Goal: Task Accomplishment & Management: Complete application form

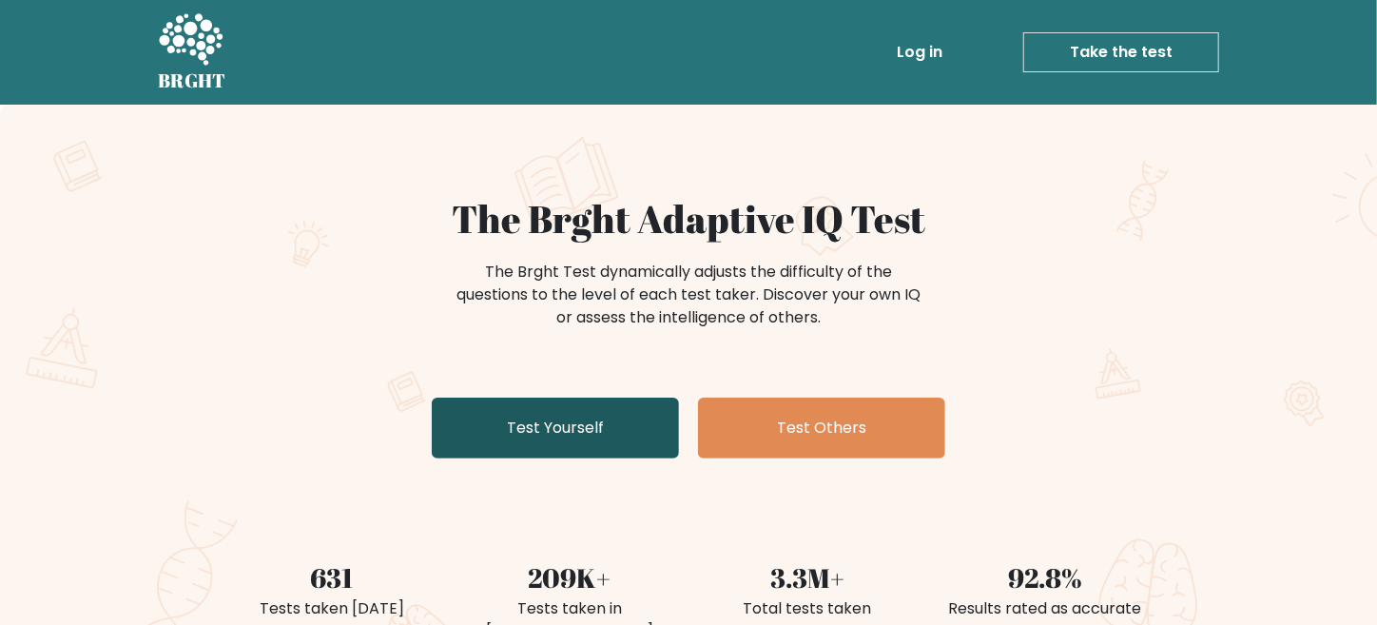
click at [627, 421] on link "Test Yourself" at bounding box center [555, 427] width 247 height 61
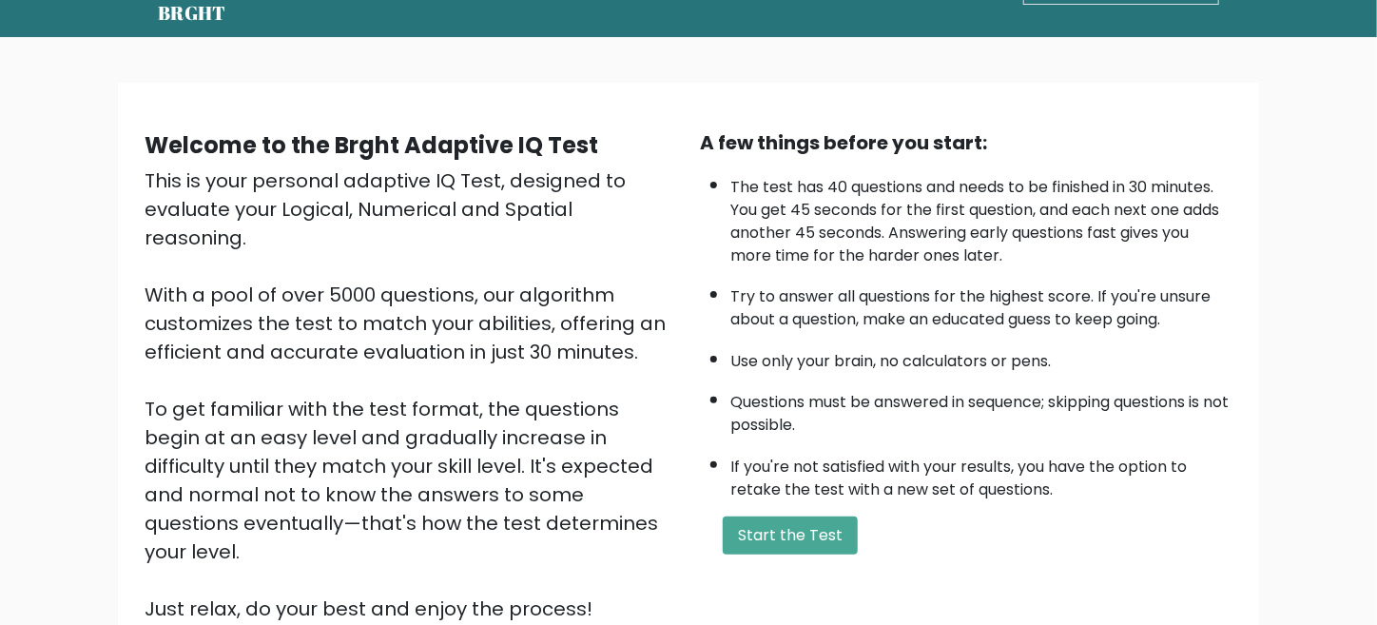
scroll to position [94, 0]
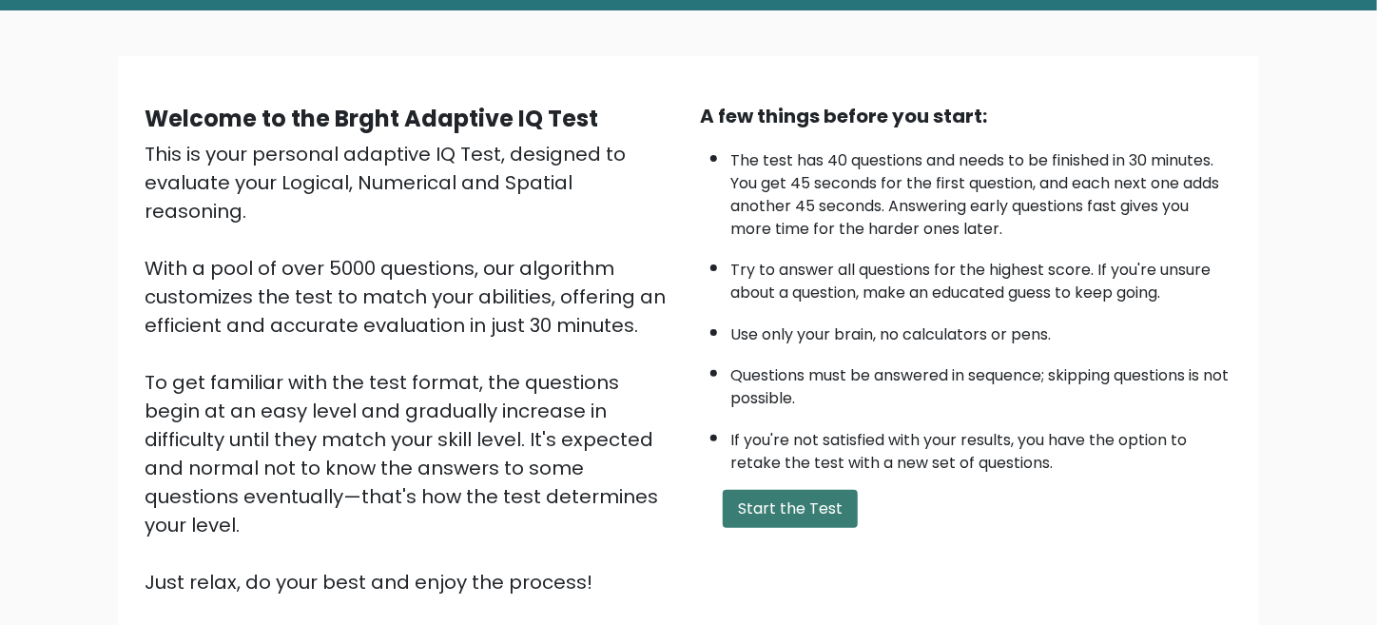
click at [806, 511] on button "Start the Test" at bounding box center [790, 509] width 135 height 38
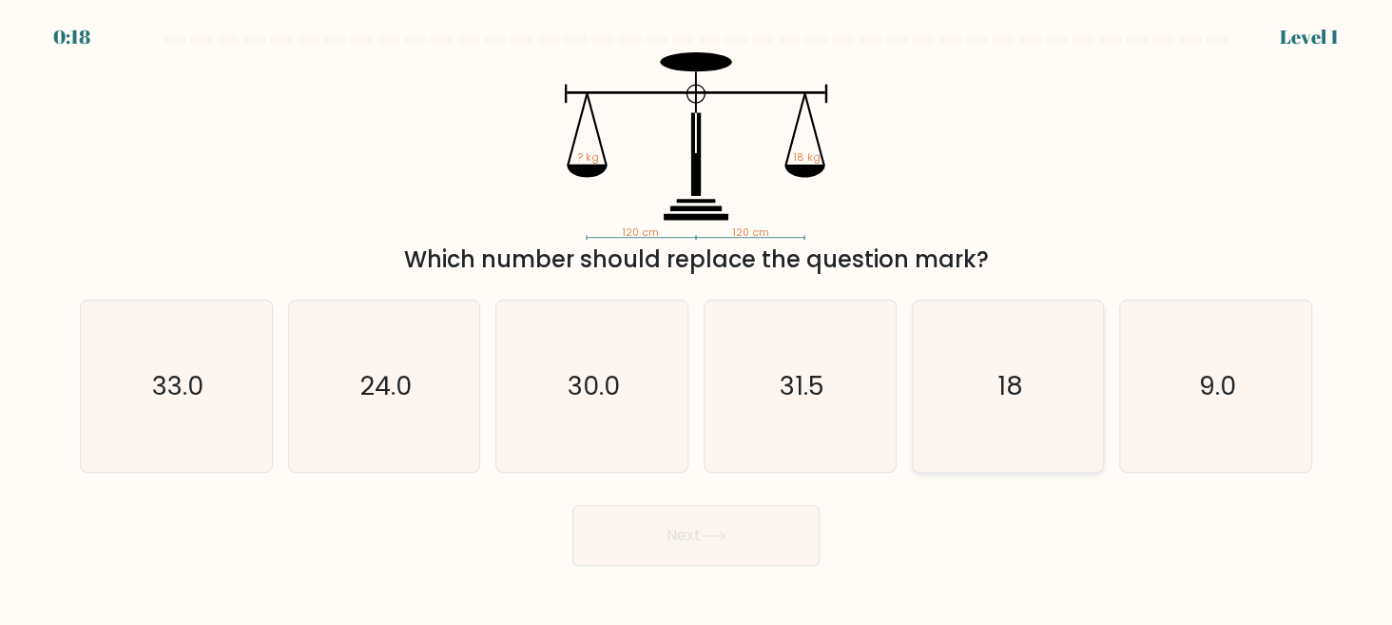
click at [1009, 386] on text "18" at bounding box center [1009, 385] width 26 height 35
click at [697, 318] on input "e. 18" at bounding box center [696, 315] width 1 height 5
radio input "true"
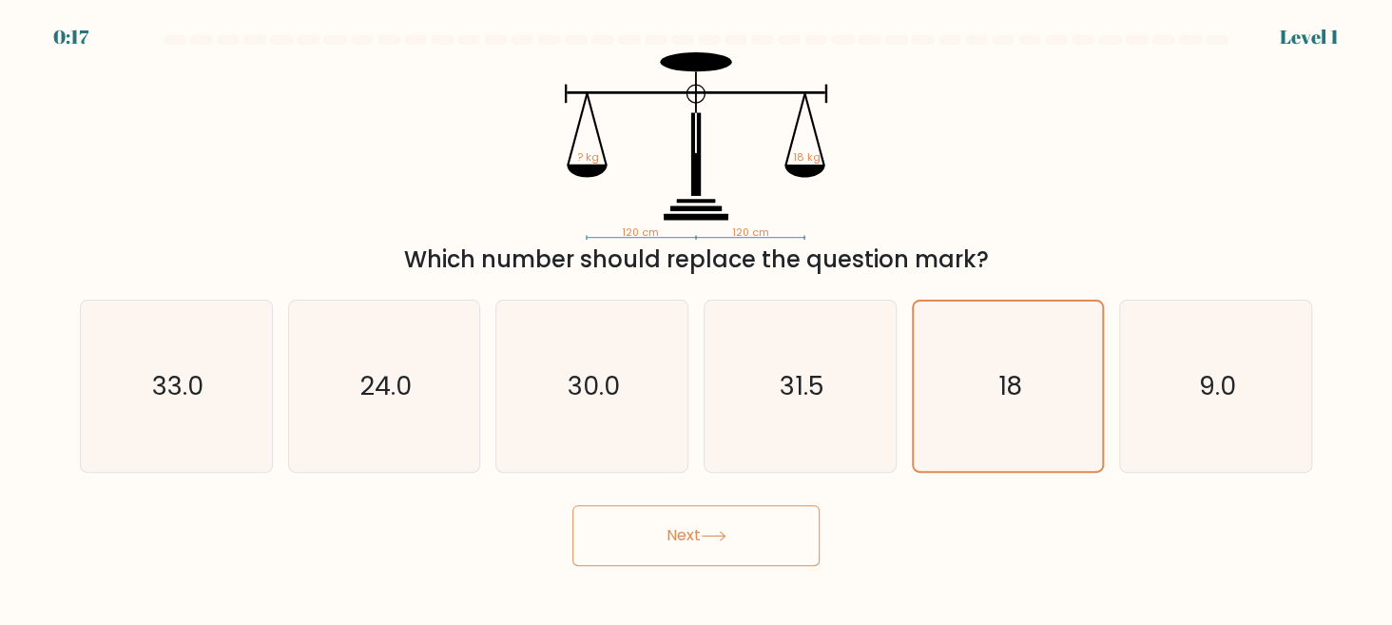
click at [737, 538] on button "Next" at bounding box center [695, 535] width 247 height 61
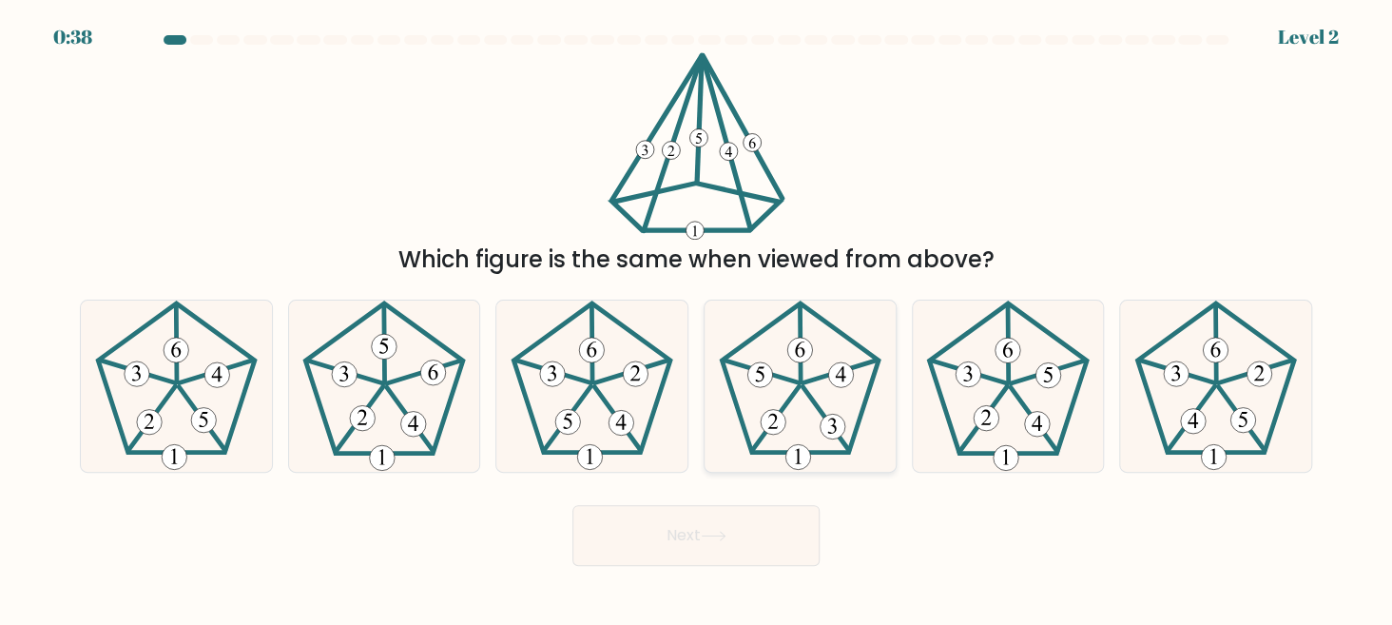
click at [833, 377] on 396 at bounding box center [840, 374] width 25 height 25
click at [697, 318] on input "d." at bounding box center [696, 315] width 1 height 5
radio input "true"
click at [779, 533] on button "Next" at bounding box center [695, 535] width 247 height 61
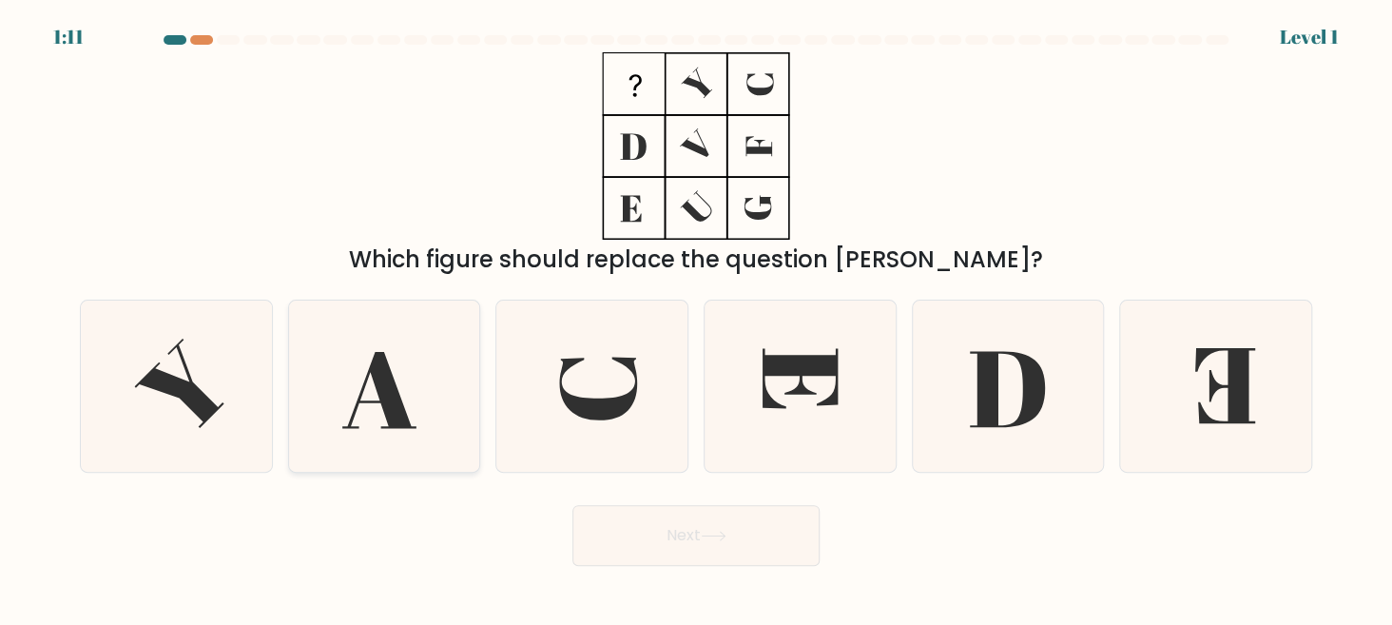
click at [438, 394] on icon at bounding box center [384, 385] width 171 height 171
click at [696, 318] on input "b." at bounding box center [696, 315] width 1 height 5
radio input "true"
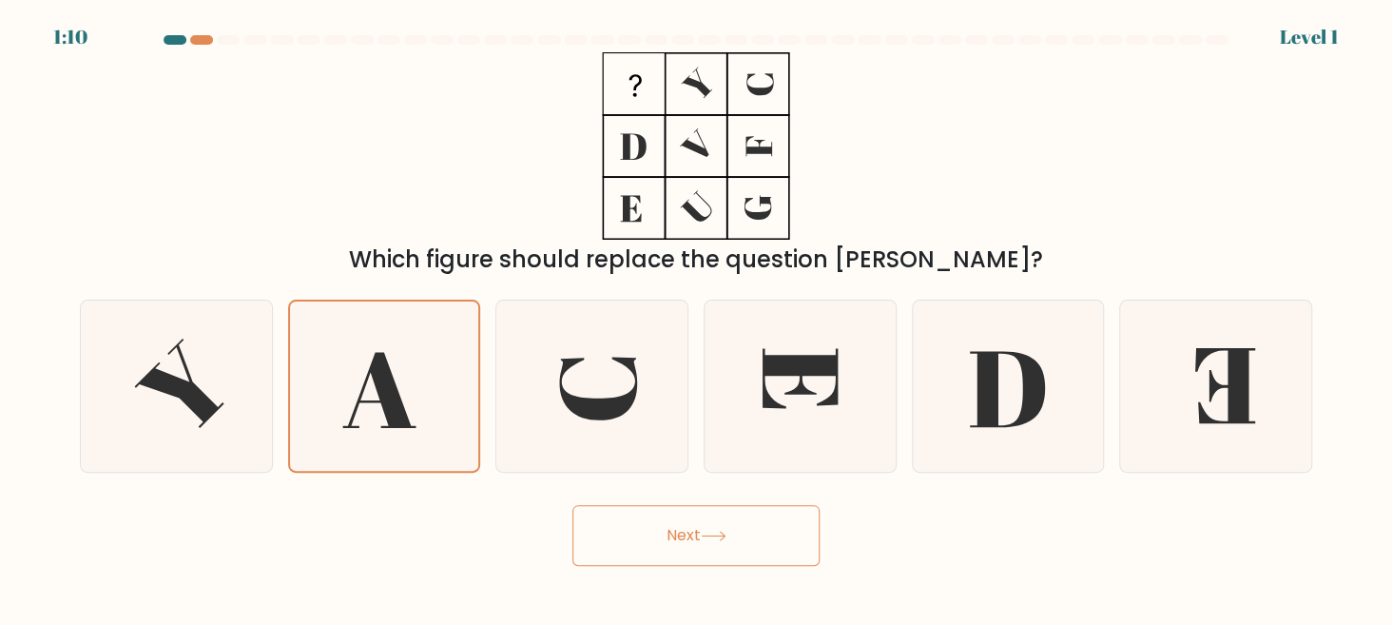
click at [634, 539] on button "Next" at bounding box center [695, 535] width 247 height 61
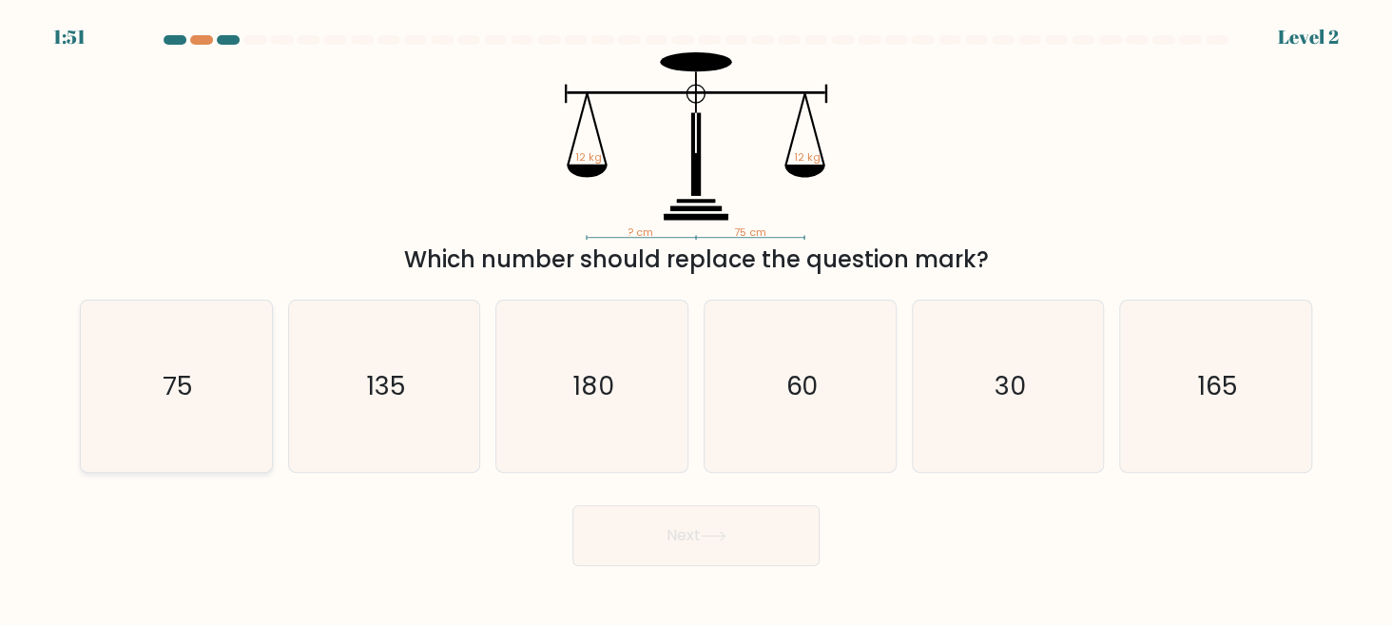
click at [201, 399] on icon "75" at bounding box center [176, 385] width 171 height 171
click at [696, 318] on input "a. 75" at bounding box center [696, 315] width 1 height 5
radio input "true"
click at [642, 533] on button "Next" at bounding box center [695, 535] width 247 height 61
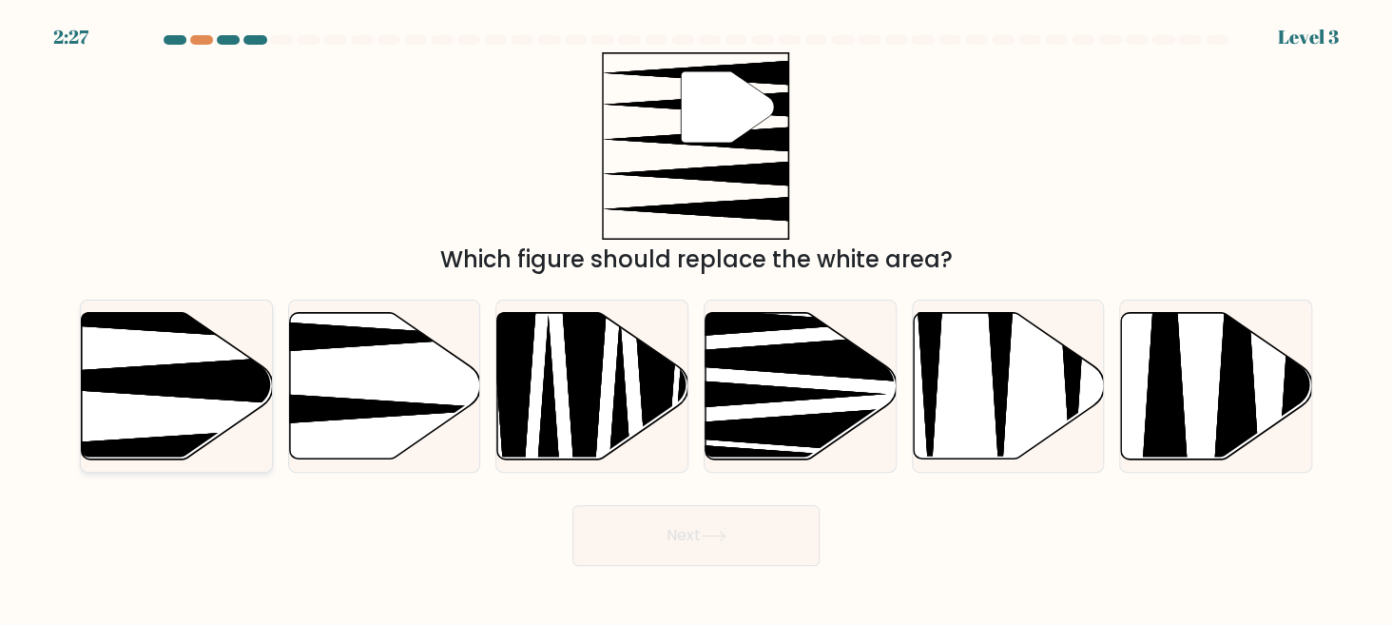
click at [167, 401] on icon at bounding box center [177, 385] width 191 height 146
click at [696, 318] on input "a." at bounding box center [696, 315] width 1 height 5
radio input "true"
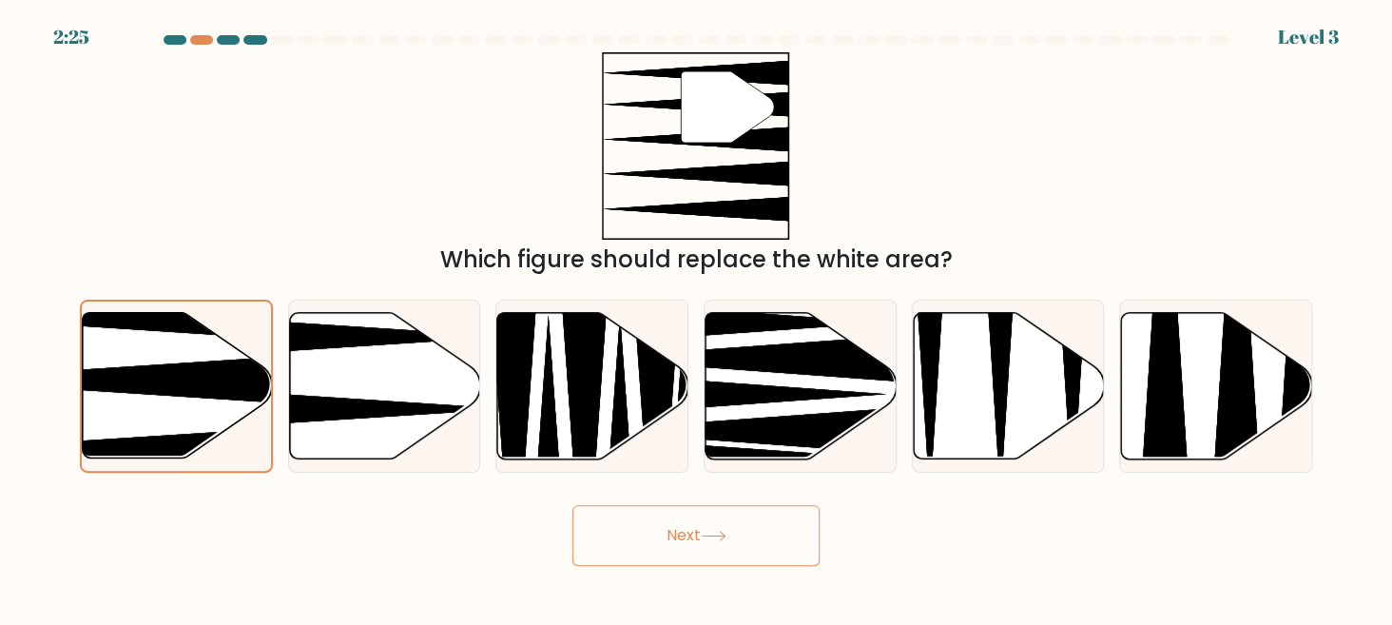
click at [601, 527] on button "Next" at bounding box center [695, 535] width 247 height 61
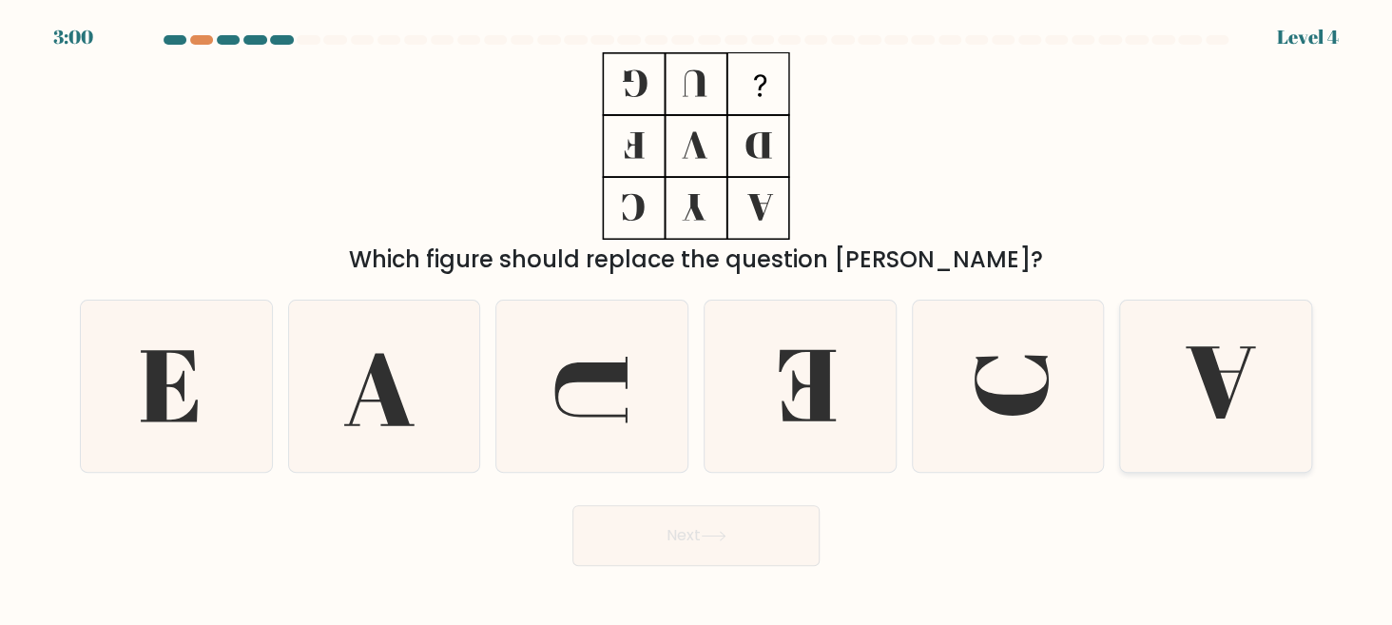
click at [1226, 372] on icon at bounding box center [1220, 383] width 69 height 72
click at [697, 318] on input "f." at bounding box center [696, 315] width 1 height 5
radio input "true"
click at [787, 545] on button "Next" at bounding box center [695, 535] width 247 height 61
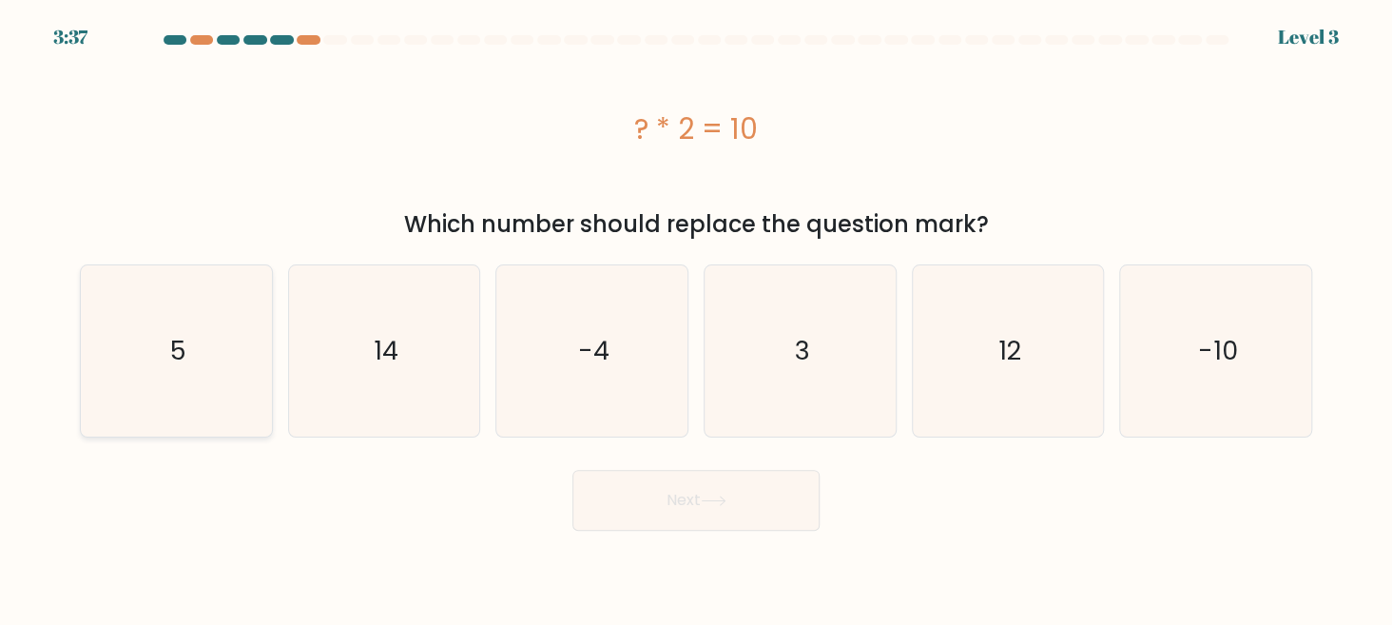
click at [225, 376] on icon "5" at bounding box center [176, 350] width 171 height 171
click at [696, 318] on input "a. 5" at bounding box center [696, 315] width 1 height 5
radio input "true"
click at [673, 487] on button "Next" at bounding box center [695, 500] width 247 height 61
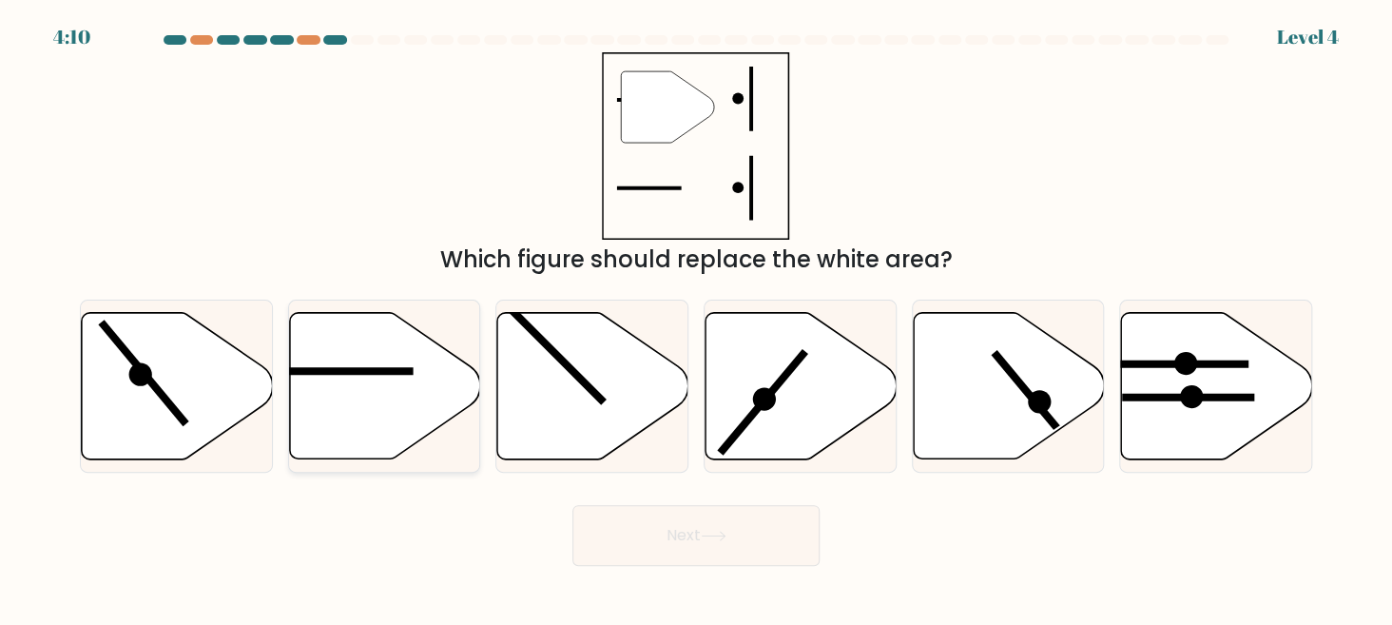
click at [407, 371] on line at bounding box center [347, 371] width 132 height 0
click at [696, 318] on input "b." at bounding box center [696, 315] width 1 height 5
radio input "true"
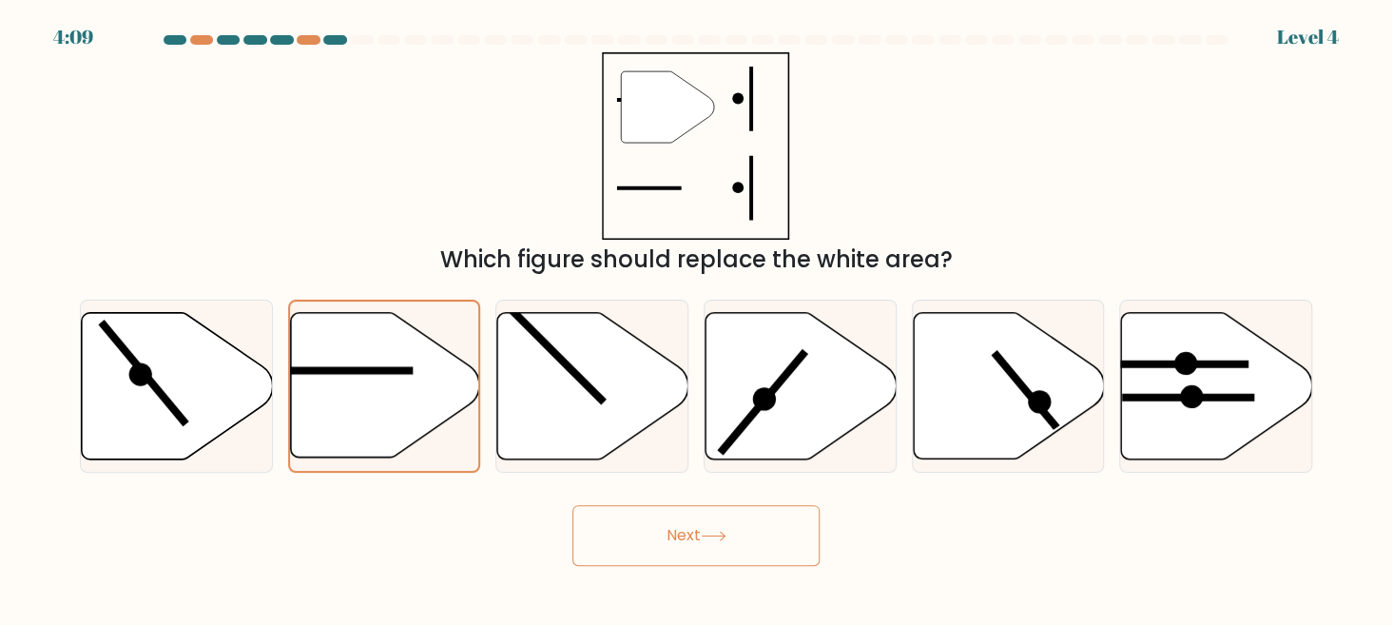
click at [673, 548] on button "Next" at bounding box center [695, 535] width 247 height 61
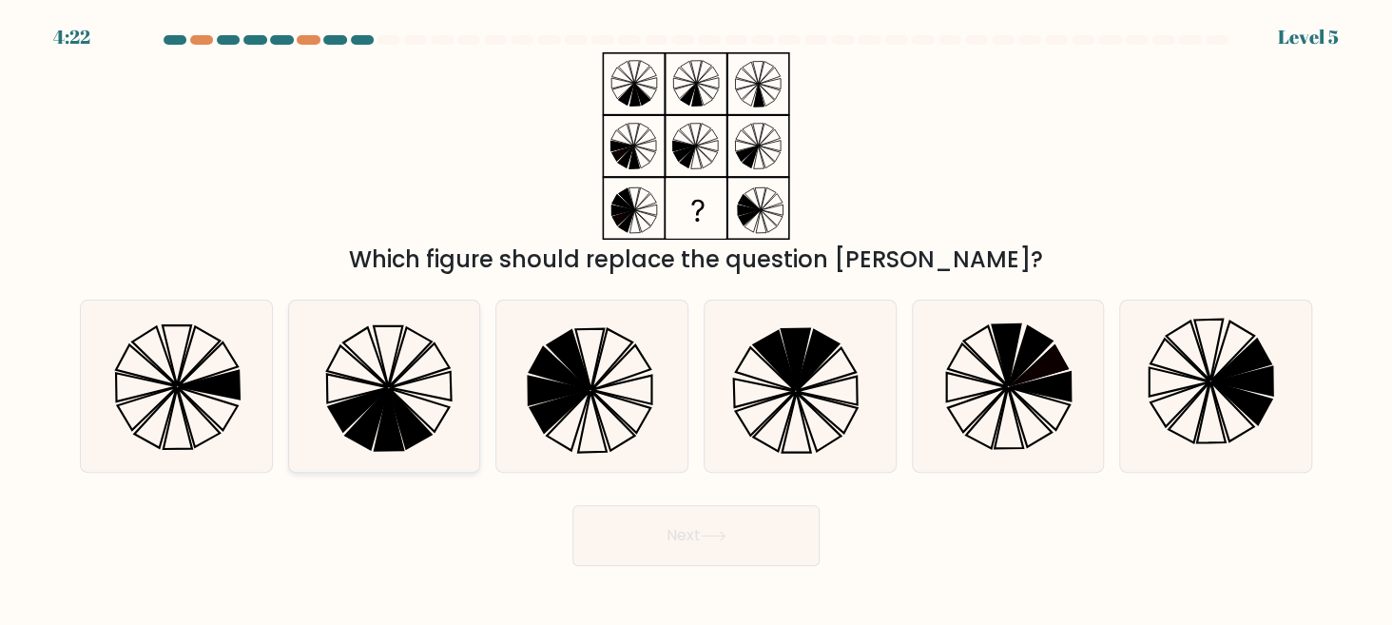
click at [415, 413] on icon at bounding box center [419, 409] width 60 height 43
click at [696, 318] on input "b." at bounding box center [696, 315] width 1 height 5
radio input "true"
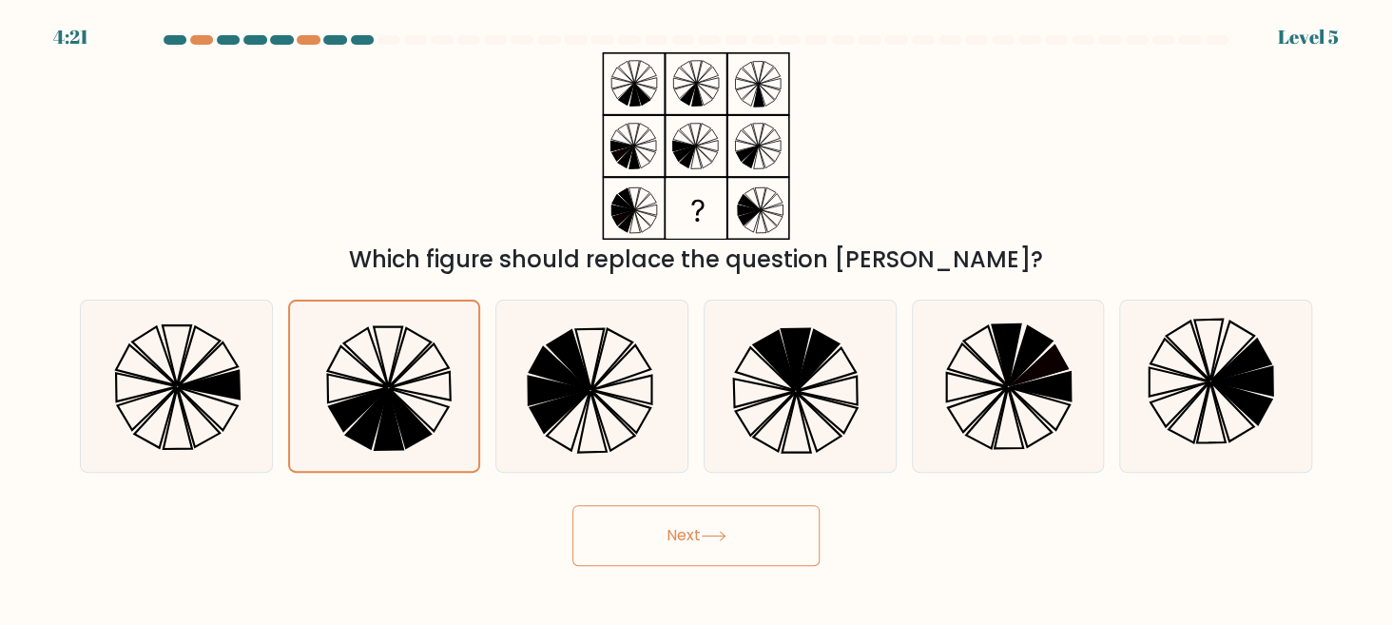
click at [607, 532] on button "Next" at bounding box center [695, 535] width 247 height 61
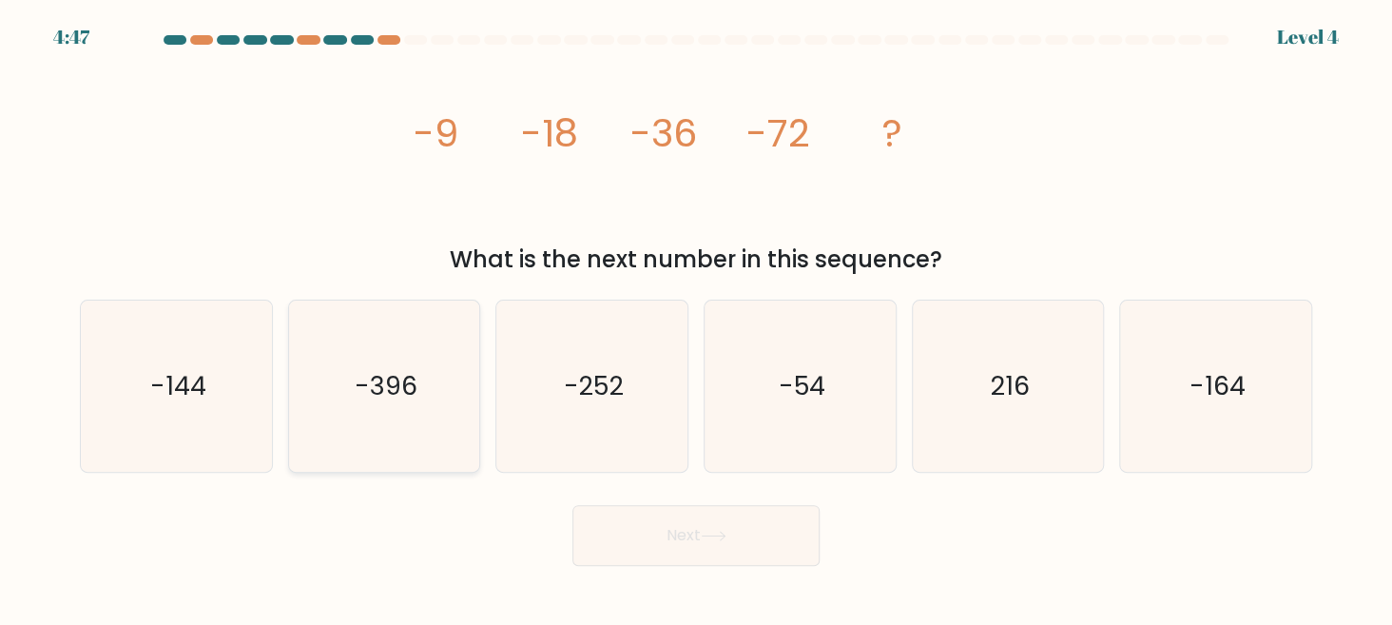
click at [364, 386] on text "-396" at bounding box center [386, 385] width 63 height 35
click at [696, 318] on input "b. -396" at bounding box center [696, 315] width 1 height 5
radio input "true"
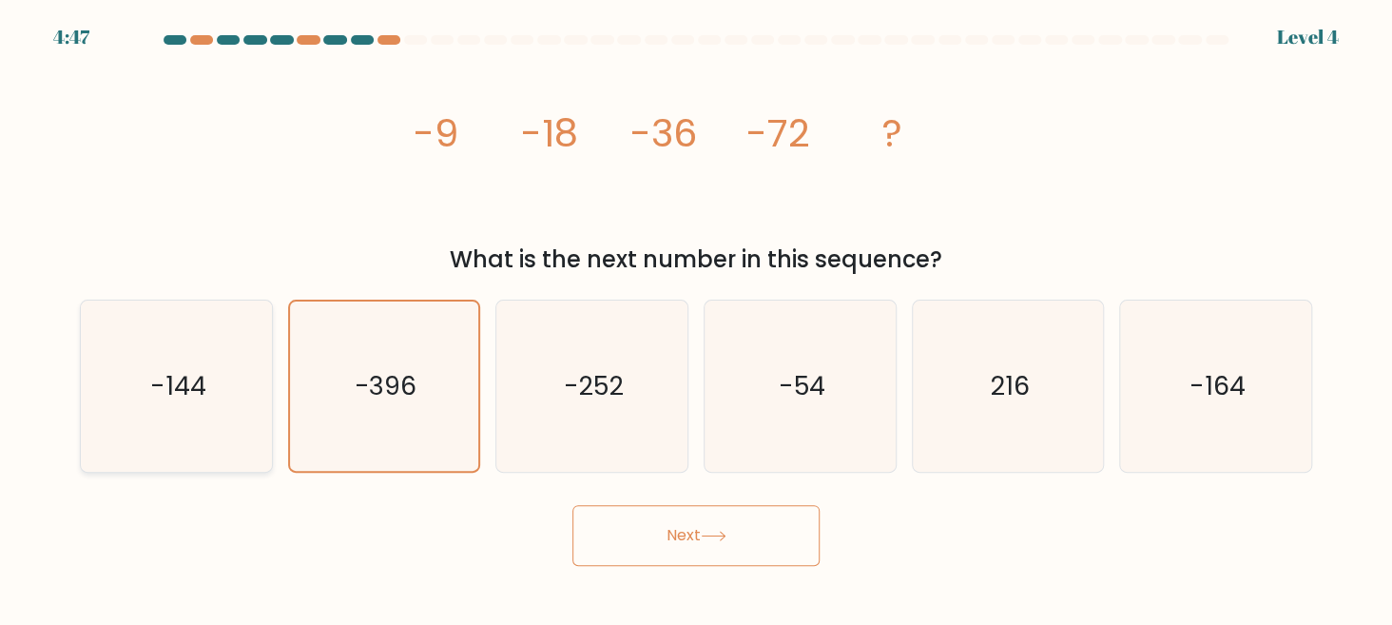
click at [230, 379] on icon "-144" at bounding box center [176, 385] width 171 height 171
click at [696, 318] on input "a. -144" at bounding box center [696, 315] width 1 height 5
radio input "true"
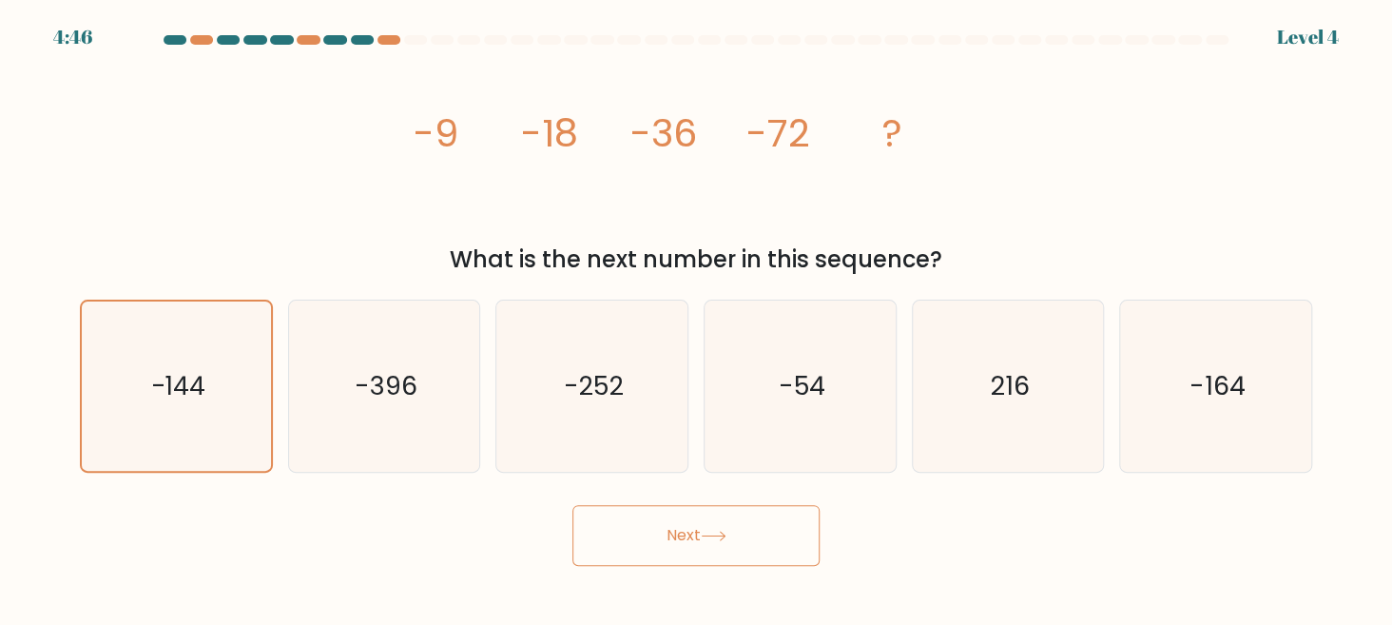
click at [670, 547] on button "Next" at bounding box center [695, 535] width 247 height 61
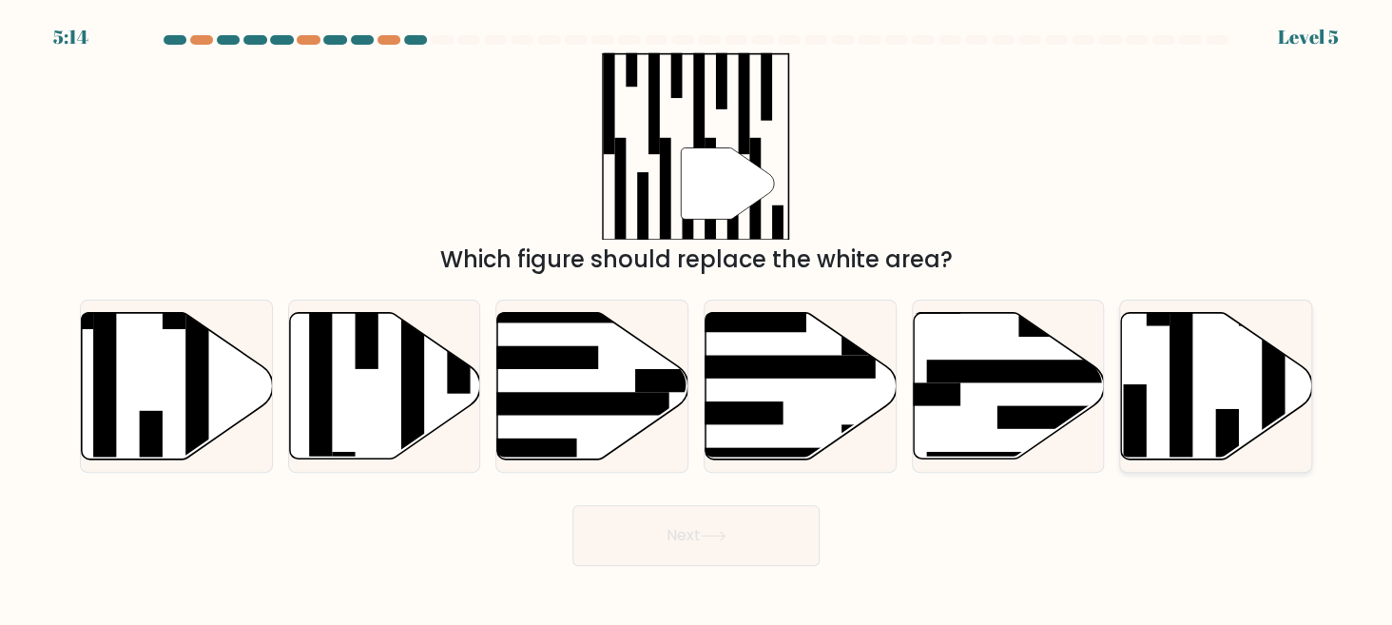
drag, startPoint x: 1170, startPoint y: 377, endPoint x: 1129, endPoint y: 396, distance: 46.0
click at [1170, 377] on rect at bounding box center [1180, 394] width 23 height 207
click at [697, 318] on input "f." at bounding box center [696, 315] width 1 height 5
radio input "true"
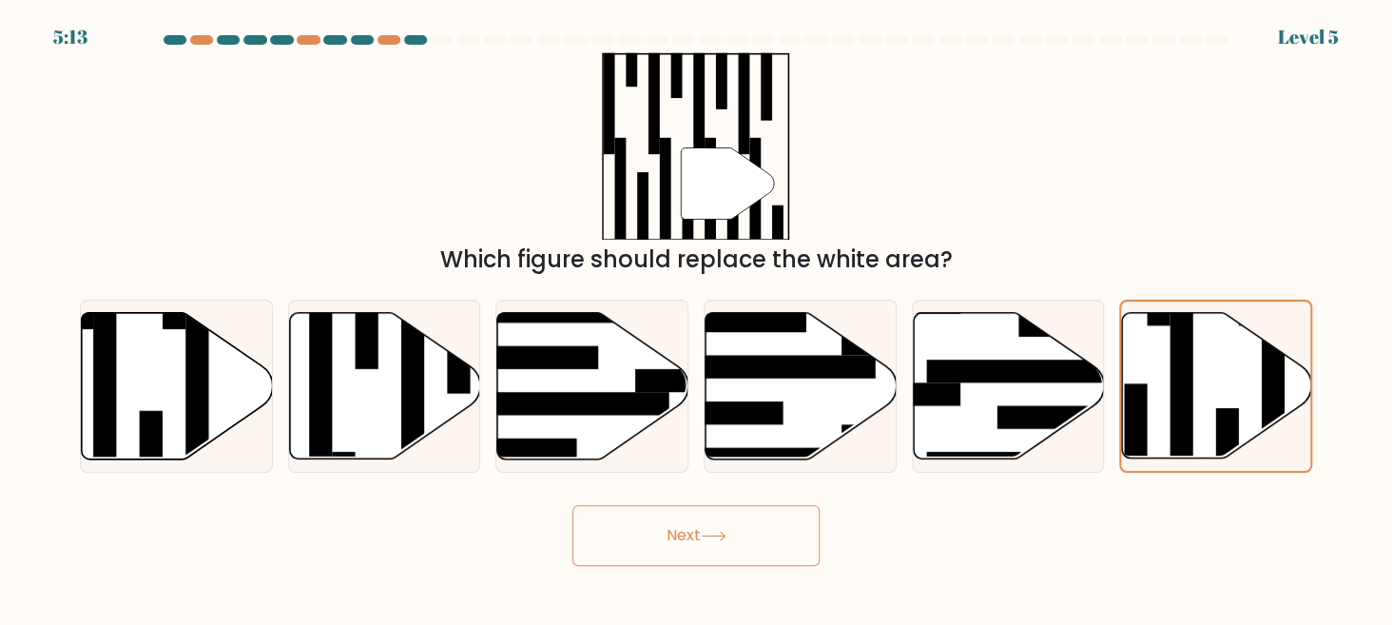
click at [781, 535] on button "Next" at bounding box center [695, 535] width 247 height 61
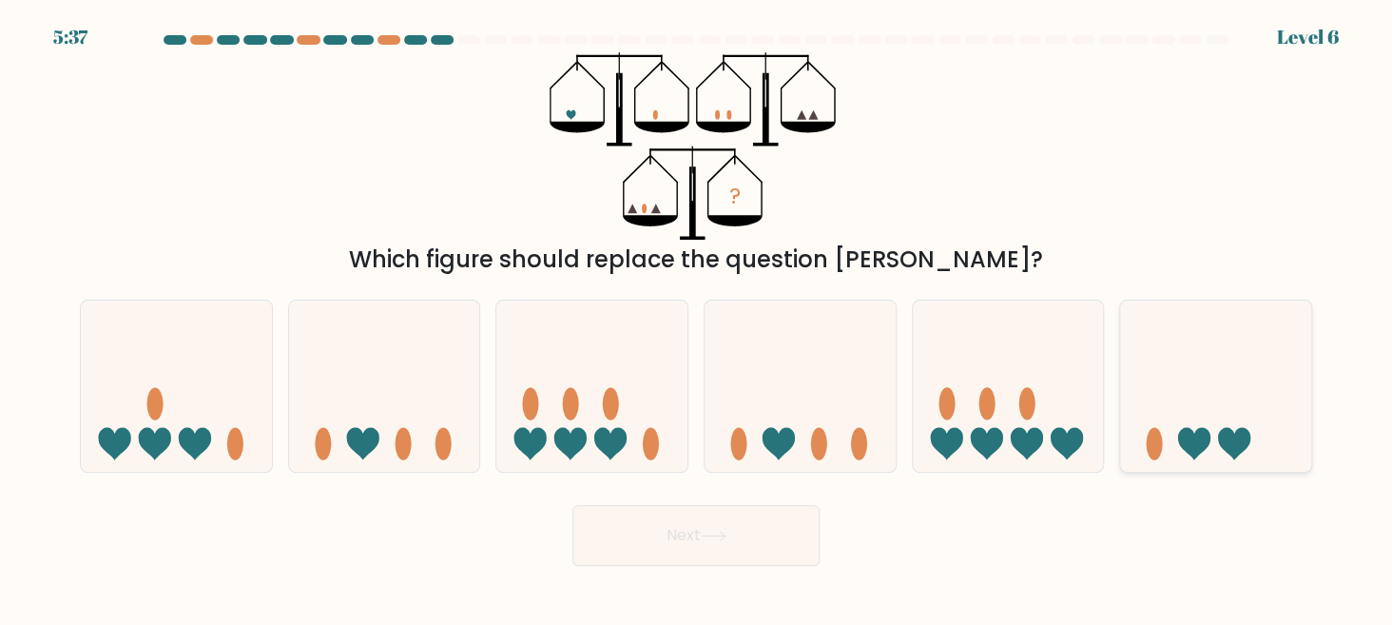
click at [1210, 437] on icon at bounding box center [1215, 386] width 191 height 158
click at [697, 318] on input "f." at bounding box center [696, 315] width 1 height 5
radio input "true"
click at [770, 537] on button "Next" at bounding box center [695, 535] width 247 height 61
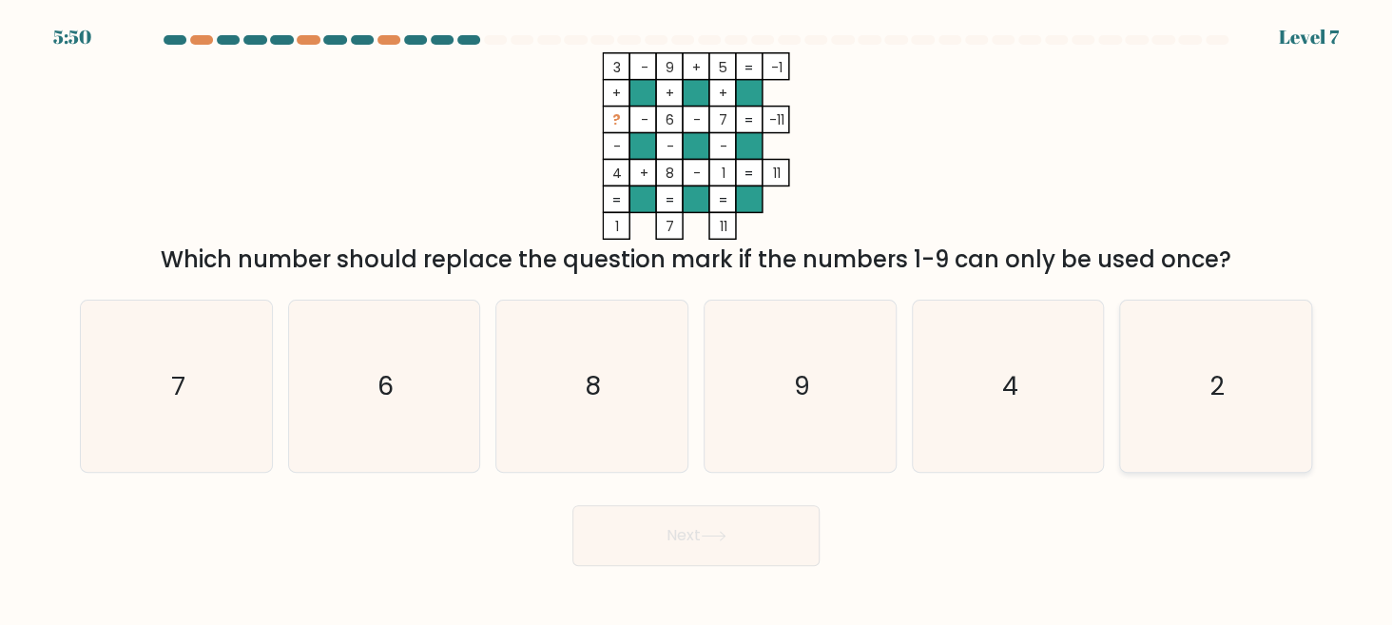
click at [1205, 358] on icon "2" at bounding box center [1215, 385] width 171 height 171
click at [697, 318] on input "f. 2" at bounding box center [696, 315] width 1 height 5
radio input "true"
click at [738, 550] on button "Next" at bounding box center [695, 535] width 247 height 61
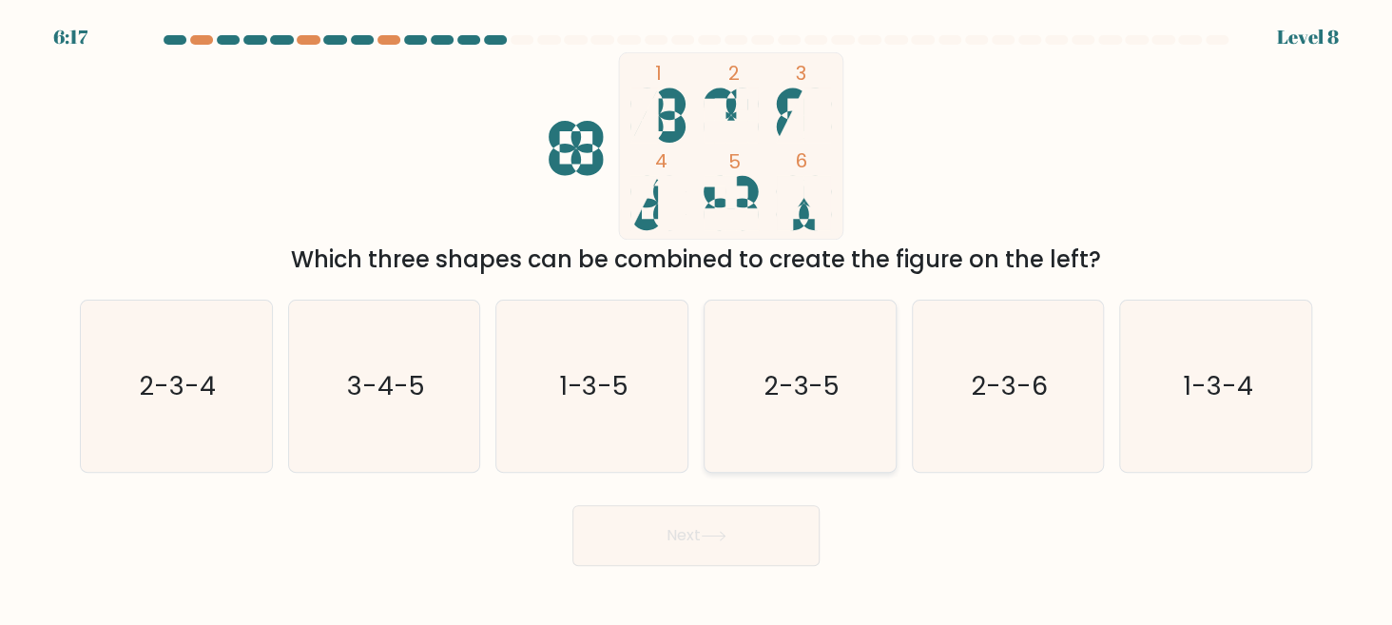
click at [789, 358] on icon "2-3-5" at bounding box center [800, 385] width 171 height 171
click at [697, 318] on input "d. 2-3-5" at bounding box center [696, 315] width 1 height 5
radio input "true"
click at [765, 523] on button "Next" at bounding box center [695, 535] width 247 height 61
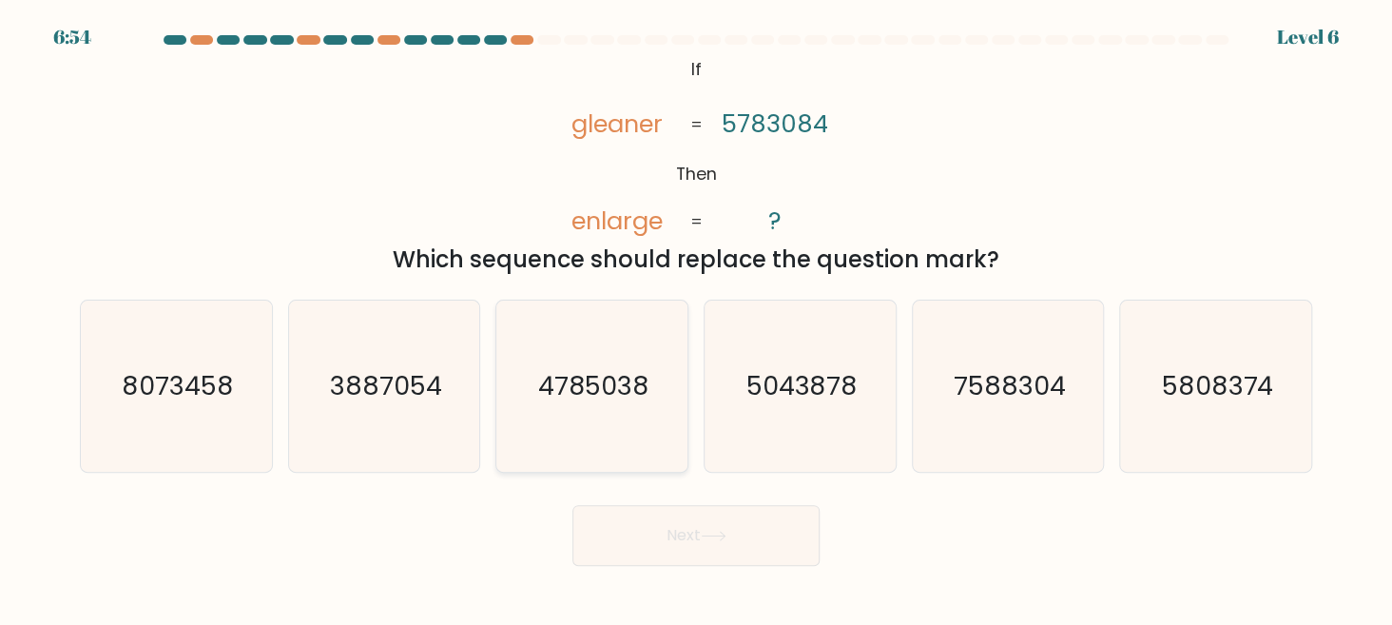
click at [598, 358] on icon "4785038" at bounding box center [592, 385] width 171 height 171
click at [696, 318] on input "c. 4785038" at bounding box center [696, 315] width 1 height 5
radio input "true"
click at [729, 515] on button "Next" at bounding box center [695, 535] width 247 height 61
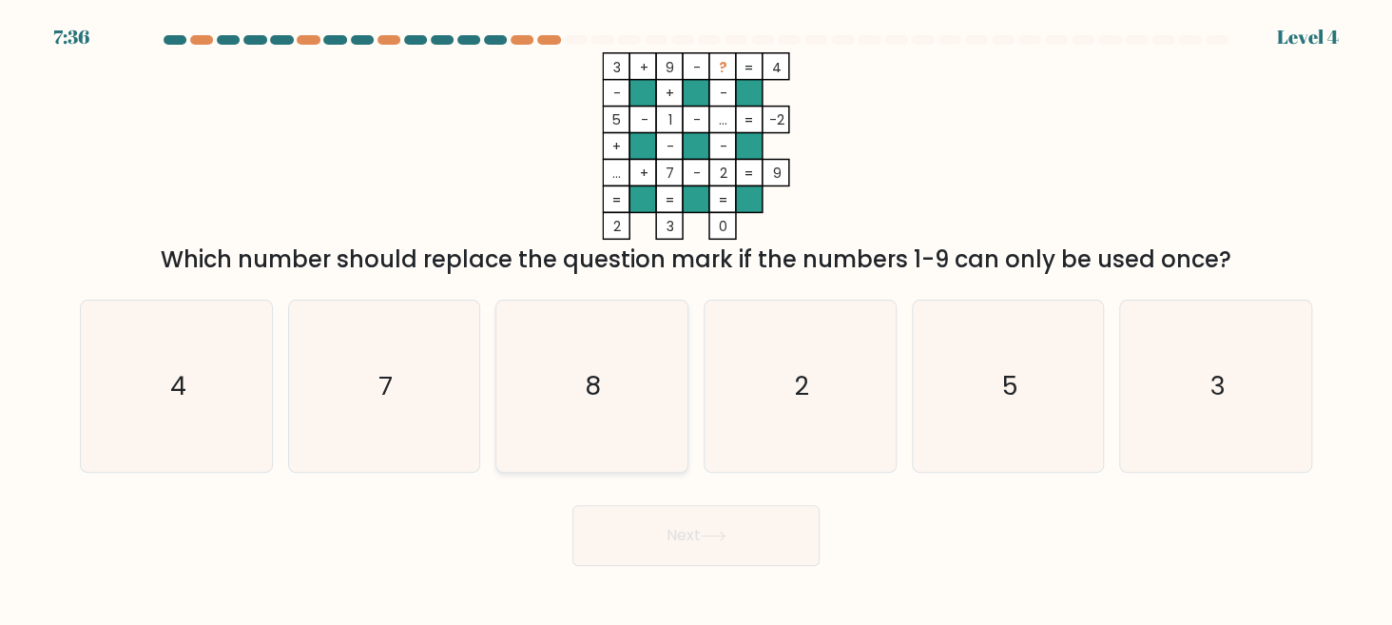
click at [645, 428] on icon "8" at bounding box center [592, 385] width 171 height 171
click at [696, 318] on input "c. 8" at bounding box center [696, 315] width 1 height 5
radio input "true"
click at [704, 531] on button "Next" at bounding box center [695, 535] width 247 height 61
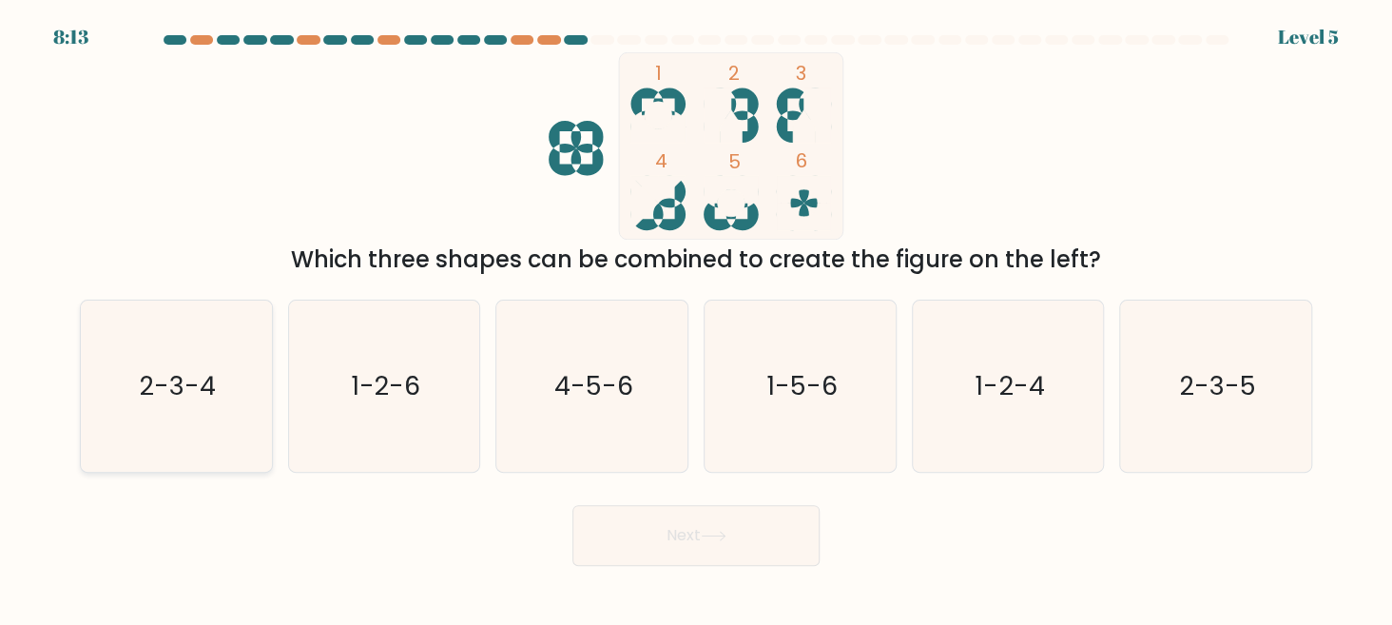
click at [201, 385] on text "2-3-4" at bounding box center [178, 385] width 76 height 35
click at [696, 318] on input "a. 2-3-4" at bounding box center [696, 315] width 1 height 5
radio input "true"
click at [700, 520] on button "Next" at bounding box center [695, 535] width 247 height 61
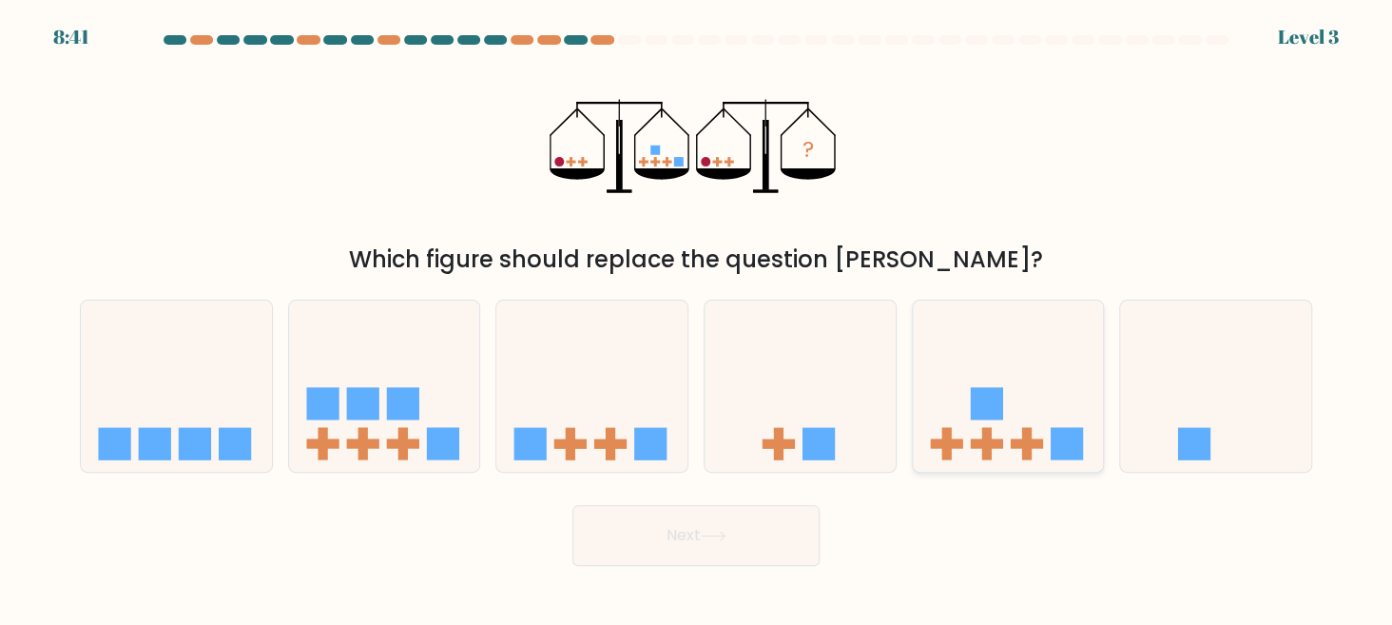
click at [974, 433] on icon at bounding box center [1008, 386] width 191 height 158
click at [697, 318] on input "e." at bounding box center [696, 315] width 1 height 5
radio input "true"
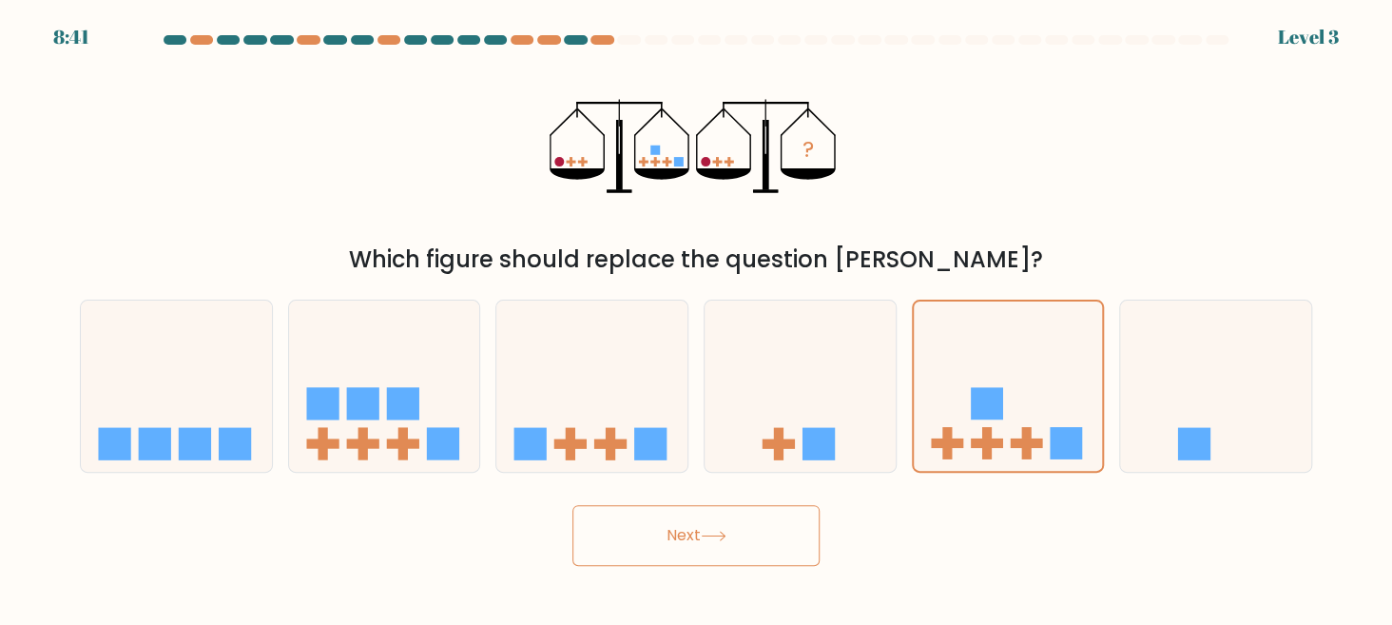
click at [736, 547] on button "Next" at bounding box center [695, 535] width 247 height 61
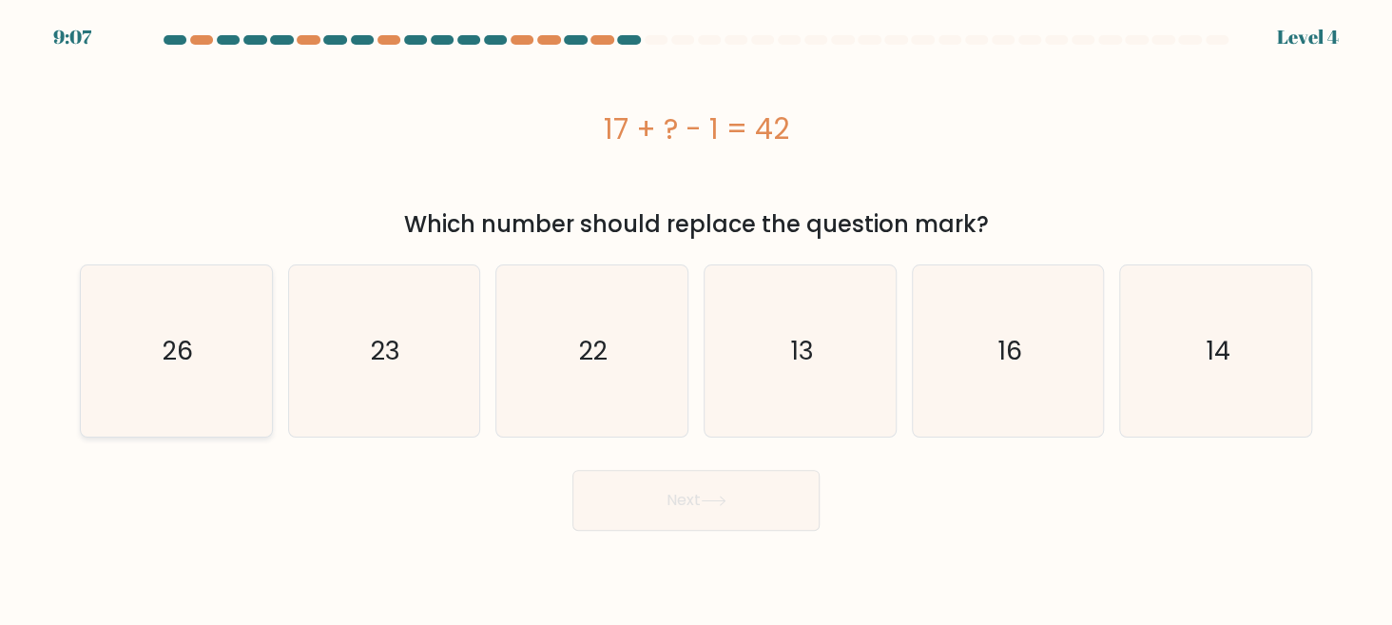
click at [198, 360] on icon "26" at bounding box center [176, 350] width 171 height 171
click at [696, 318] on input "a. 26" at bounding box center [696, 315] width 1 height 5
radio input "true"
click at [591, 498] on button "Next" at bounding box center [695, 500] width 247 height 61
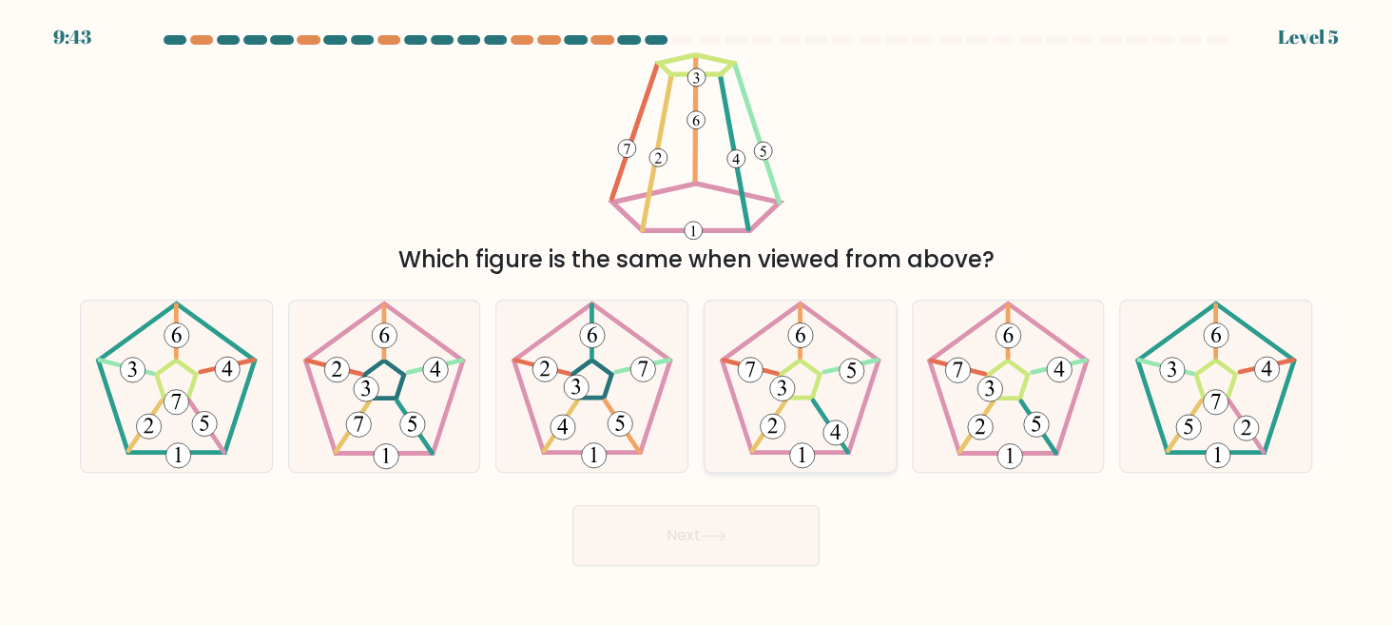
click at [809, 396] on icon at bounding box center [800, 385] width 171 height 171
click at [697, 318] on input "d." at bounding box center [696, 315] width 1 height 5
radio input "true"
click at [763, 519] on button "Next" at bounding box center [695, 535] width 247 height 61
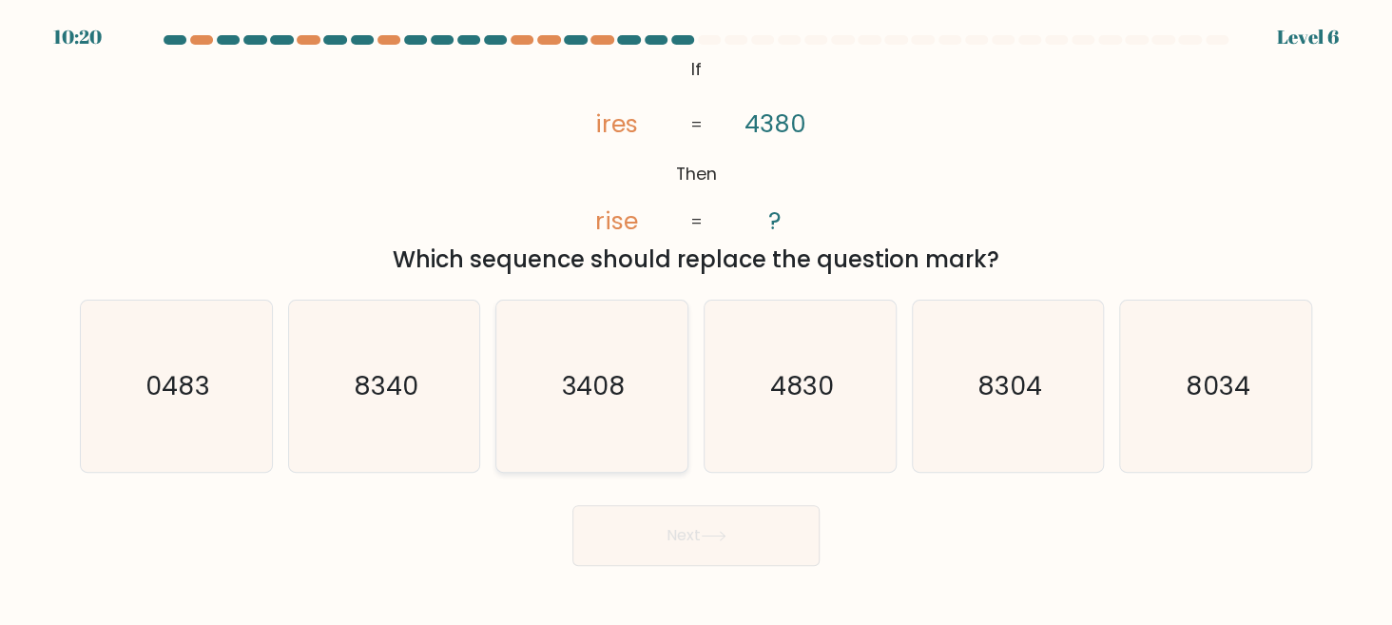
click at [602, 408] on icon "3408" at bounding box center [592, 385] width 171 height 171
click at [696, 318] on input "c. 3408" at bounding box center [696, 315] width 1 height 5
radio input "true"
click at [663, 531] on button "Next" at bounding box center [695, 535] width 247 height 61
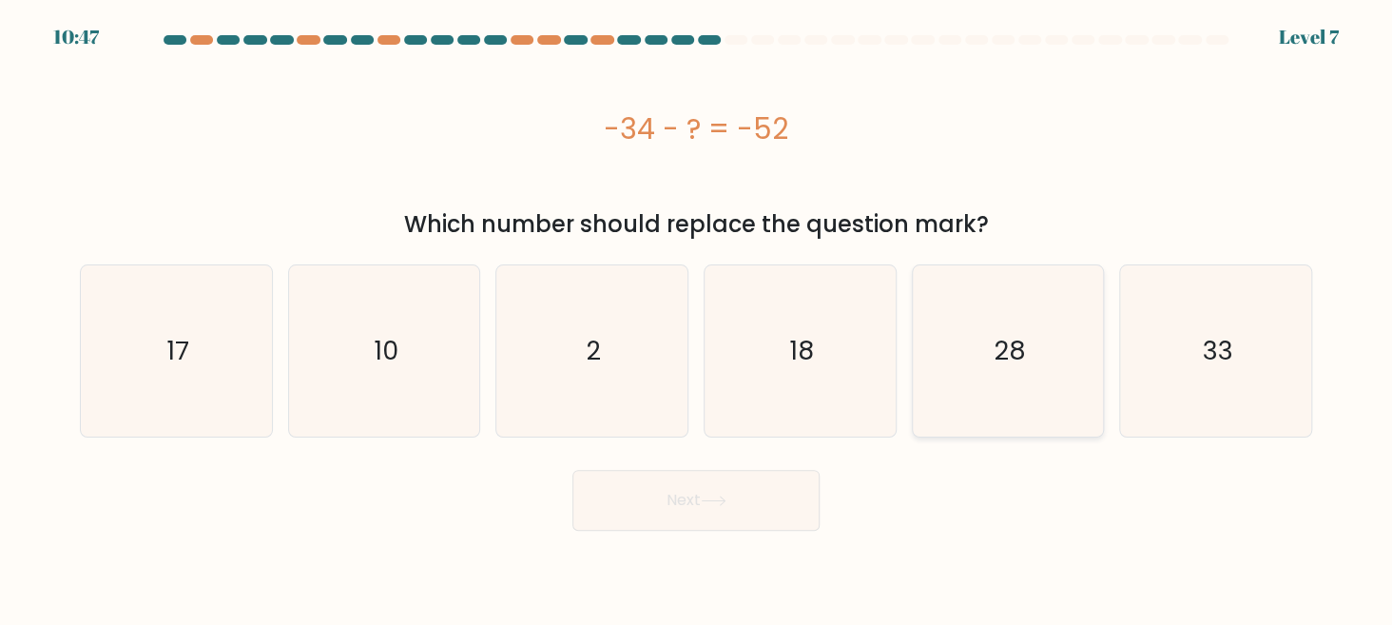
click at [1008, 375] on icon "28" at bounding box center [1007, 350] width 171 height 171
click at [697, 318] on input "e. 28" at bounding box center [696, 315] width 1 height 5
radio input "true"
click at [792, 524] on button "Next" at bounding box center [695, 500] width 247 height 61
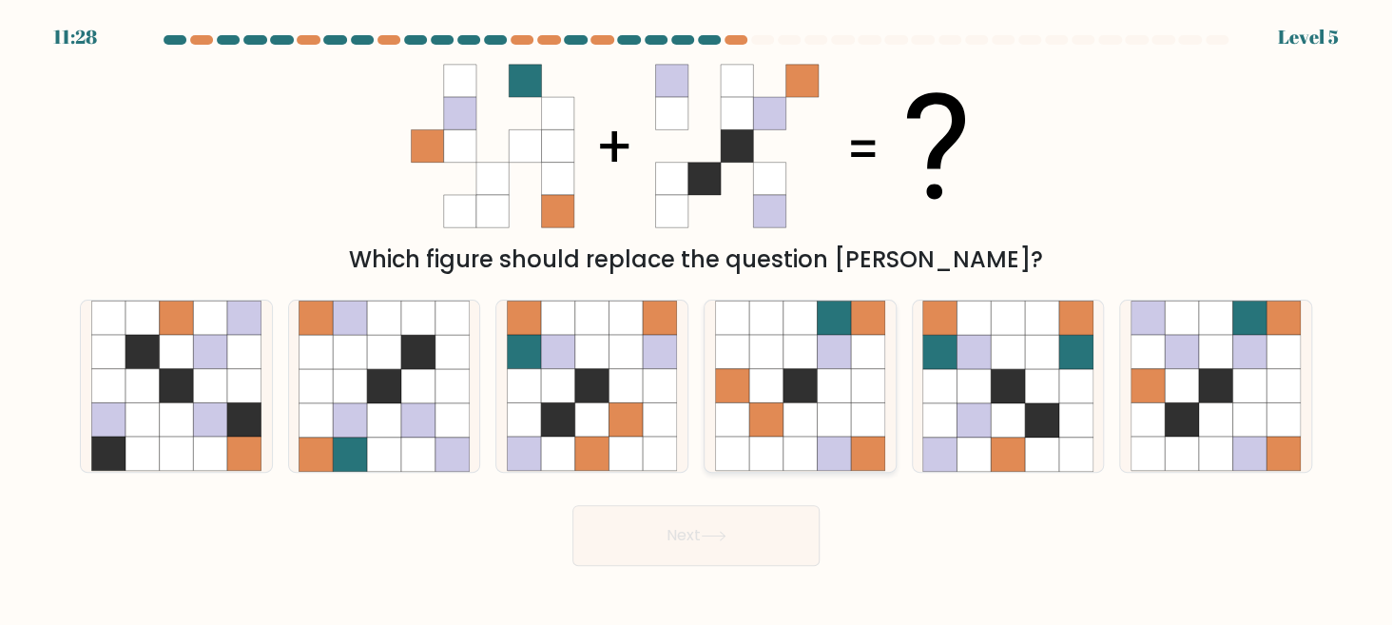
click at [738, 459] on icon at bounding box center [732, 454] width 34 height 34
click at [697, 318] on input "d." at bounding box center [696, 315] width 1 height 5
radio input "true"
click at [748, 526] on button "Next" at bounding box center [695, 535] width 247 height 61
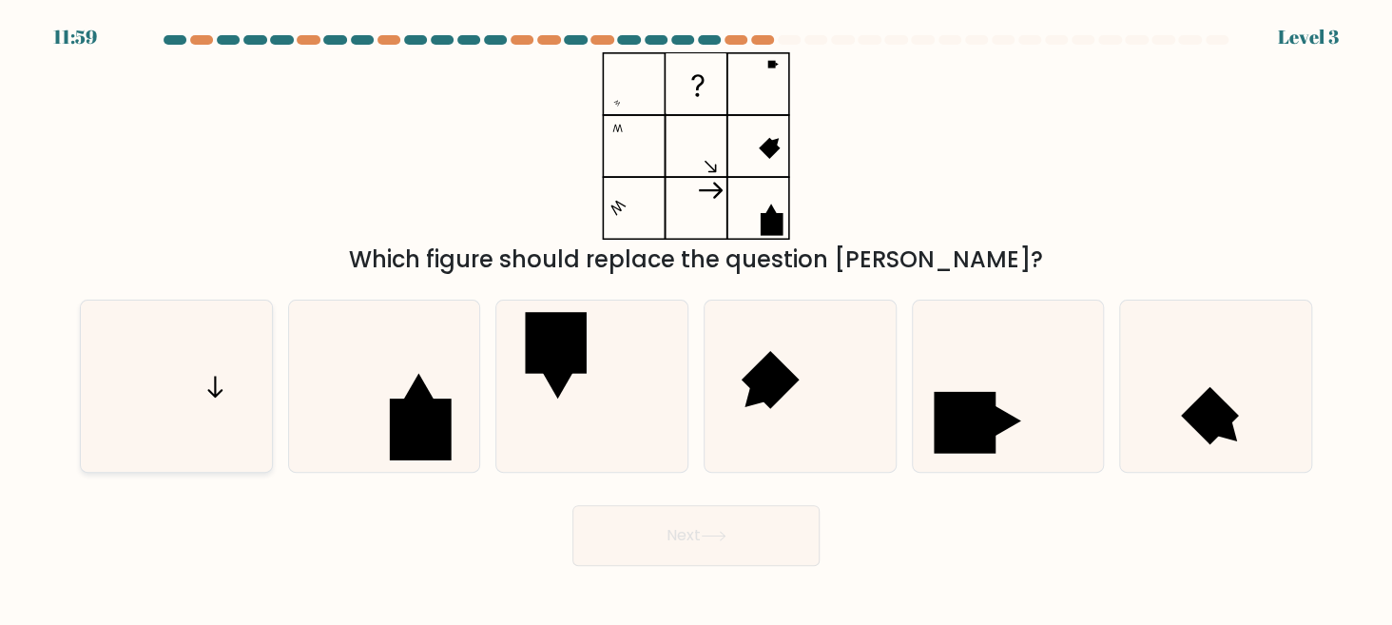
click at [256, 400] on icon at bounding box center [176, 385] width 171 height 171
click at [696, 318] on input "a." at bounding box center [696, 315] width 1 height 5
radio input "true"
click at [1206, 421] on rect at bounding box center [1210, 416] width 58 height 58
click at [697, 318] on input "f." at bounding box center [696, 315] width 1 height 5
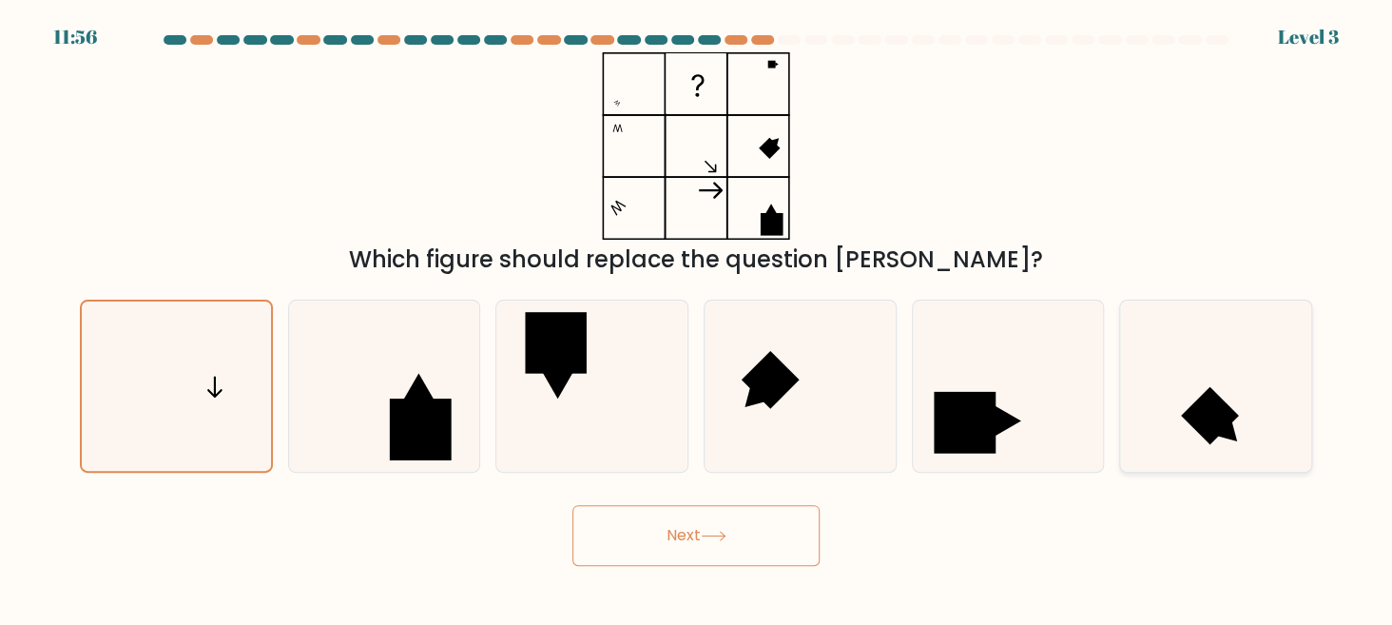
radio input "true"
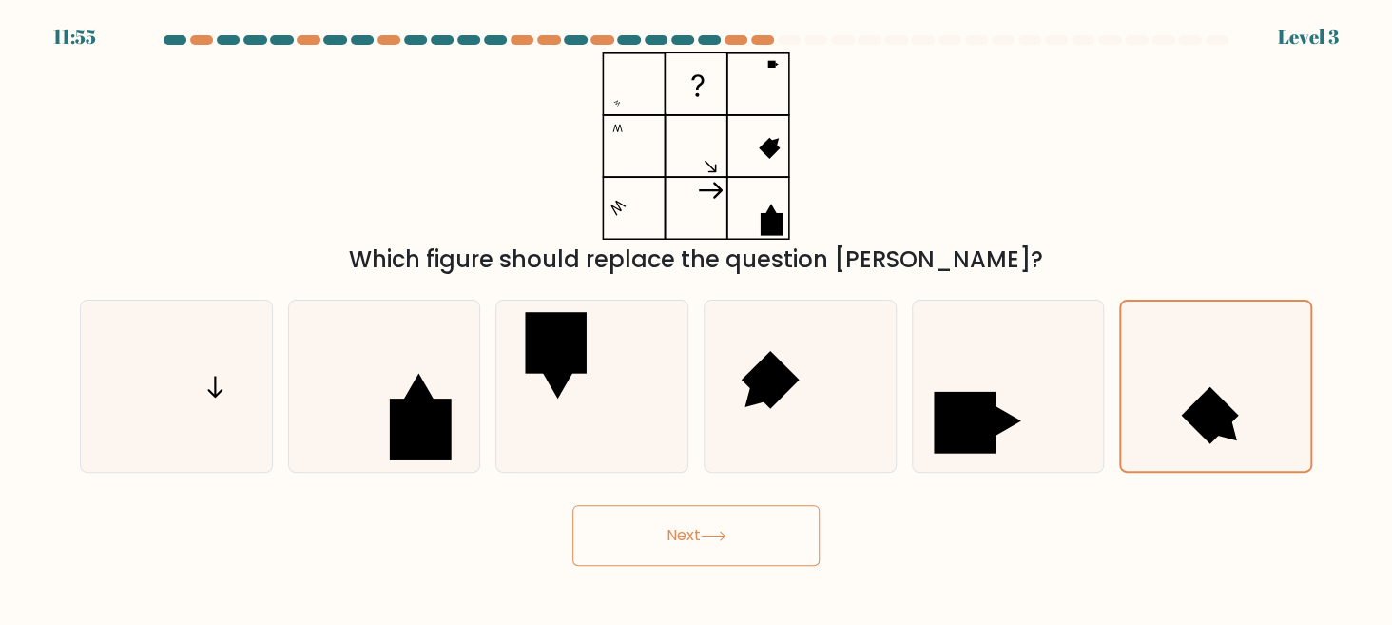
click at [759, 536] on button "Next" at bounding box center [695, 535] width 247 height 61
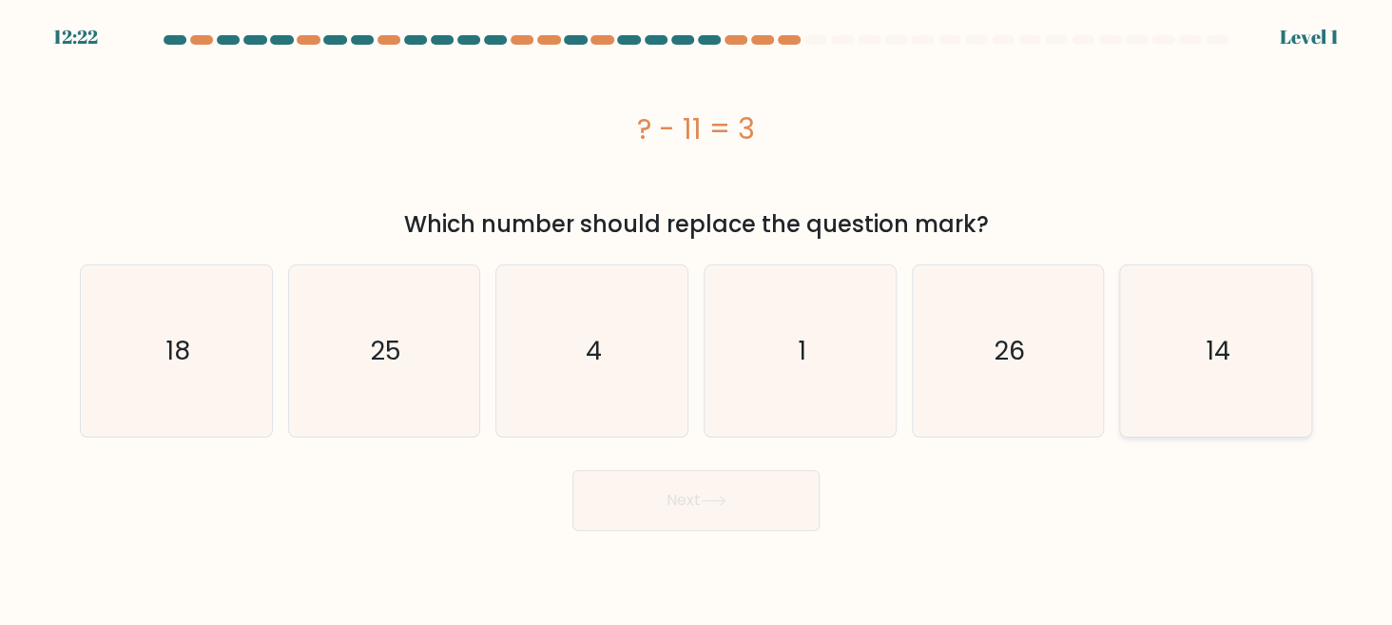
click at [1128, 378] on div "14" at bounding box center [1215, 350] width 193 height 173
click at [697, 318] on input "f. 14" at bounding box center [696, 315] width 1 height 5
radio input "true"
click at [807, 508] on button "Next" at bounding box center [695, 500] width 247 height 61
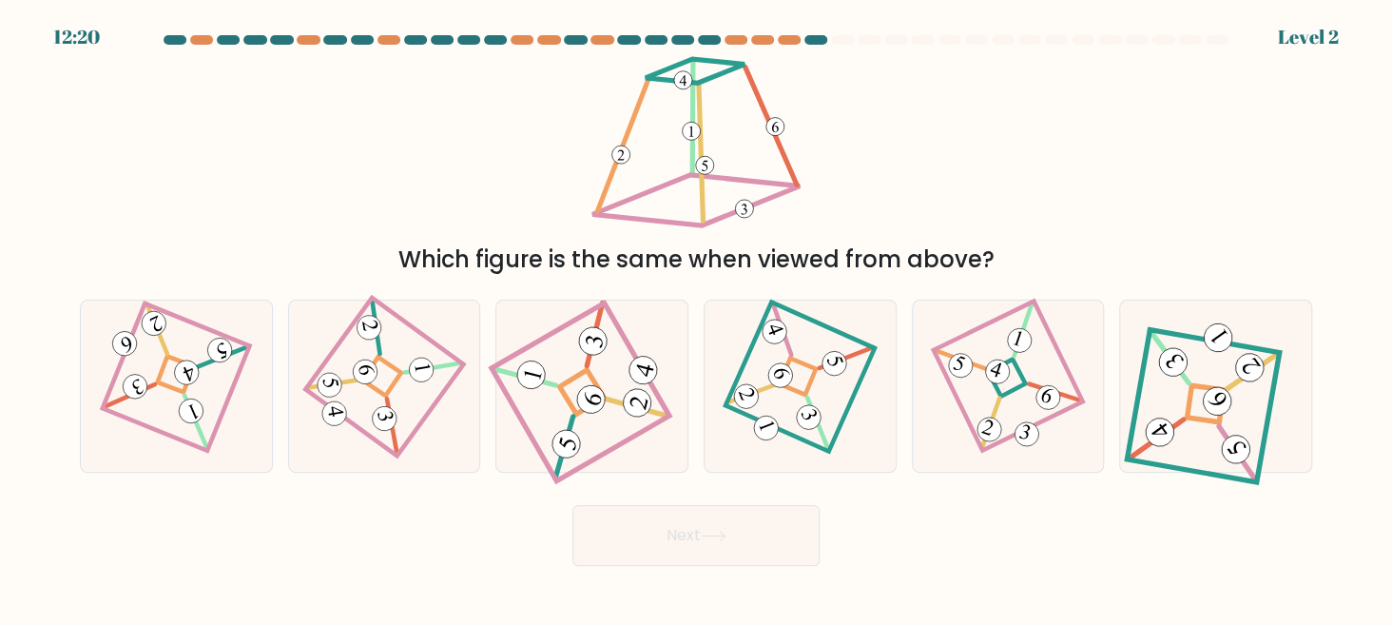
click at [753, 511] on button "Next" at bounding box center [695, 535] width 247 height 61
click at [636, 430] on icon at bounding box center [591, 386] width 153 height 137
click at [696, 318] on input "c." at bounding box center [696, 315] width 1 height 5
radio input "true"
click at [716, 552] on button "Next" at bounding box center [695, 535] width 247 height 61
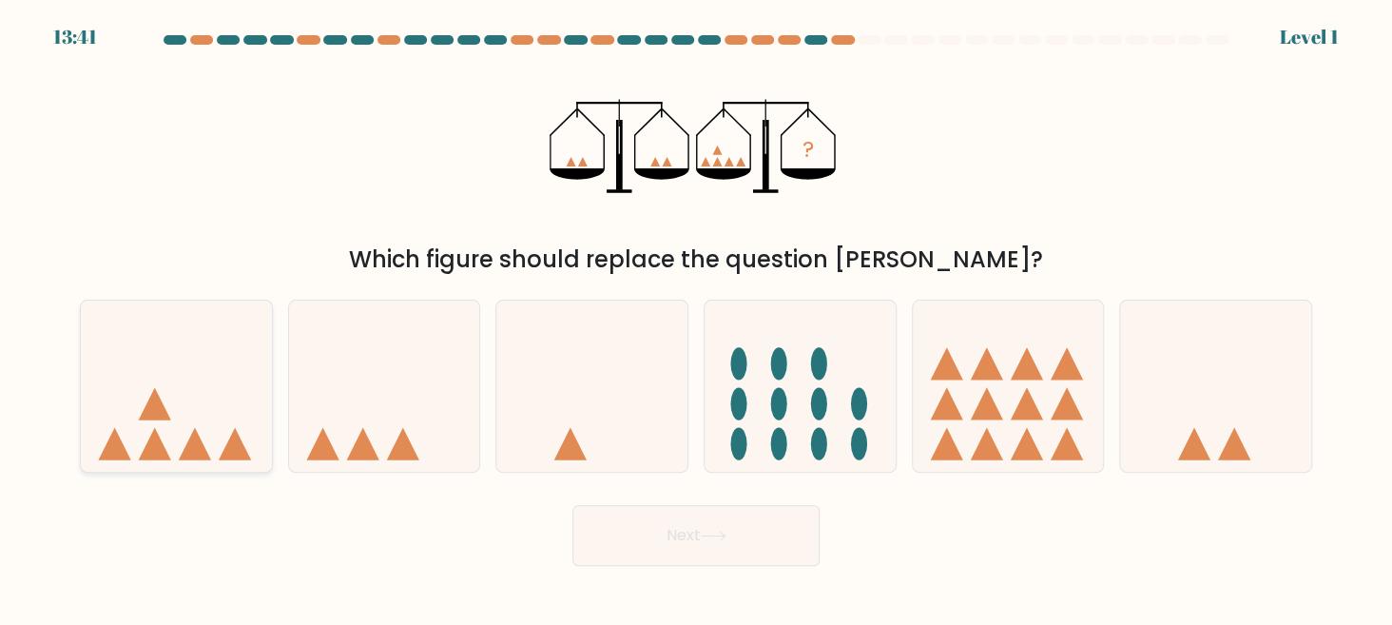
click at [170, 442] on icon at bounding box center [176, 386] width 191 height 158
click at [696, 318] on input "a." at bounding box center [696, 315] width 1 height 5
radio input "true"
click at [662, 531] on button "Next" at bounding box center [695, 535] width 247 height 61
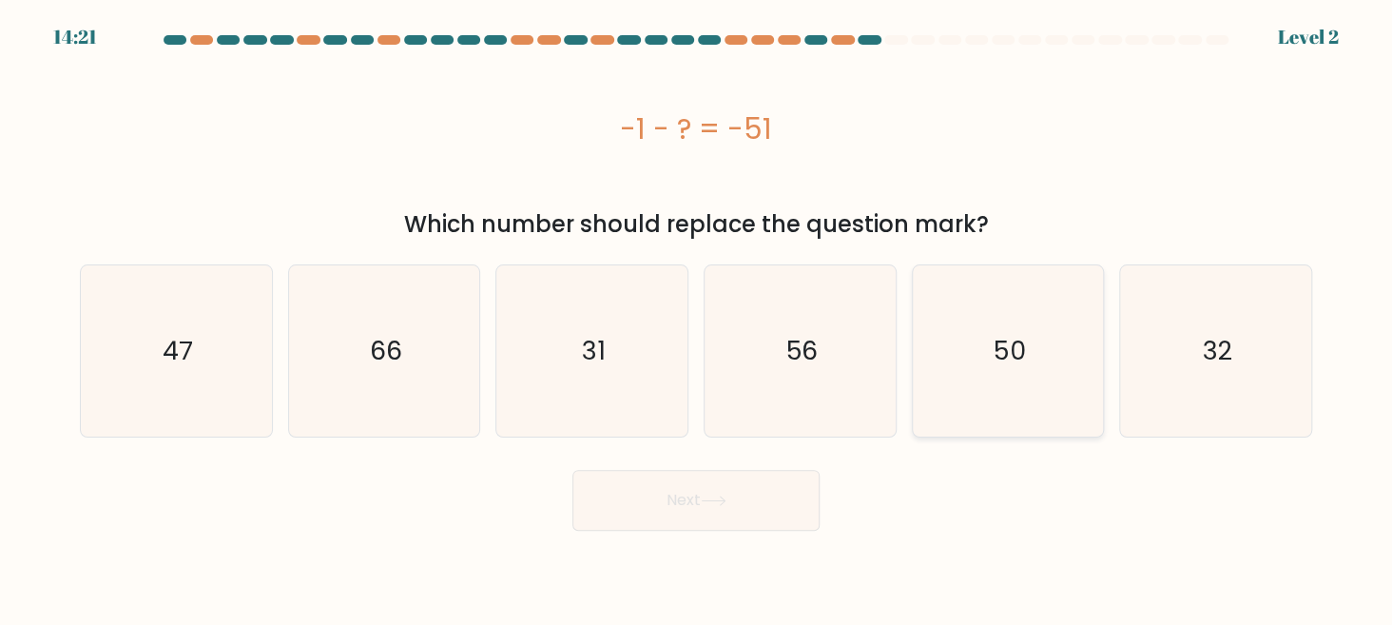
click at [996, 363] on text "50" at bounding box center [1010, 350] width 32 height 35
click at [697, 318] on input "e. 50" at bounding box center [696, 315] width 1 height 5
radio input "true"
click at [743, 507] on button "Next" at bounding box center [695, 500] width 247 height 61
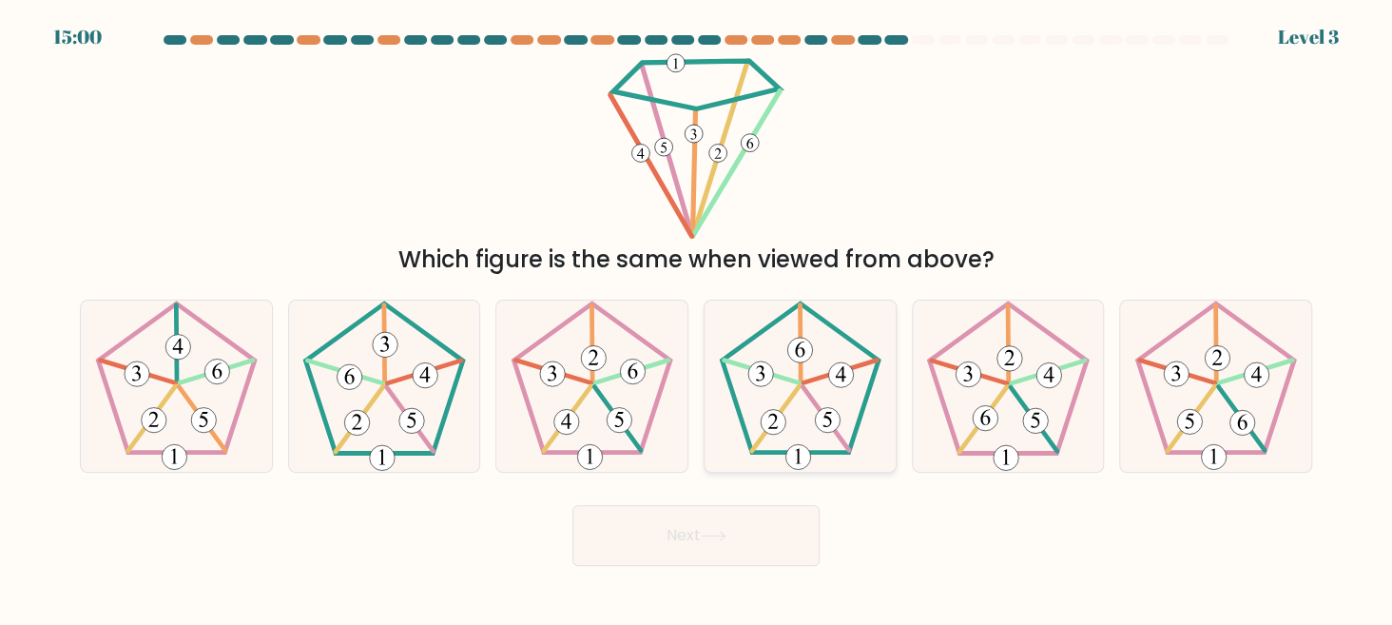
click at [758, 427] on icon at bounding box center [800, 385] width 171 height 171
click at [697, 318] on input "d." at bounding box center [696, 315] width 1 height 5
radio input "true"
click at [744, 529] on button "Next" at bounding box center [695, 535] width 247 height 61
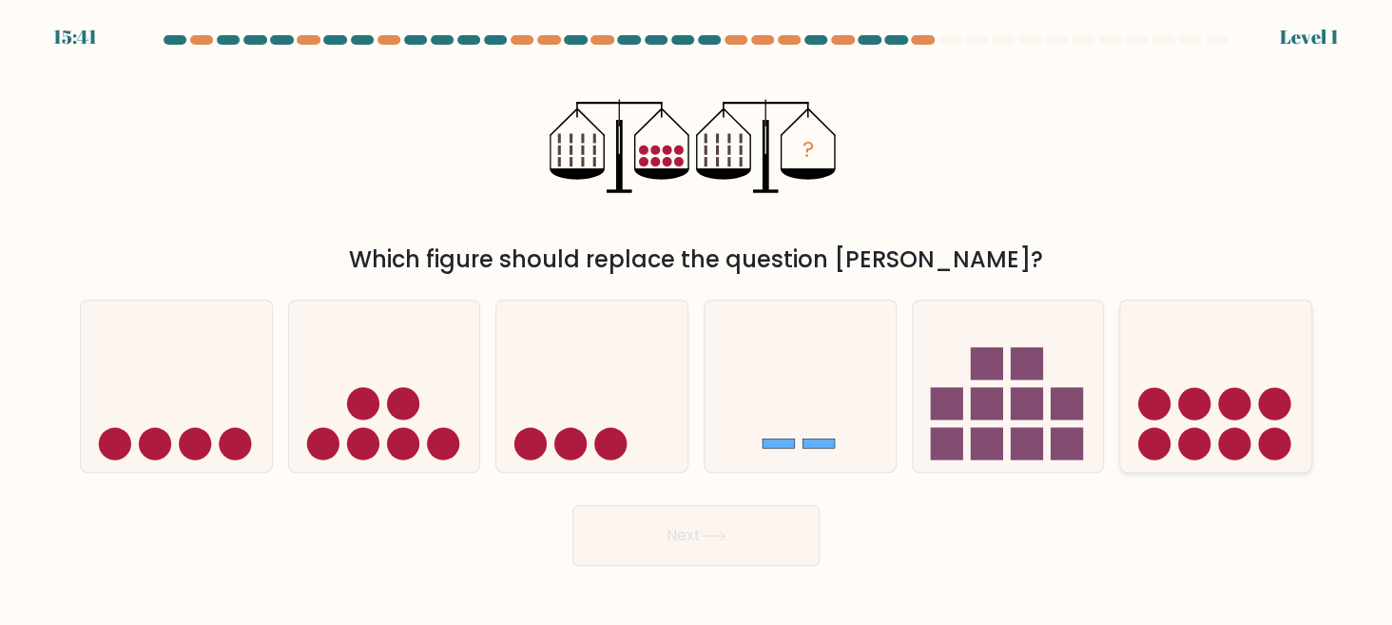
click at [1207, 394] on circle at bounding box center [1194, 403] width 32 height 32
click at [697, 318] on input "f." at bounding box center [696, 315] width 1 height 5
radio input "true"
click at [787, 557] on button "Next" at bounding box center [695, 535] width 247 height 61
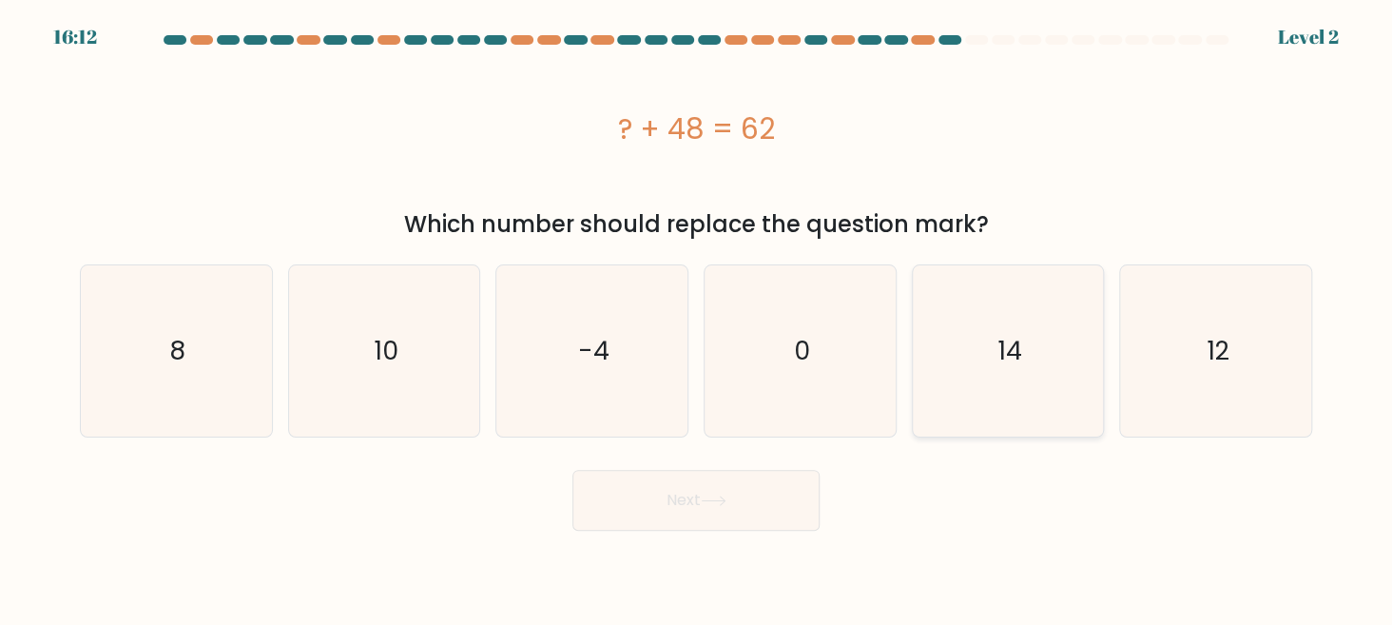
click at [1000, 407] on icon "14" at bounding box center [1007, 350] width 171 height 171
click at [697, 318] on input "e. 14" at bounding box center [696, 315] width 1 height 5
radio input "true"
click at [742, 498] on button "Next" at bounding box center [695, 500] width 247 height 61
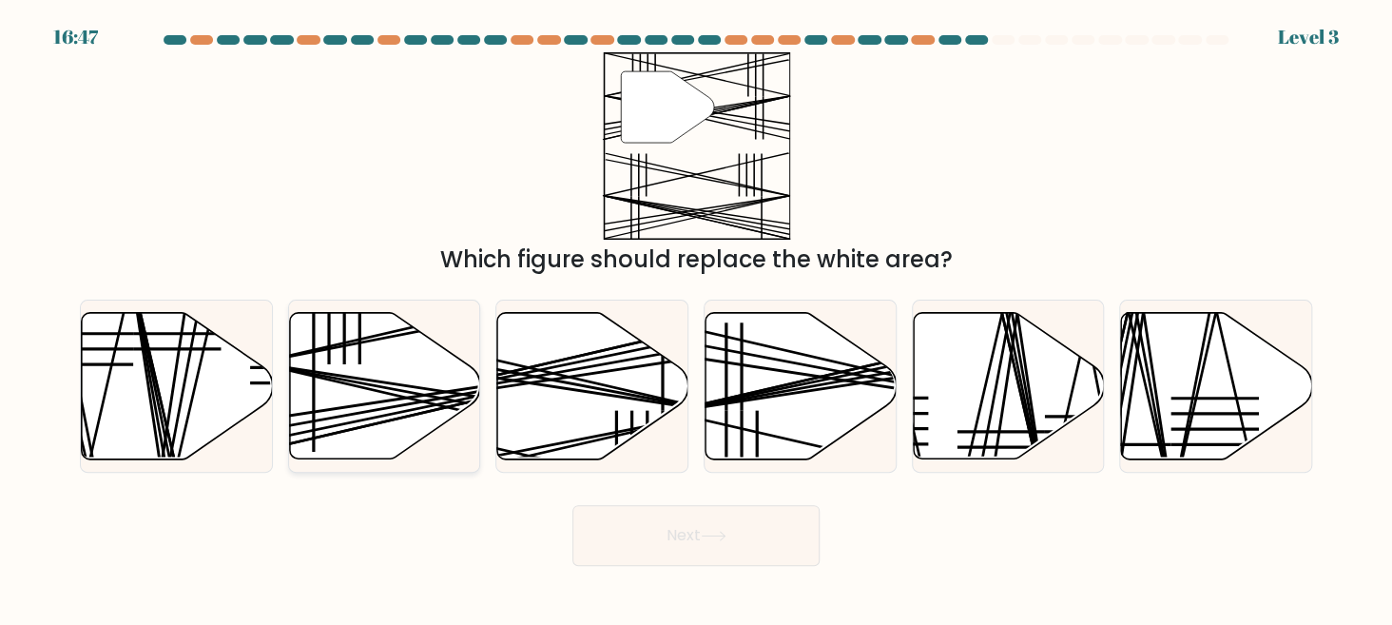
click at [409, 382] on icon at bounding box center [384, 385] width 191 height 146
click at [696, 318] on input "b." at bounding box center [696, 315] width 1 height 5
radio input "true"
click at [758, 542] on button "Next" at bounding box center [695, 535] width 247 height 61
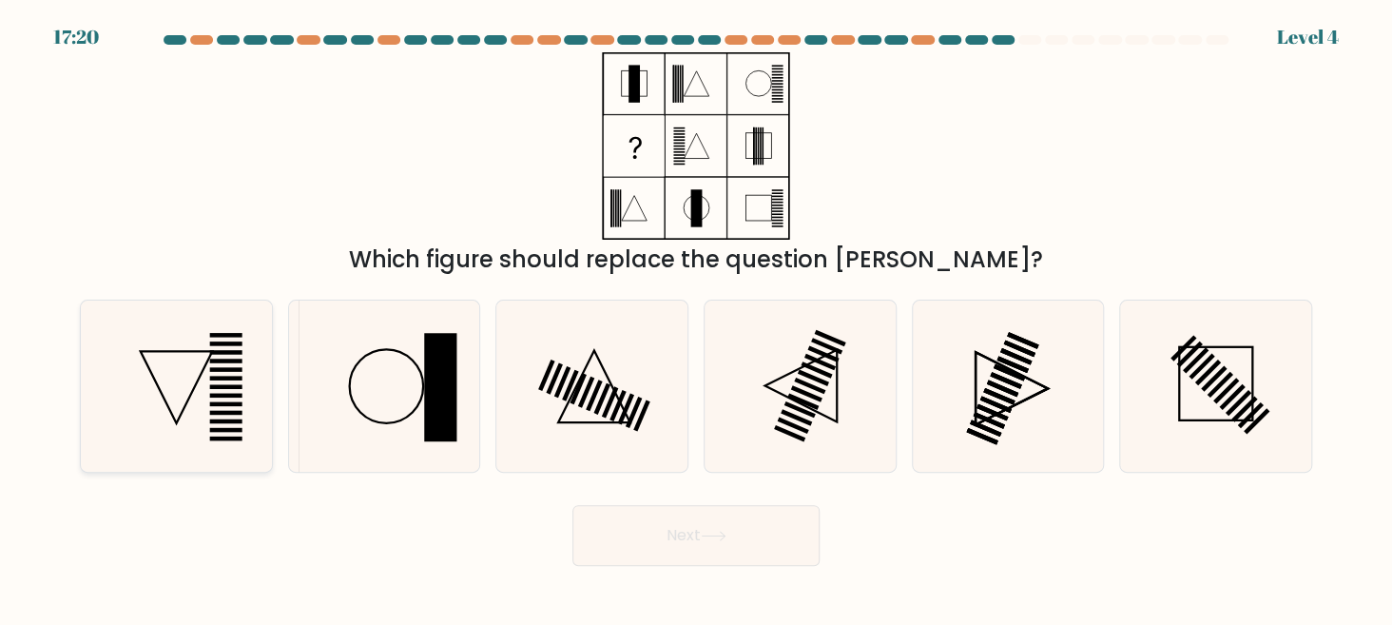
click at [223, 408] on icon at bounding box center [176, 385] width 171 height 171
click at [696, 318] on input "a." at bounding box center [696, 315] width 1 height 5
radio input "true"
click at [605, 530] on button "Next" at bounding box center [695, 535] width 247 height 61
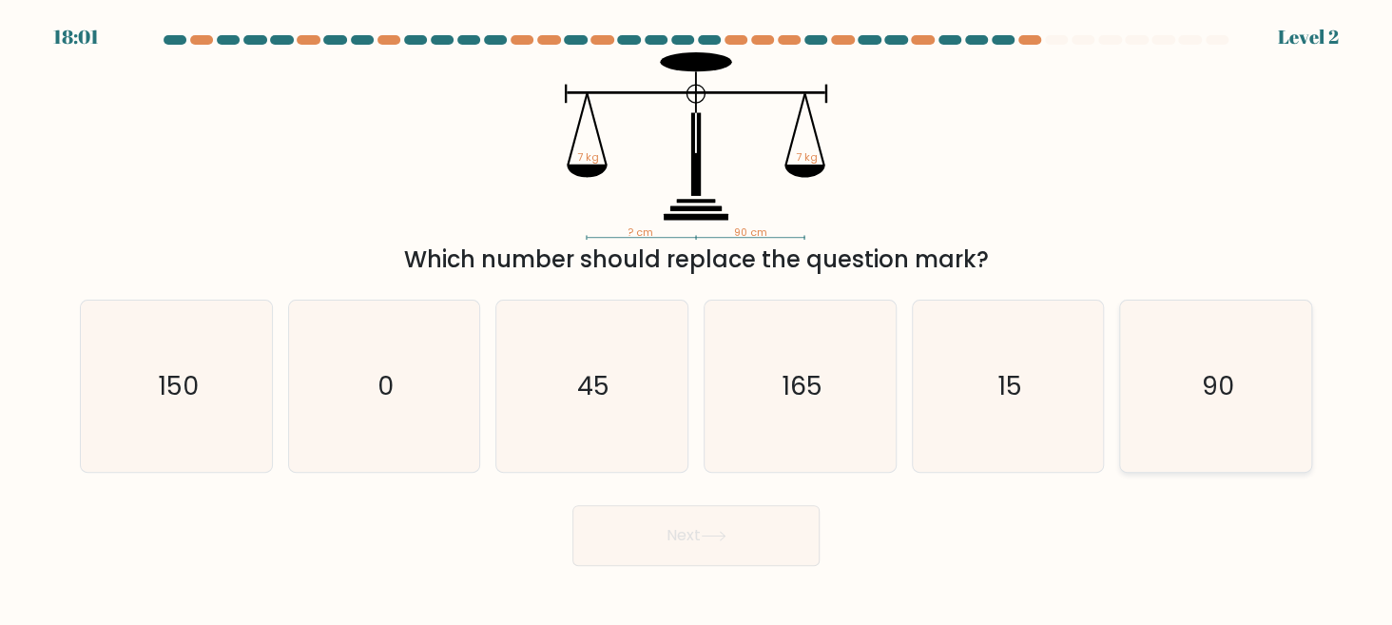
click at [1187, 380] on icon "90" at bounding box center [1215, 385] width 171 height 171
click at [697, 318] on input "f. 90" at bounding box center [696, 315] width 1 height 5
radio input "true"
click at [783, 547] on button "Next" at bounding box center [695, 535] width 247 height 61
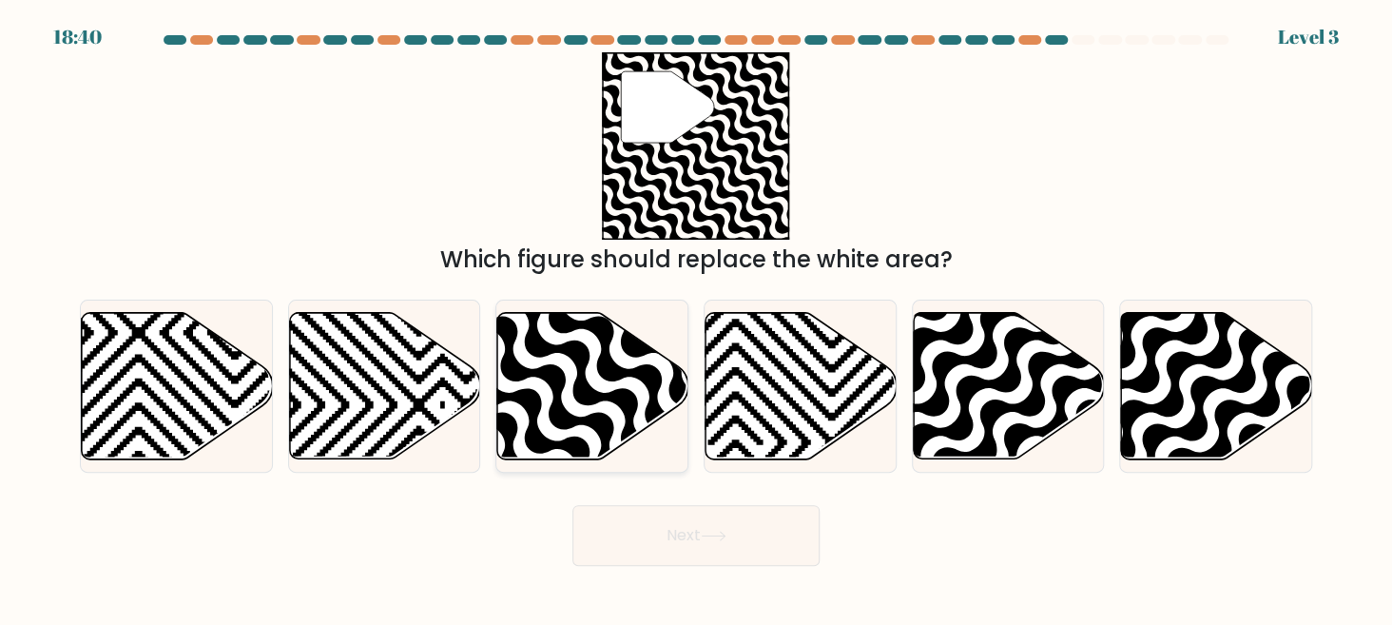
click at [583, 383] on icon at bounding box center [650, 465] width 385 height 385
click at [696, 318] on input "c." at bounding box center [696, 315] width 1 height 5
radio input "true"
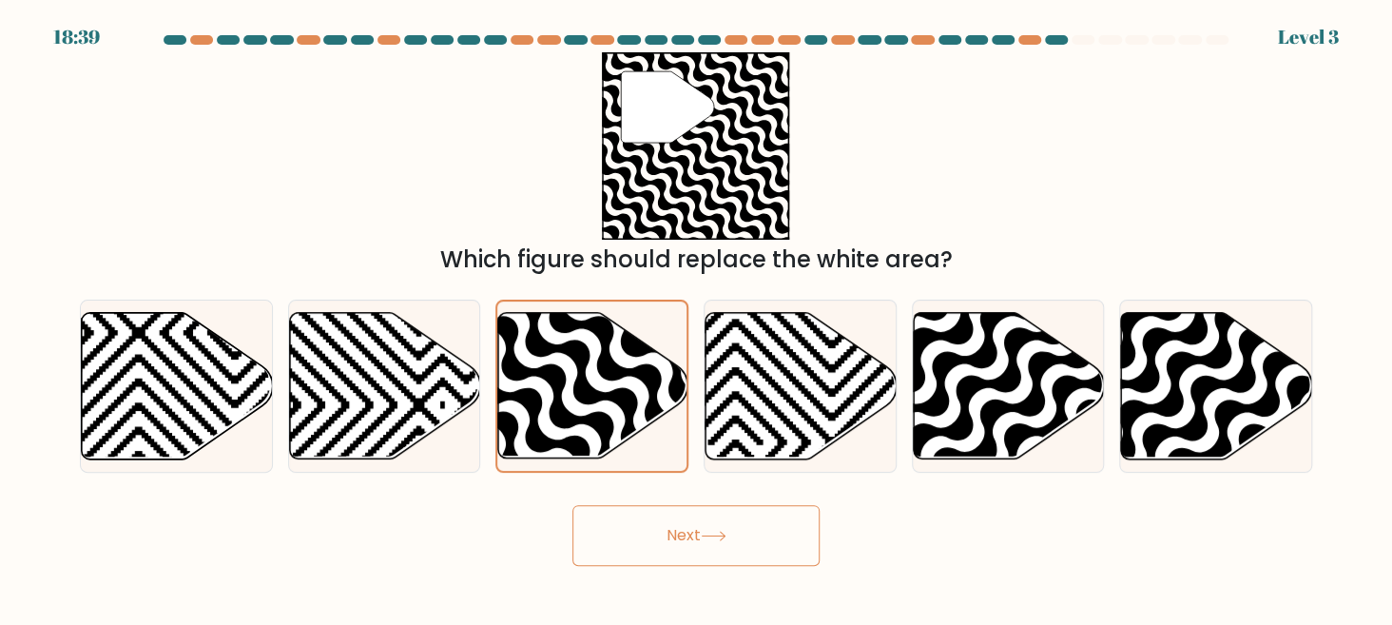
click at [676, 540] on button "Next" at bounding box center [695, 535] width 247 height 61
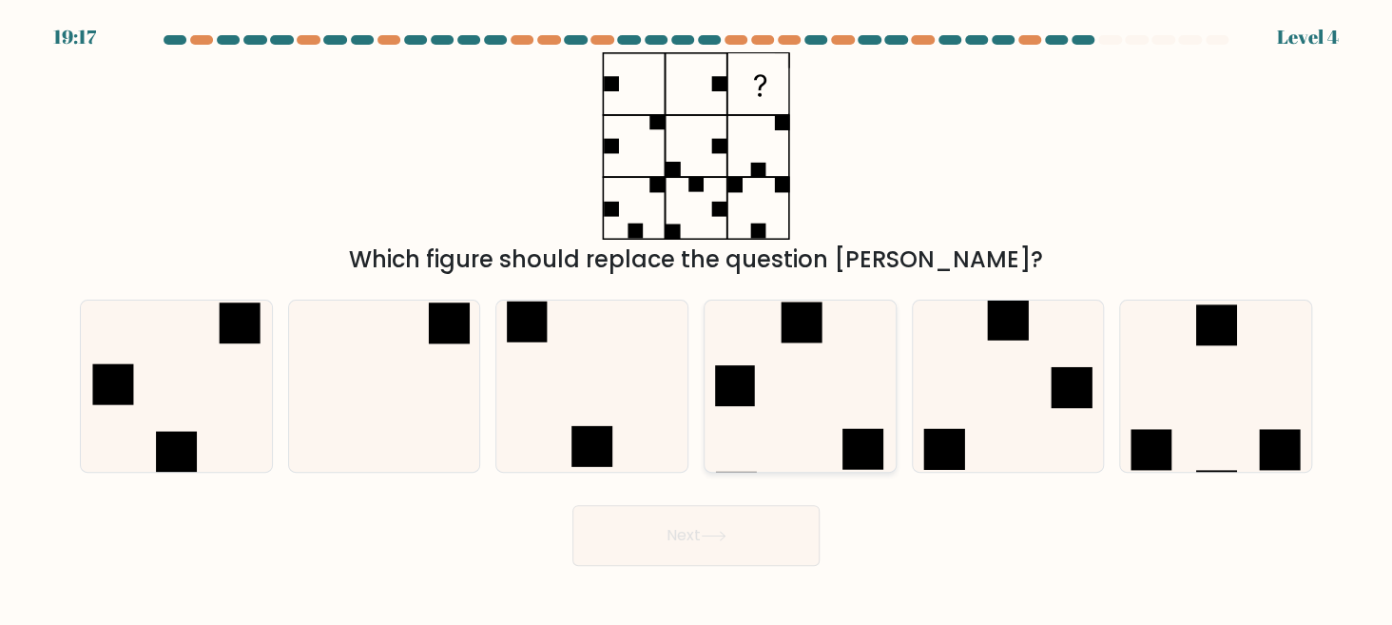
click at [763, 429] on icon at bounding box center [800, 385] width 171 height 171
click at [697, 318] on input "d." at bounding box center [696, 315] width 1 height 5
radio input "true"
click at [459, 422] on icon at bounding box center [384, 385] width 171 height 171
click at [696, 318] on input "b." at bounding box center [696, 315] width 1 height 5
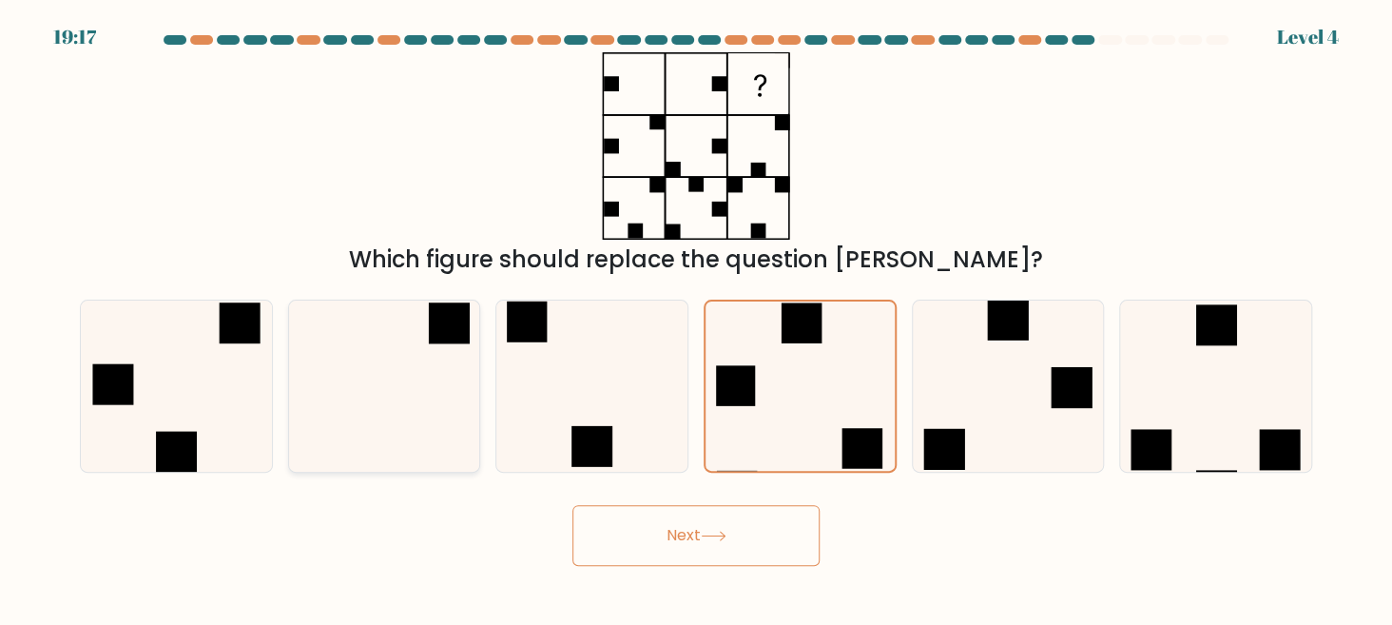
radio input "true"
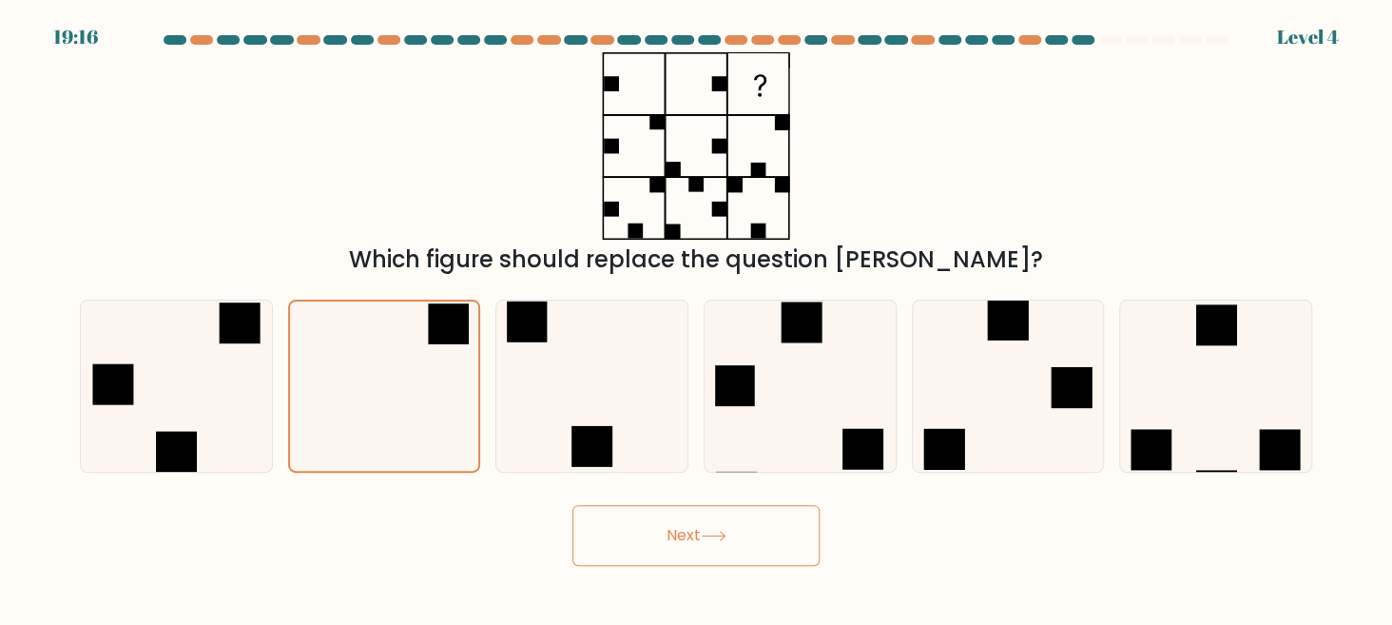
click at [744, 537] on button "Next" at bounding box center [695, 535] width 247 height 61
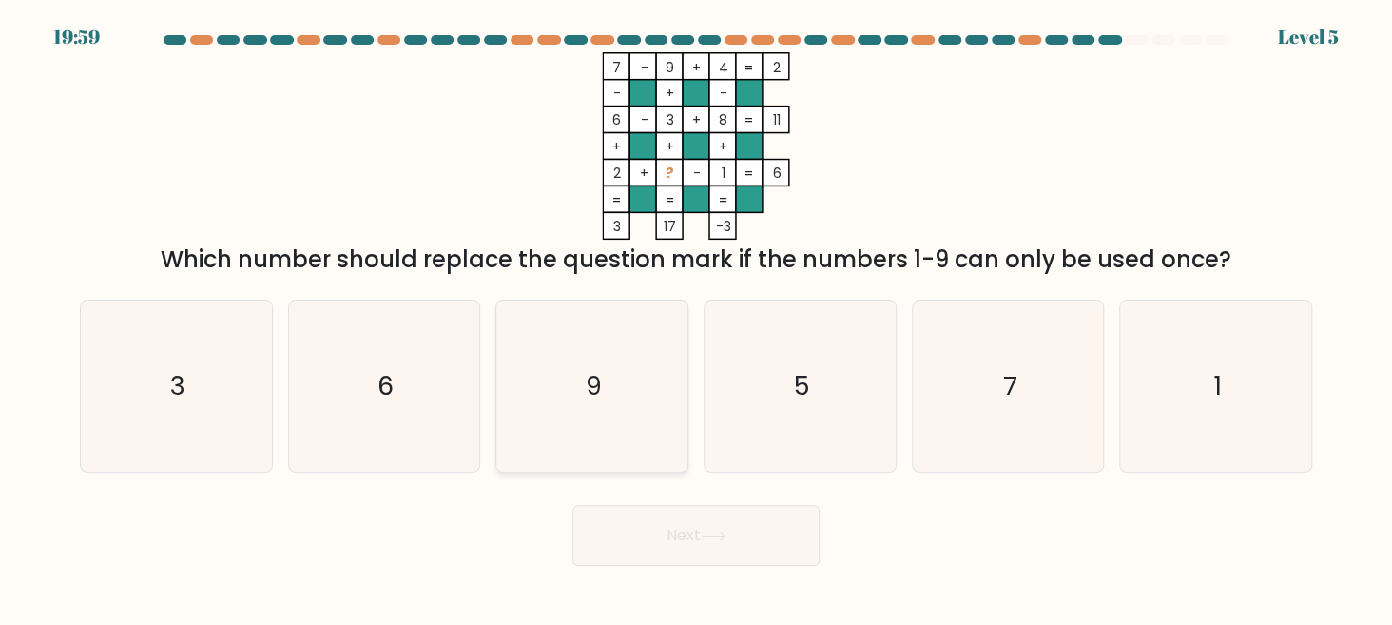
click at [566, 393] on icon "9" at bounding box center [592, 385] width 171 height 171
click at [696, 318] on input "c. 9" at bounding box center [696, 315] width 1 height 5
radio input "true"
click at [681, 540] on button "Next" at bounding box center [695, 535] width 247 height 61
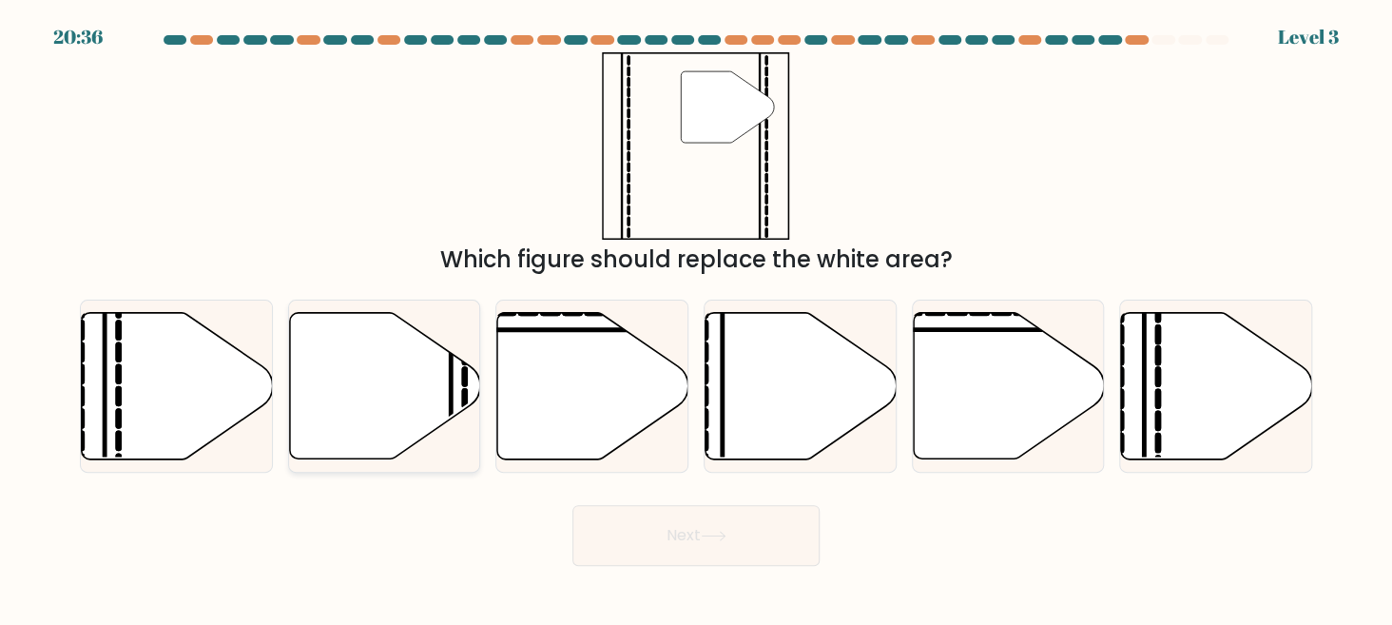
click at [401, 398] on icon at bounding box center [384, 385] width 191 height 146
click at [696, 318] on input "b." at bounding box center [696, 315] width 1 height 5
radio input "true"
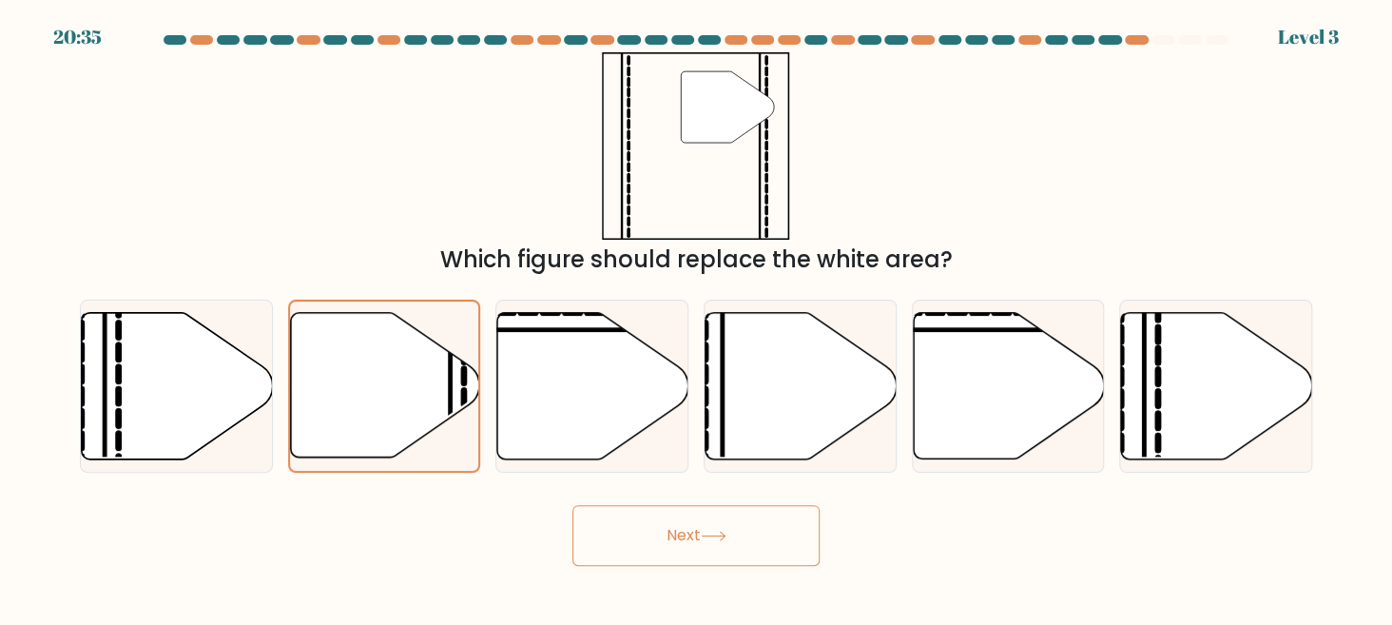
click at [657, 542] on button "Next" at bounding box center [695, 535] width 247 height 61
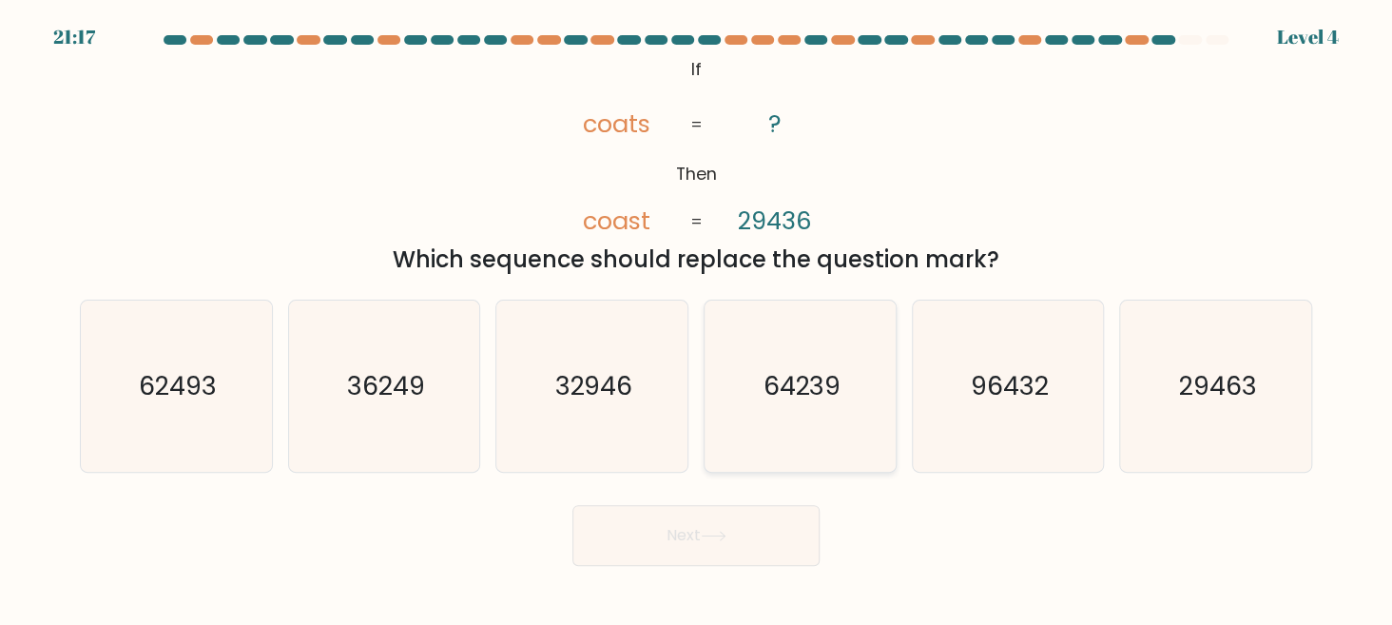
click at [760, 350] on icon "64239" at bounding box center [800, 385] width 171 height 171
click at [697, 318] on input "d. 64239" at bounding box center [696, 315] width 1 height 5
radio input "true"
click at [742, 534] on button "Next" at bounding box center [695, 535] width 247 height 61
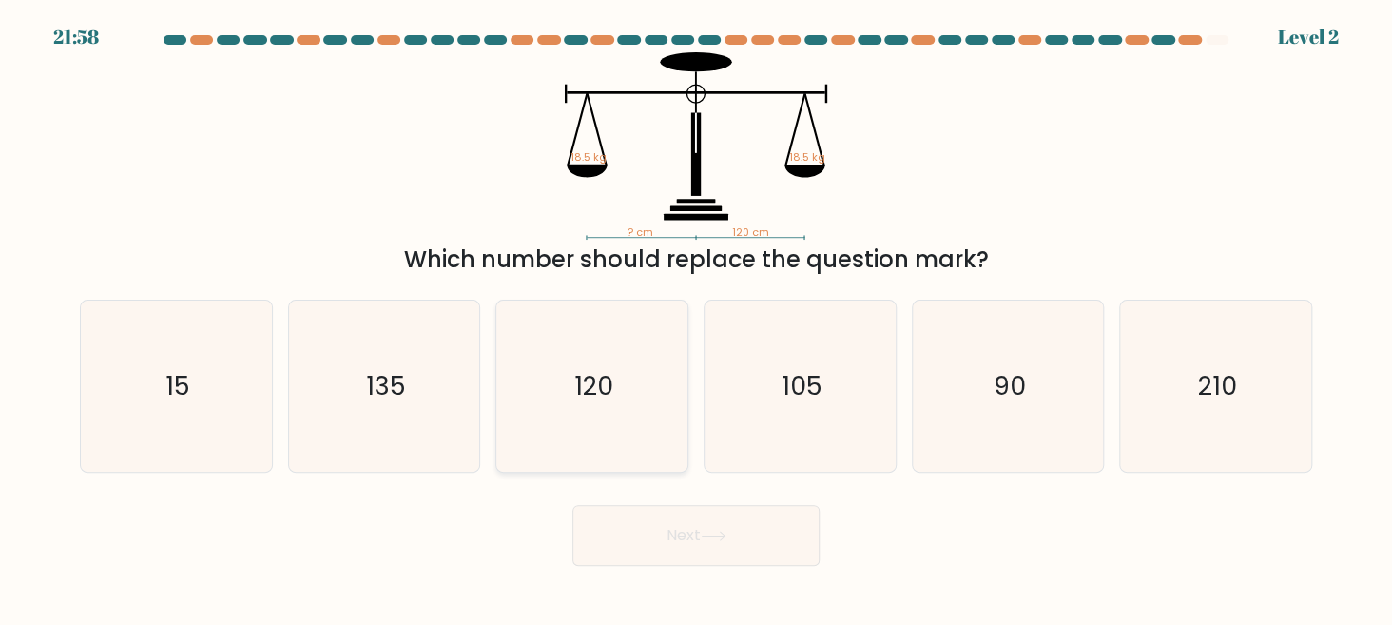
click at [592, 377] on text "120" at bounding box center [593, 385] width 39 height 35
click at [696, 318] on input "c. 120" at bounding box center [696, 315] width 1 height 5
radio input "true"
click at [653, 537] on button "Next" at bounding box center [695, 535] width 247 height 61
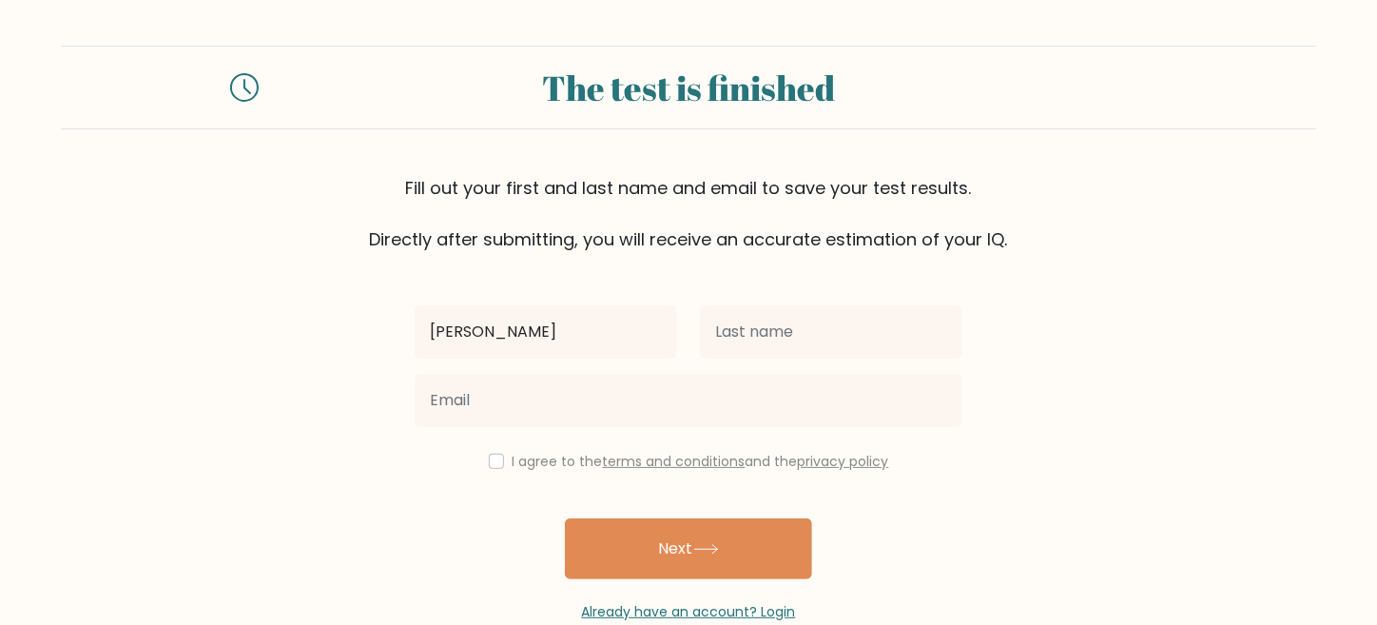
type input "KAYE"
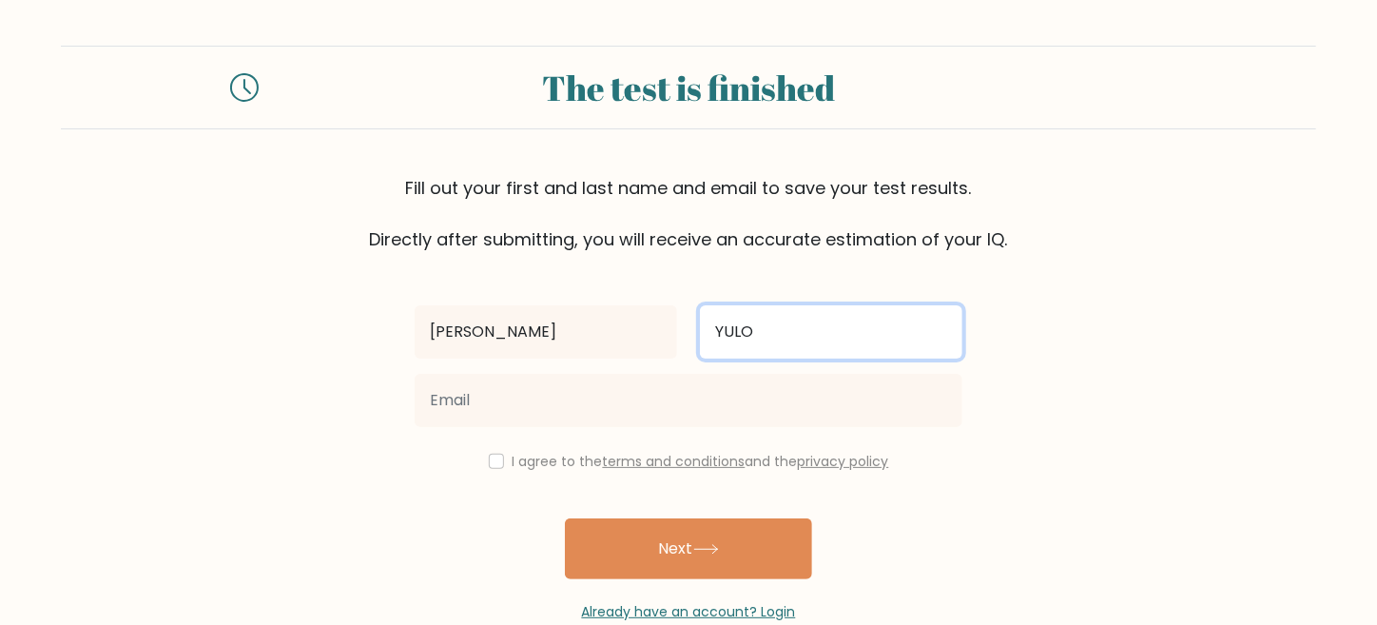
type input "YULO"
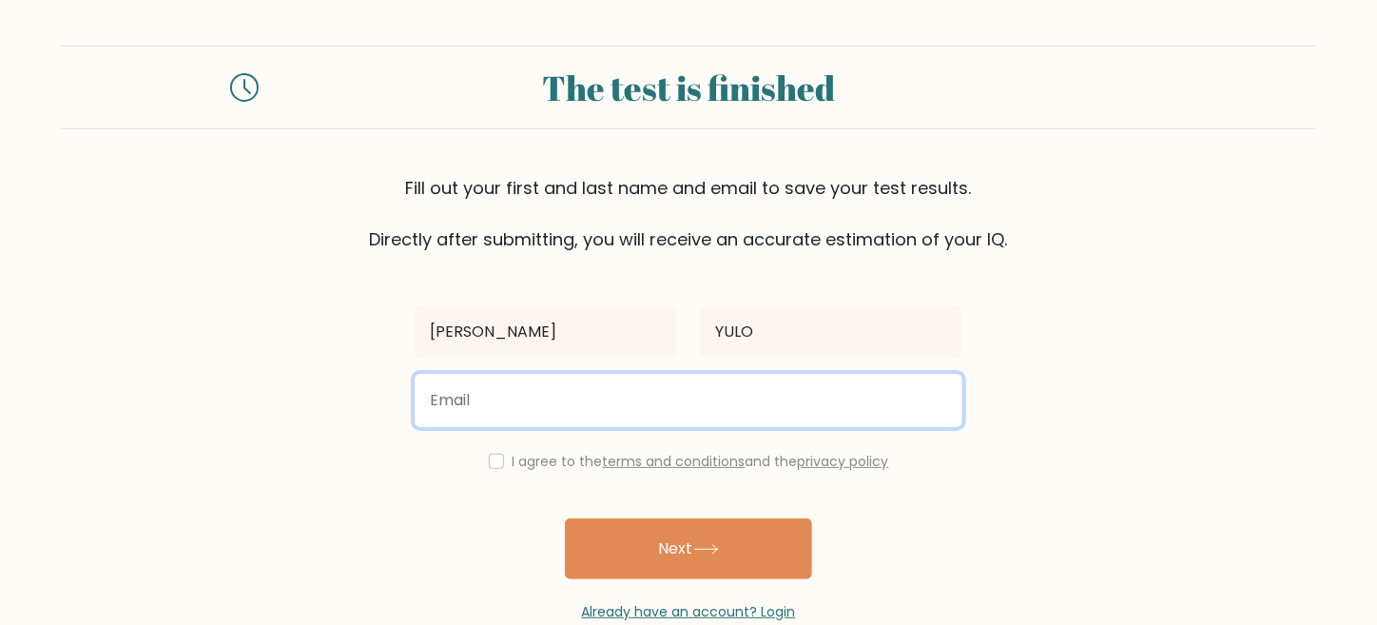
click at [711, 424] on input "email" at bounding box center [689, 400] width 548 height 53
type input "kayemorancil404@gmail.com"
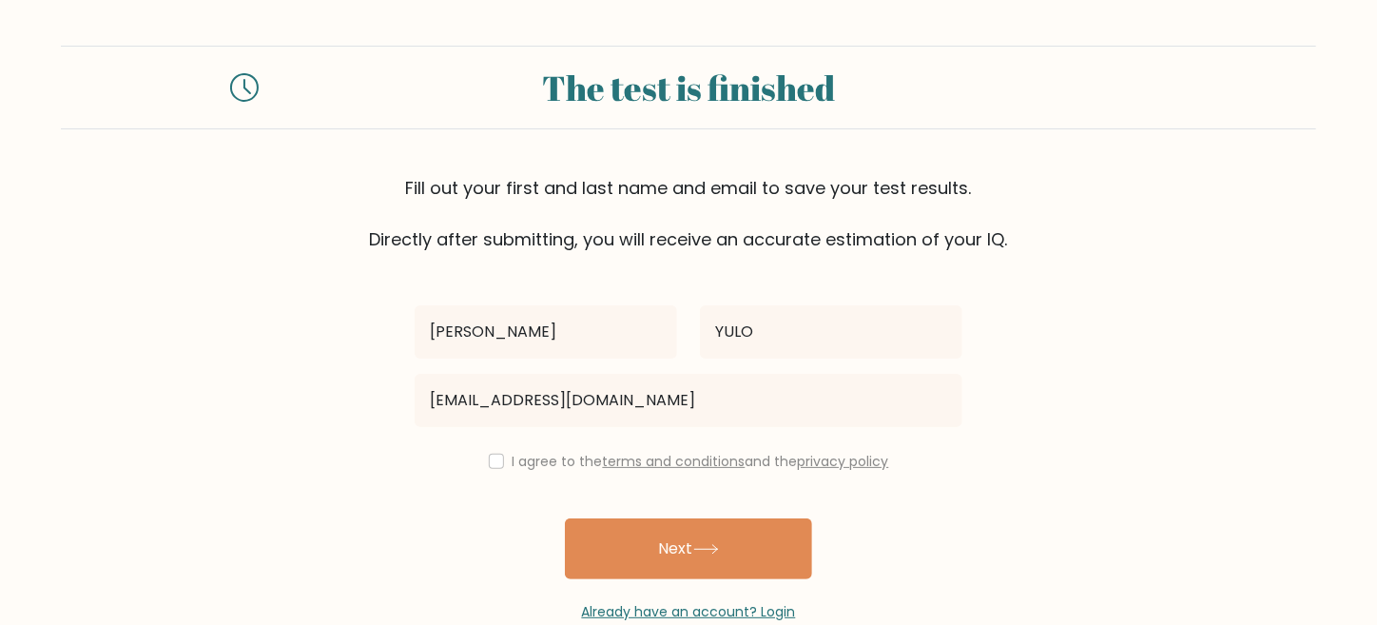
click at [501, 465] on div "I agree to the terms and conditions and the privacy policy" at bounding box center [688, 461] width 570 height 23
click at [489, 462] on input "checkbox" at bounding box center [496, 461] width 15 height 15
checkbox input "true"
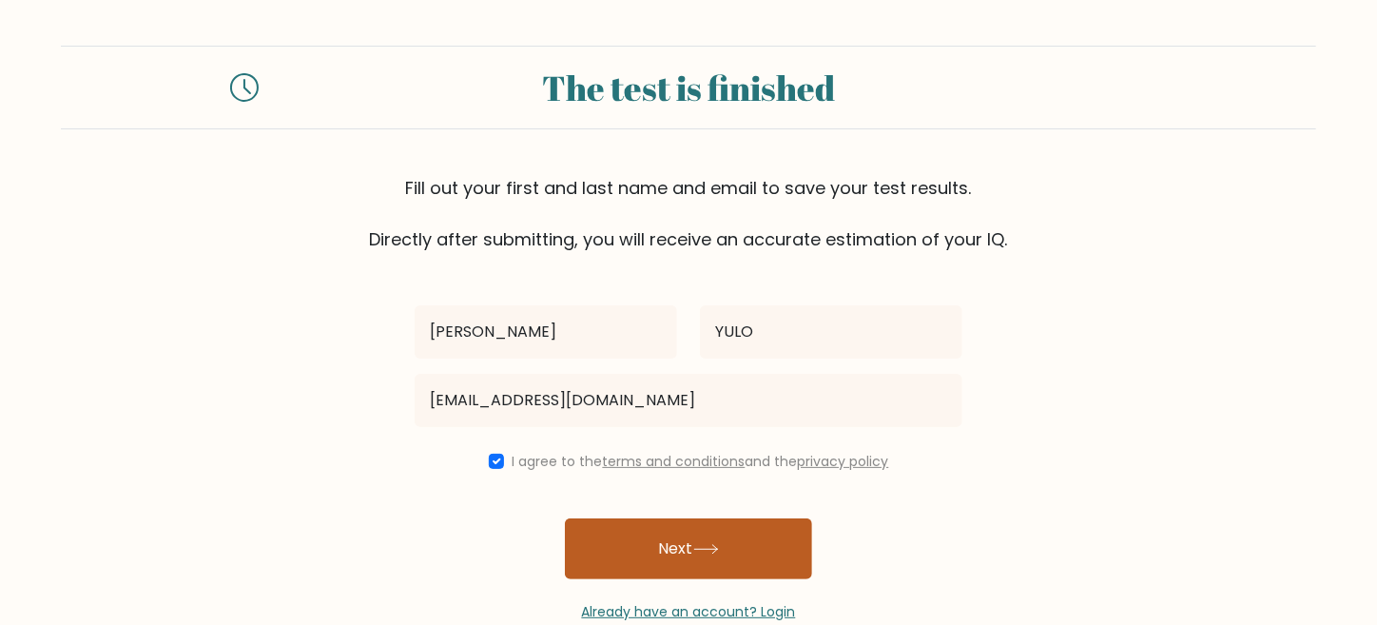
click at [644, 542] on button "Next" at bounding box center [688, 548] width 247 height 61
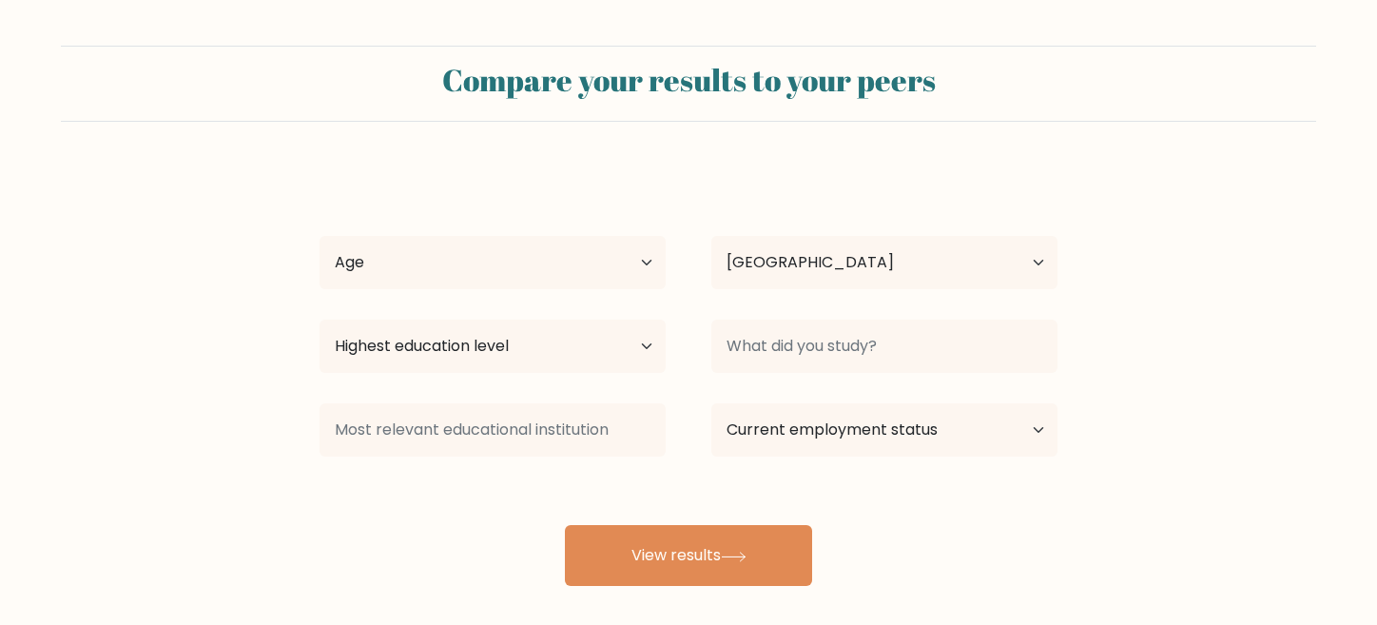
select select "PH"
click at [518, 280] on select "Age Under [DEMOGRAPHIC_DATA] [DEMOGRAPHIC_DATA] [DEMOGRAPHIC_DATA] [DEMOGRAPHIC…" at bounding box center [492, 262] width 346 height 53
select select "25_34"
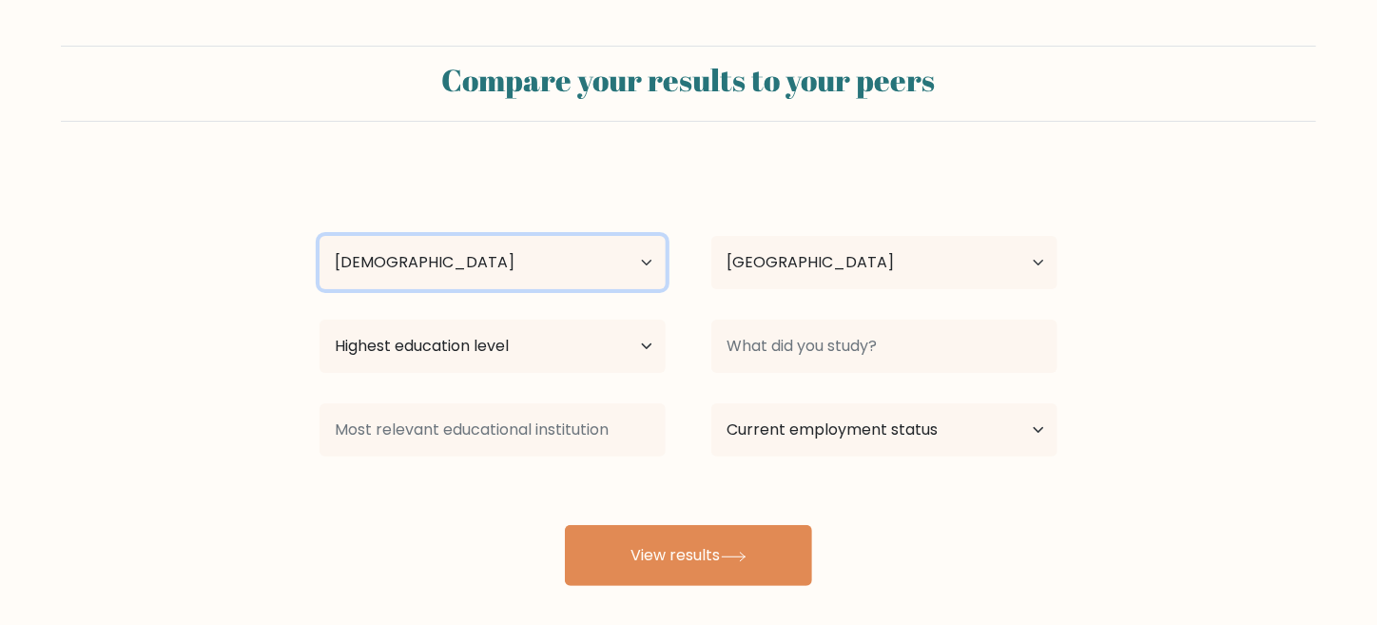
click at [319, 236] on select "Age Under [DEMOGRAPHIC_DATA] [DEMOGRAPHIC_DATA] [DEMOGRAPHIC_DATA] [DEMOGRAPHIC…" at bounding box center [492, 262] width 346 height 53
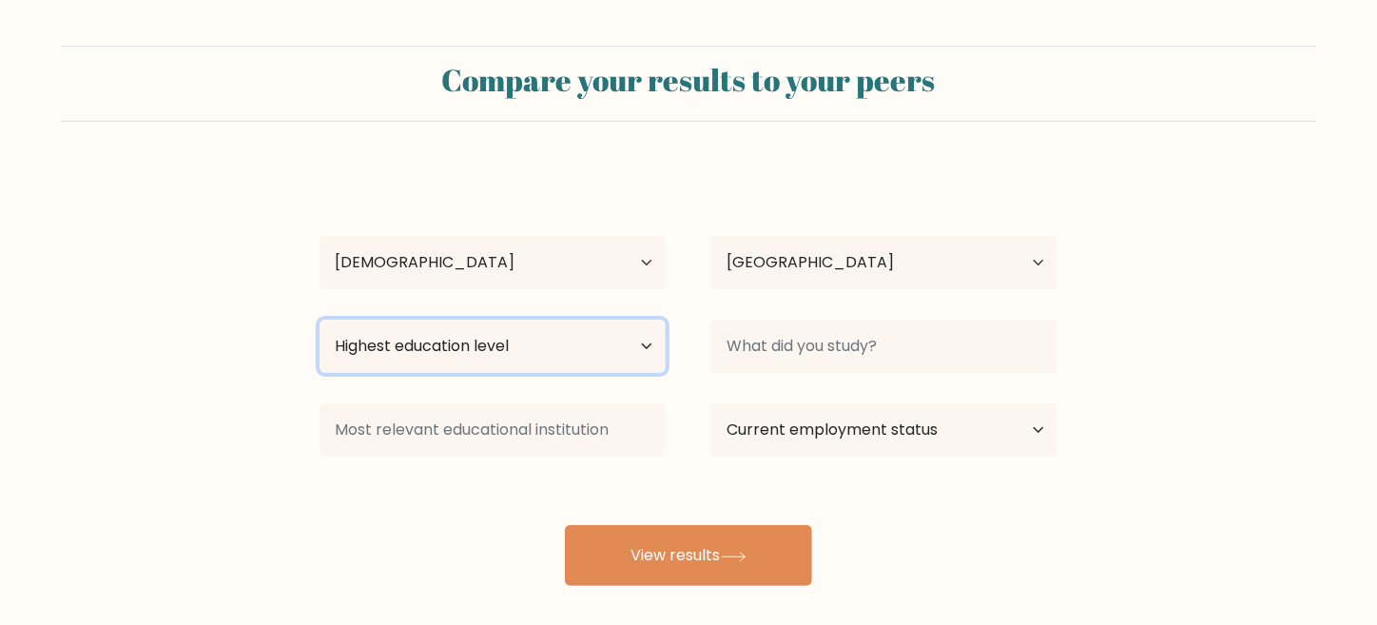
click at [627, 345] on select "Highest education level No schooling Primary Lower Secondary Upper Secondary Oc…" at bounding box center [492, 345] width 346 height 53
select select "bachelors_degree"
click at [319, 319] on select "Highest education level No schooling Primary Lower Secondary Upper Secondary Oc…" at bounding box center [492, 345] width 346 height 53
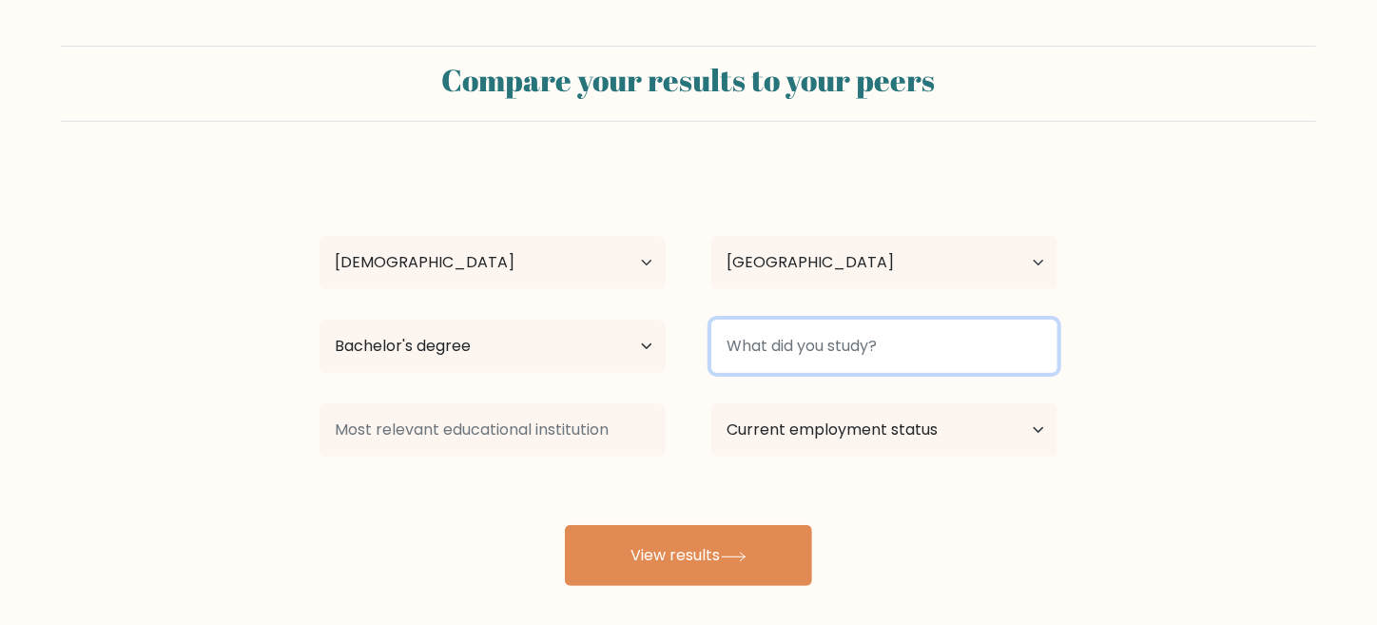
click at [864, 356] on input at bounding box center [884, 345] width 346 height 53
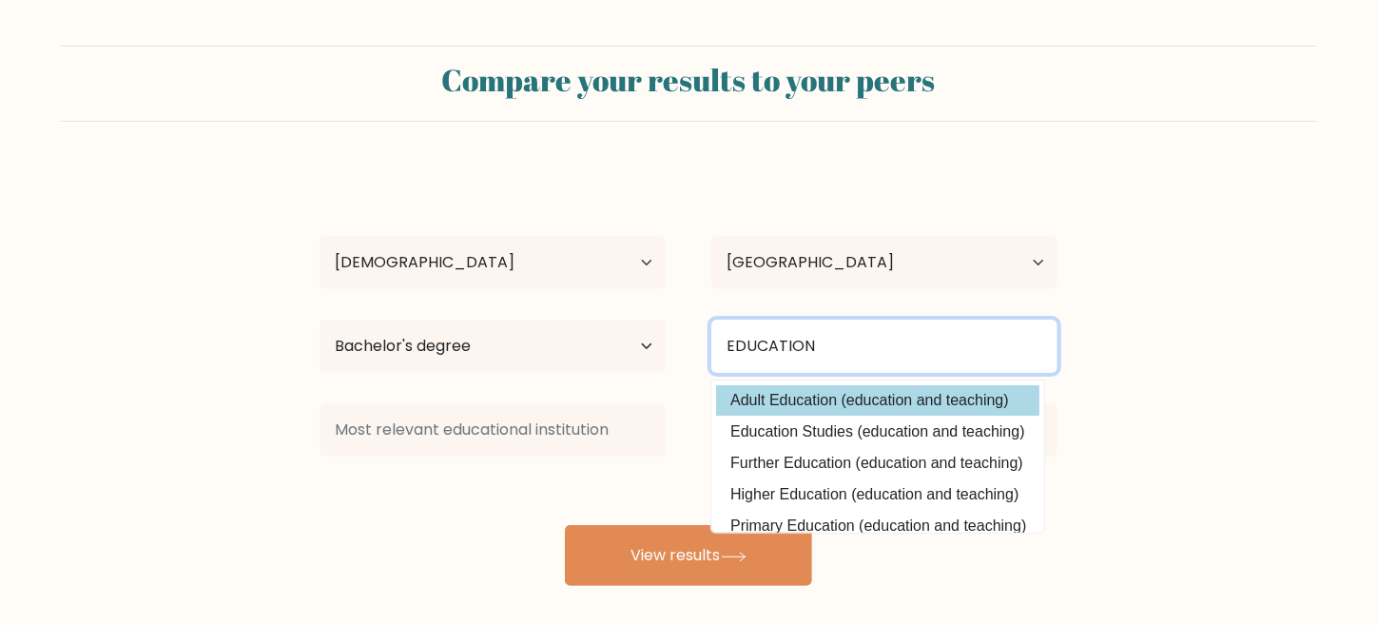
type input "EDUCATION"
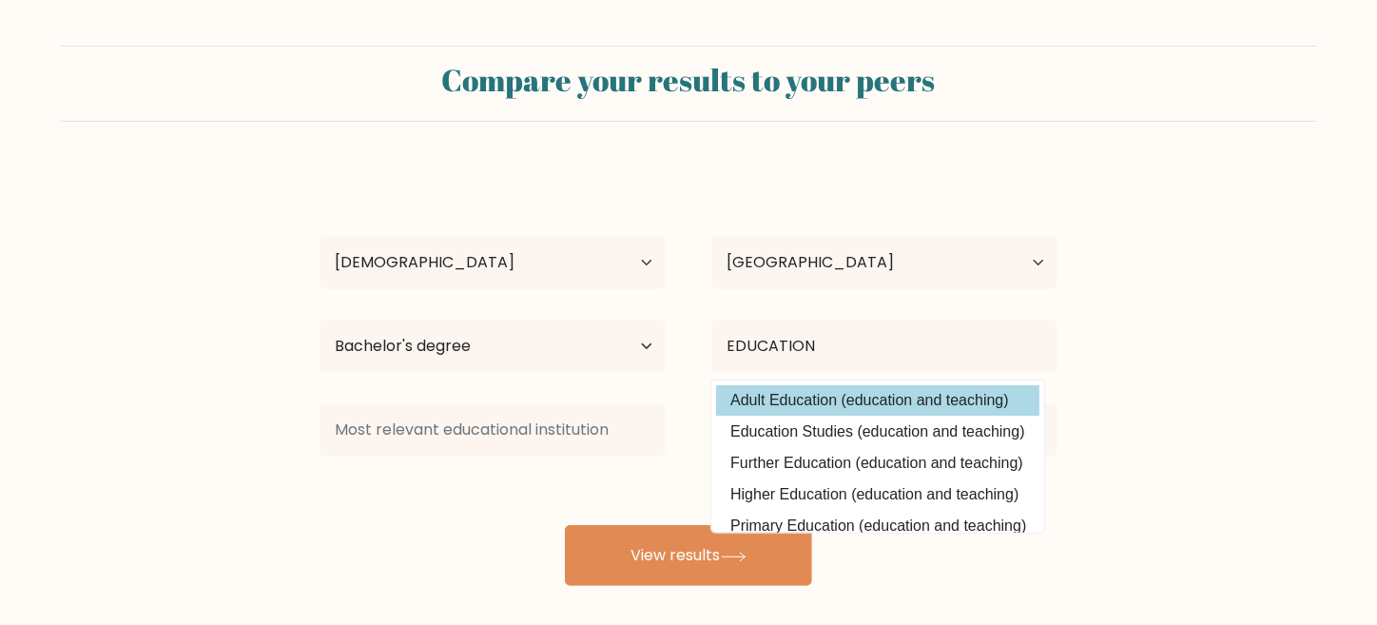
click at [903, 402] on div "KAYE YULO Age Under 18 years old 18-24 years old 25-34 years old 35-44 years ol…" at bounding box center [688, 376] width 761 height 418
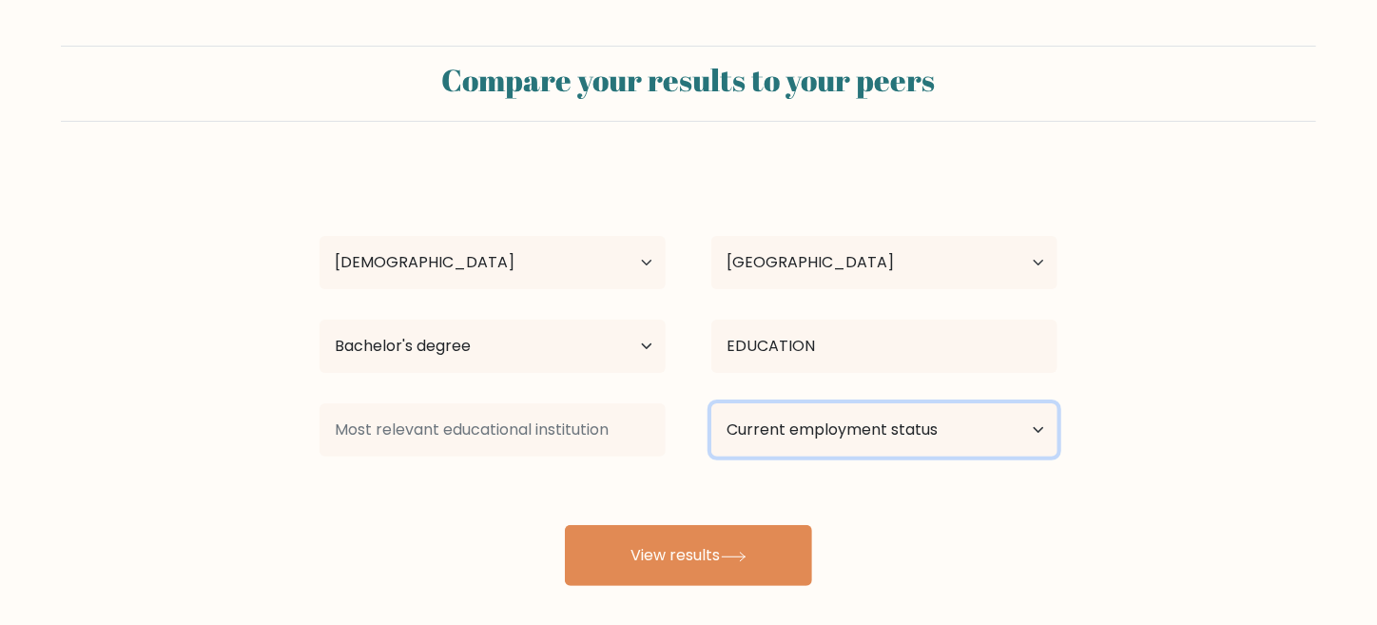
click at [824, 432] on select "Current employment status Employed Student Retired Other / prefer not to answer" at bounding box center [884, 429] width 346 height 53
select select "other"
click at [711, 403] on select "Current employment status Employed Student Retired Other / prefer not to answer" at bounding box center [884, 429] width 346 height 53
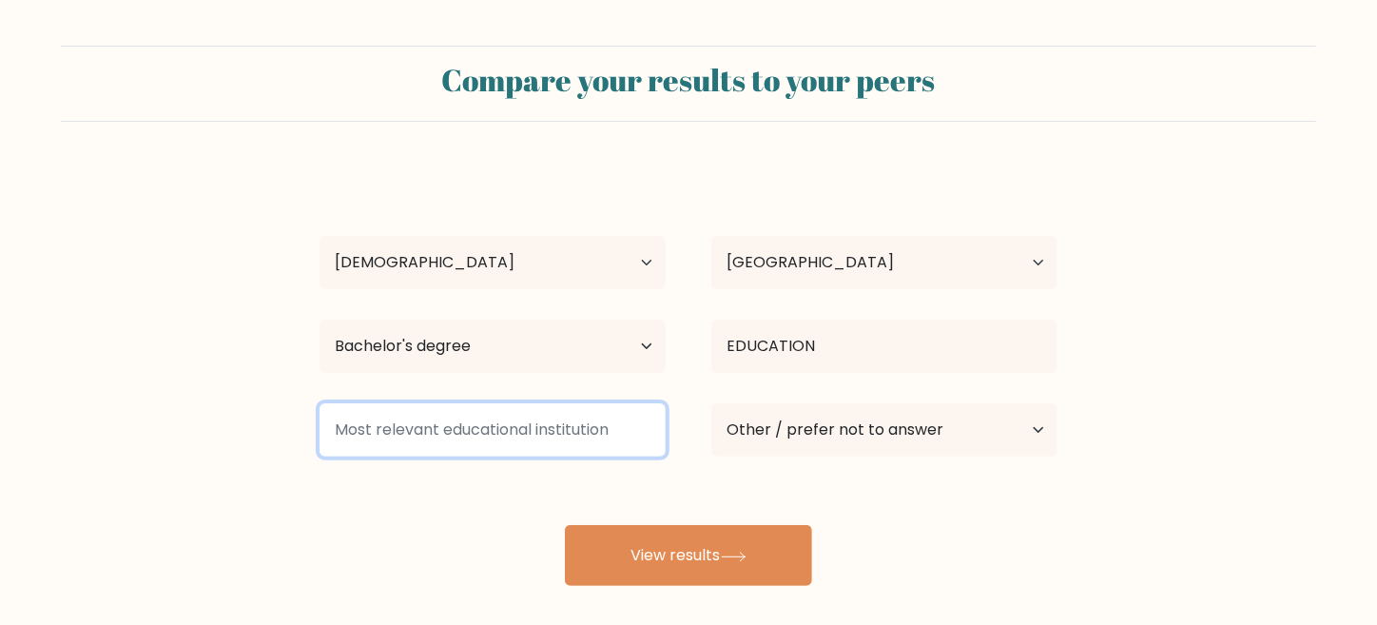
click at [614, 450] on input at bounding box center [492, 429] width 346 height 53
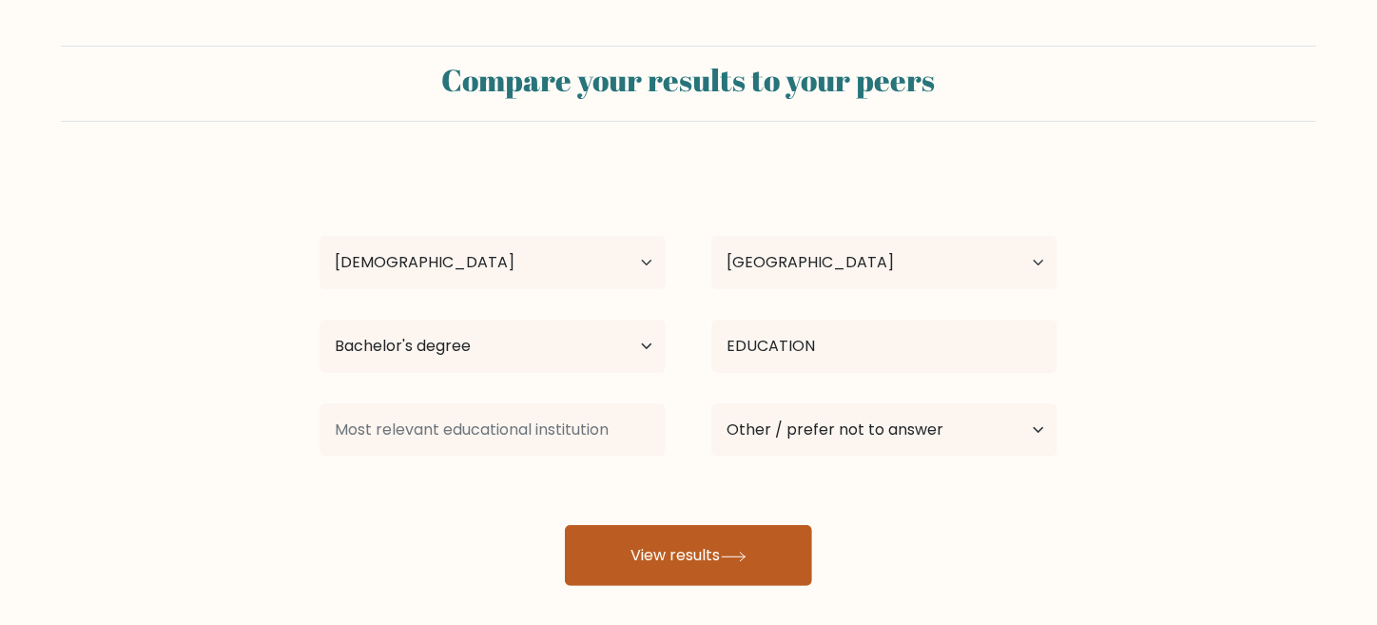
click at [642, 560] on button "View results" at bounding box center [688, 555] width 247 height 61
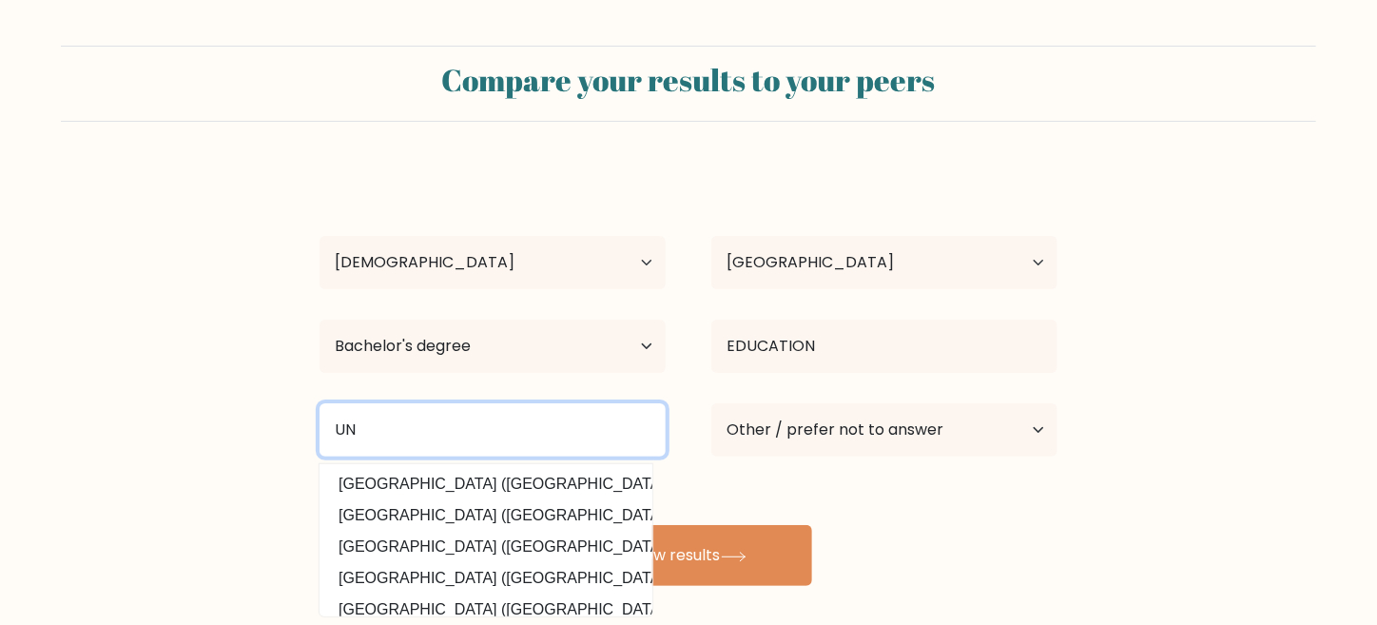
type input "U"
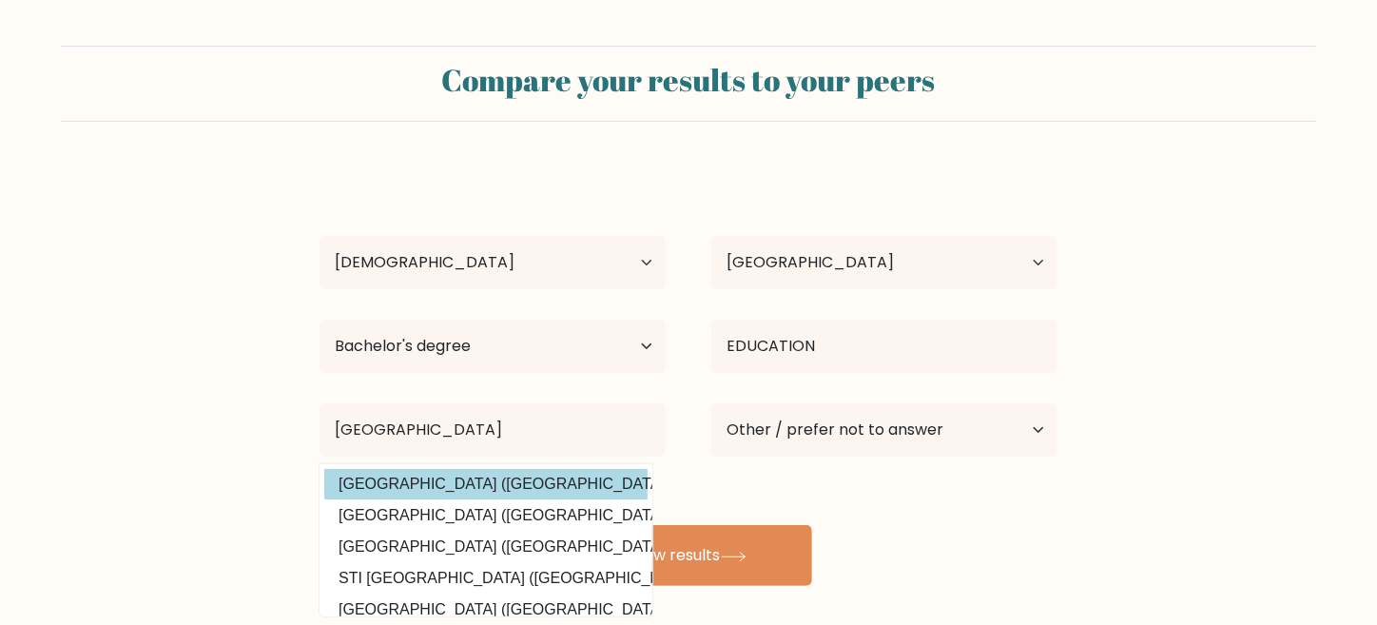
click at [589, 490] on option "University of Negros Occidental - Recoletos (Philippines)" at bounding box center [485, 484] width 323 height 30
type input "[GEOGRAPHIC_DATA] - Recoletos"
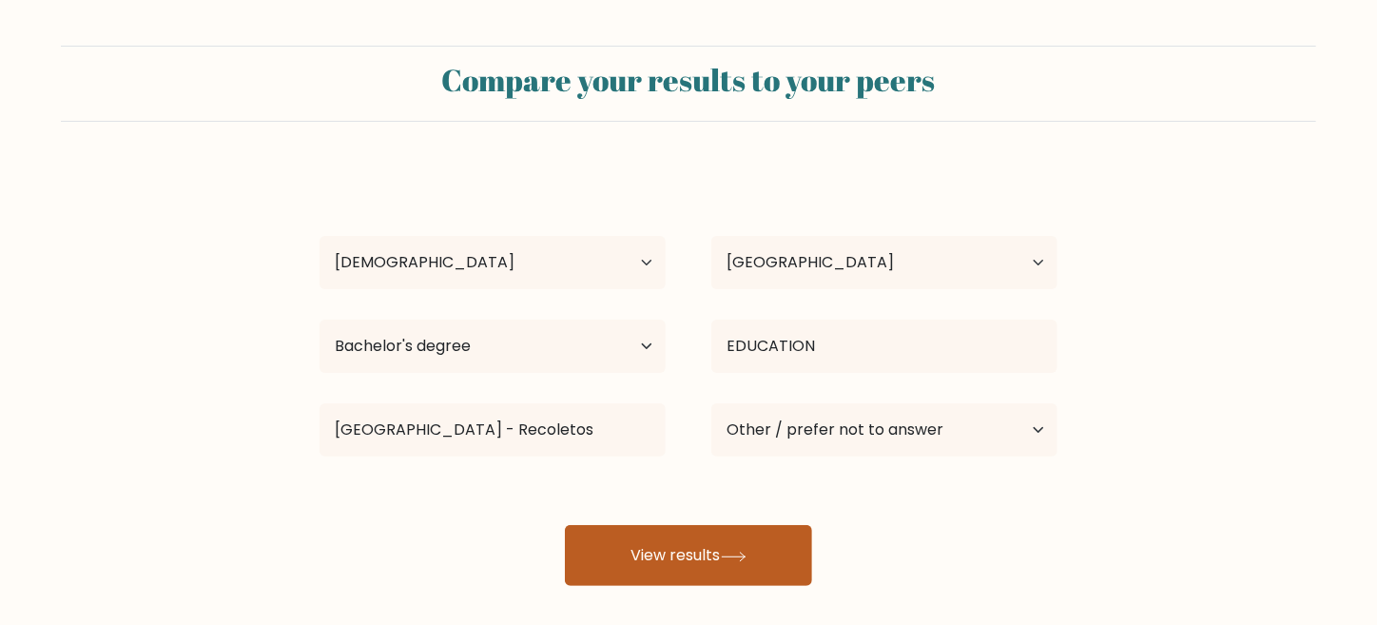
click at [706, 543] on button "View results" at bounding box center [688, 555] width 247 height 61
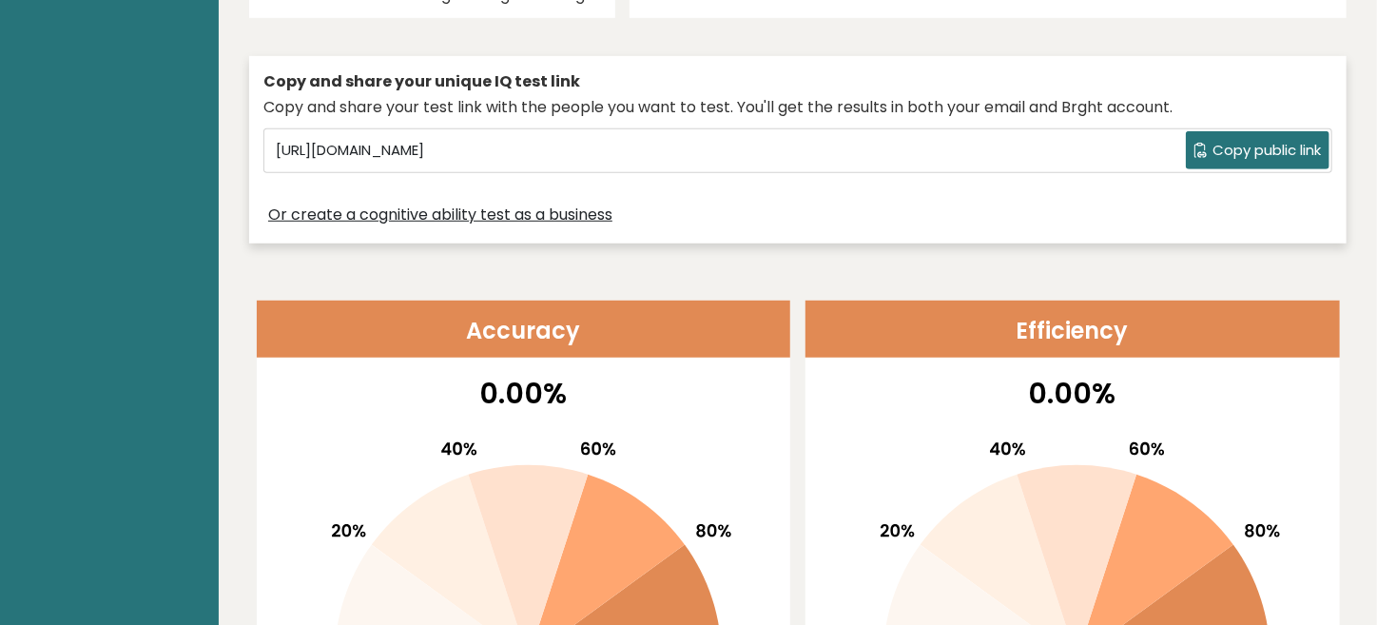
scroll to position [570, 0]
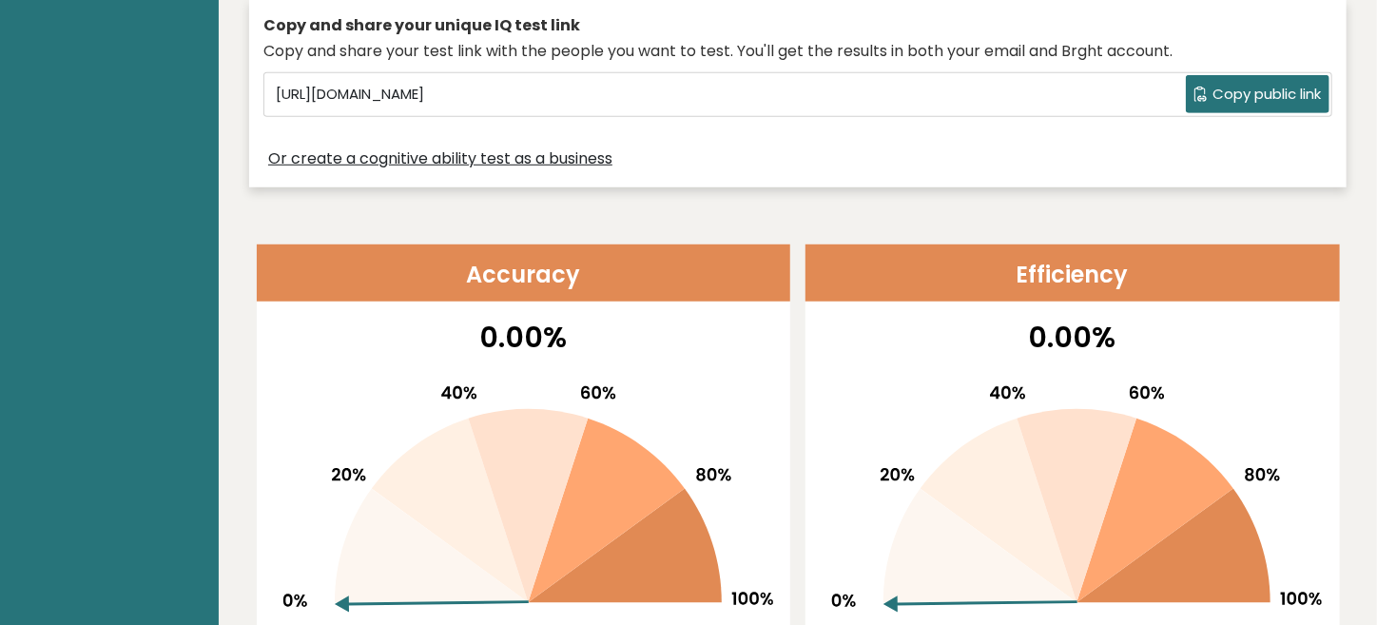
click at [1233, 86] on span "Copy public link" at bounding box center [1266, 95] width 108 height 22
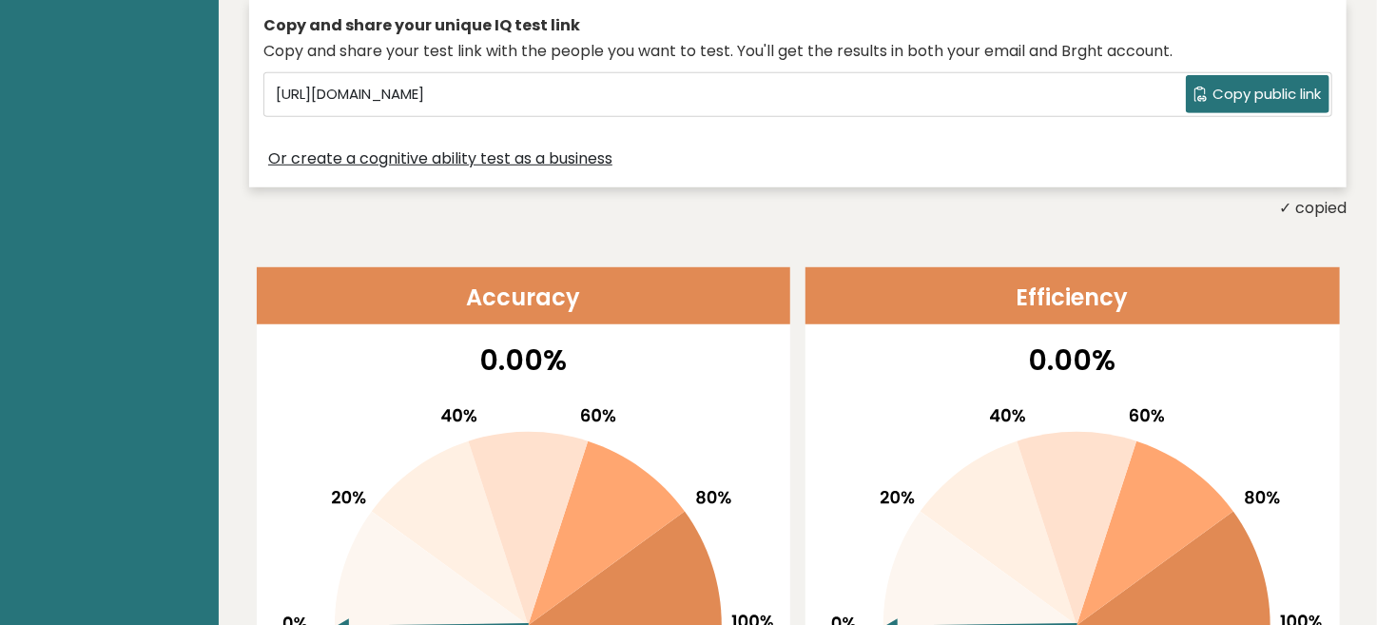
click at [1233, 86] on span "Copy public link" at bounding box center [1266, 95] width 108 height 22
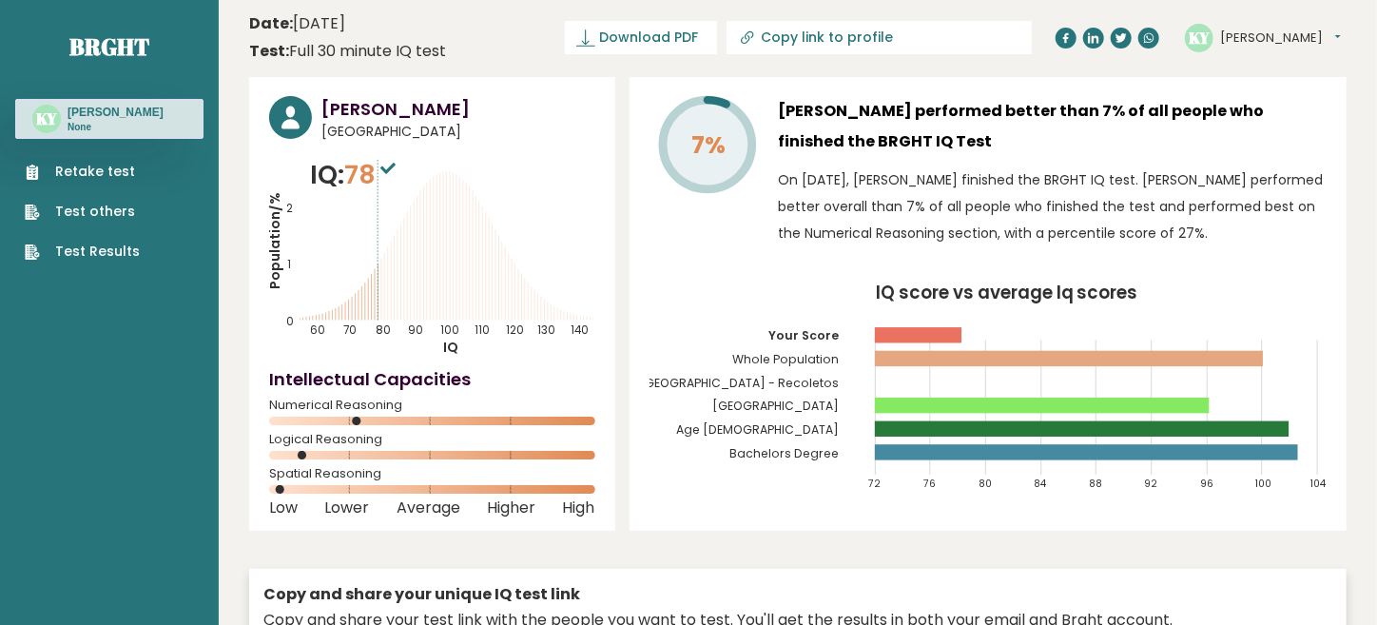
scroll to position [0, 0]
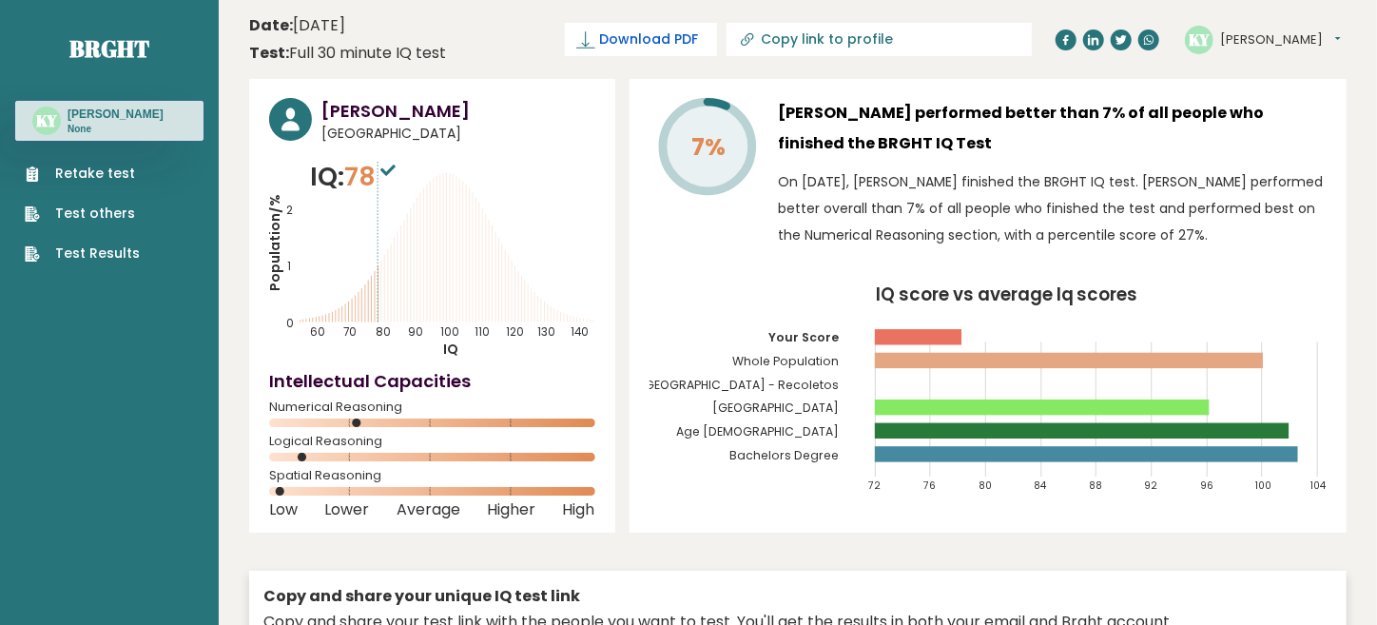
click at [659, 40] on link "Download PDF" at bounding box center [641, 39] width 152 height 33
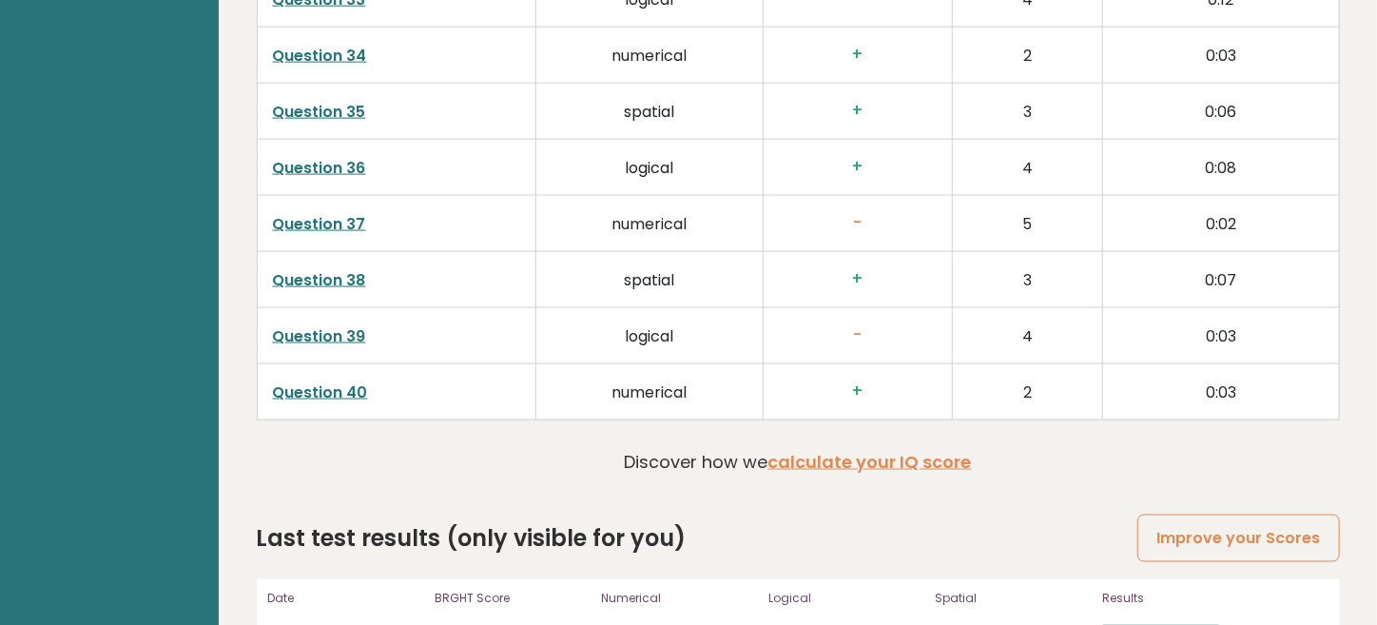
scroll to position [4929, 0]
